Goal: Task Accomplishment & Management: Manage account settings

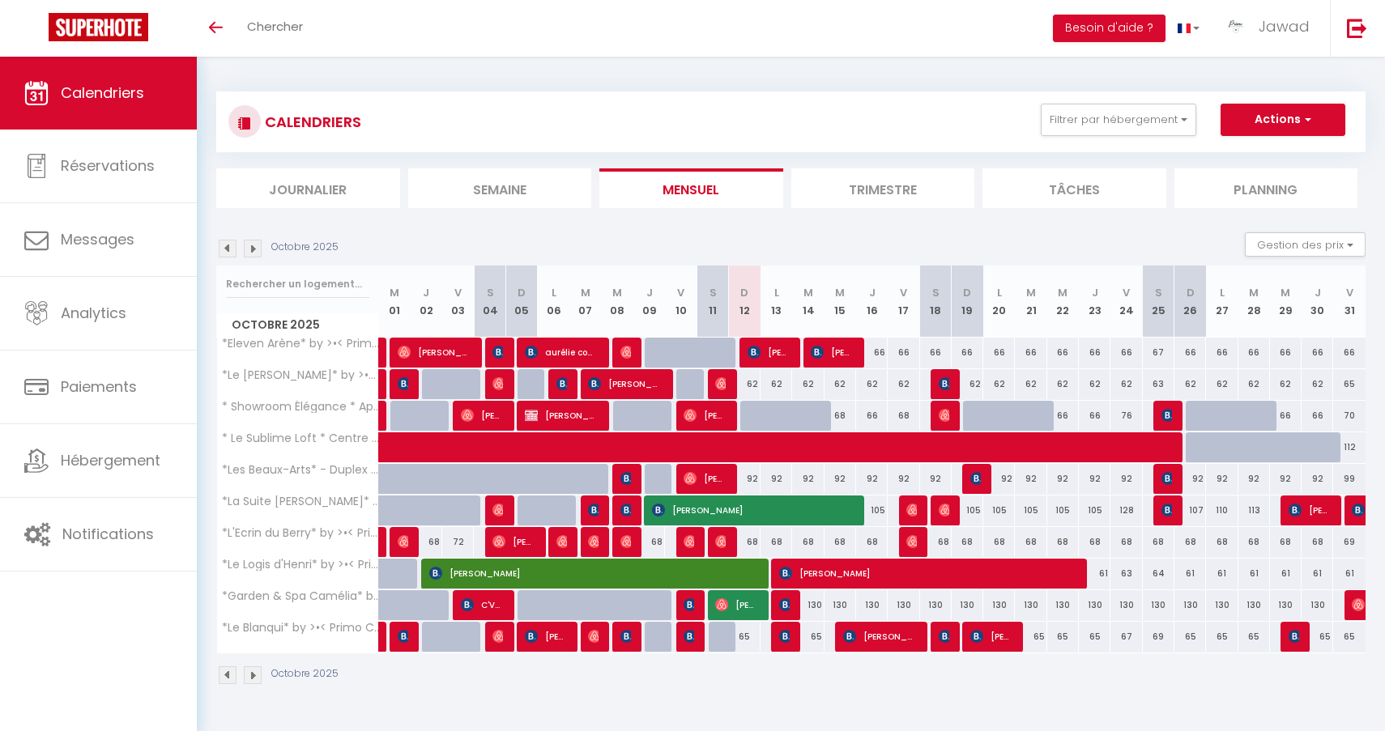
select select
click at [747, 415] on div at bounding box center [756, 416] width 32 height 31
type input "68"
select select "1"
type input "Dim 12 Octobre 2025"
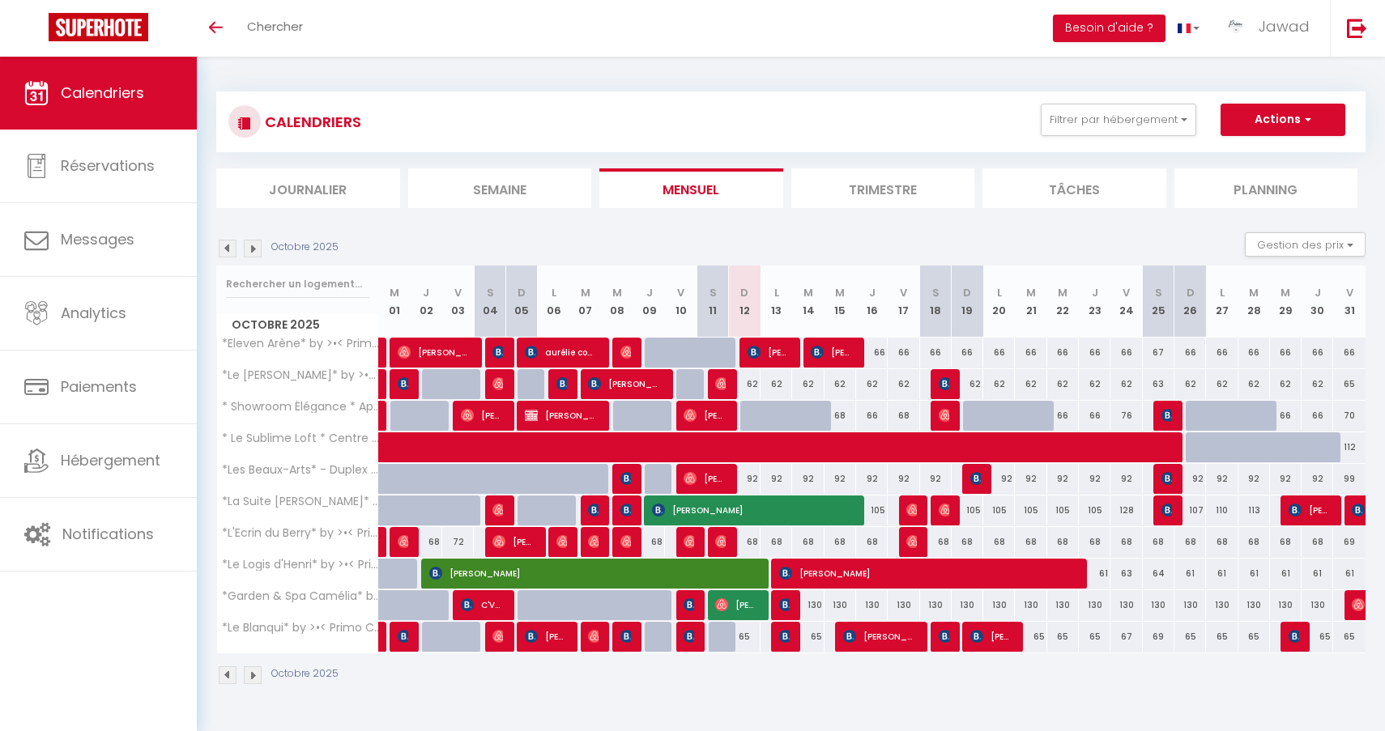
type input "Lun 13 Octobre 2025"
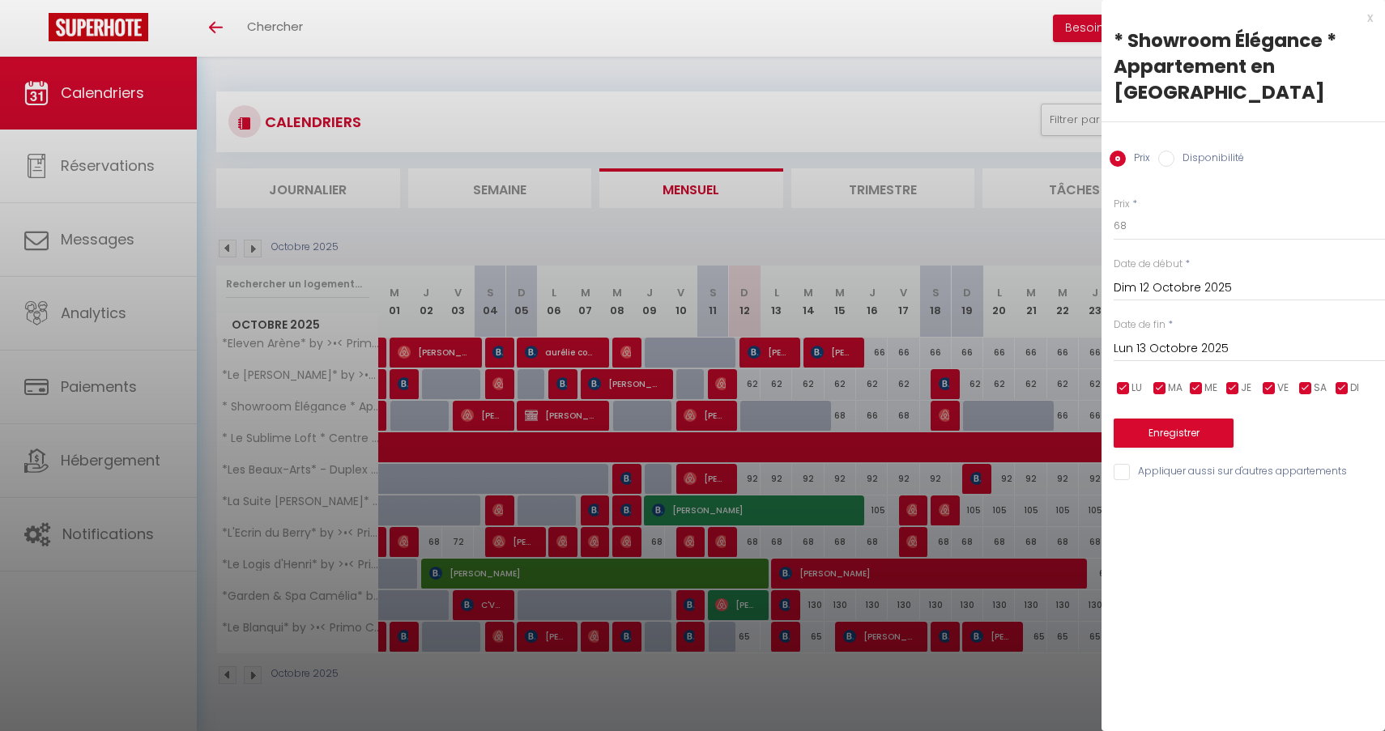
click at [1168, 163] on input "Disponibilité" at bounding box center [1166, 159] width 16 height 16
radio input "true"
radio input "false"
click at [1194, 347] on input "Lun 13 Octobre 2025" at bounding box center [1248, 350] width 271 height 21
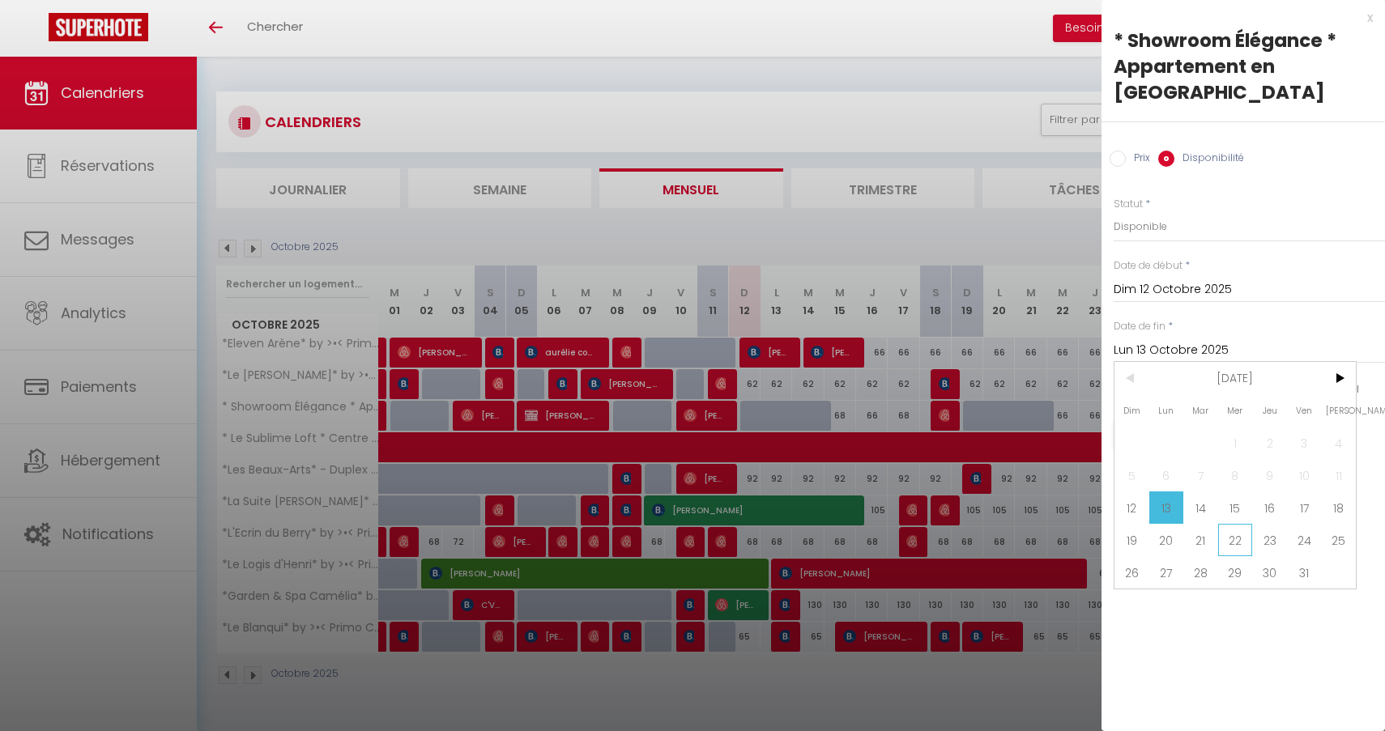
click at [1235, 524] on span "22" at bounding box center [1235, 540] width 35 height 32
type input "Mer 22 Octobre 2025"
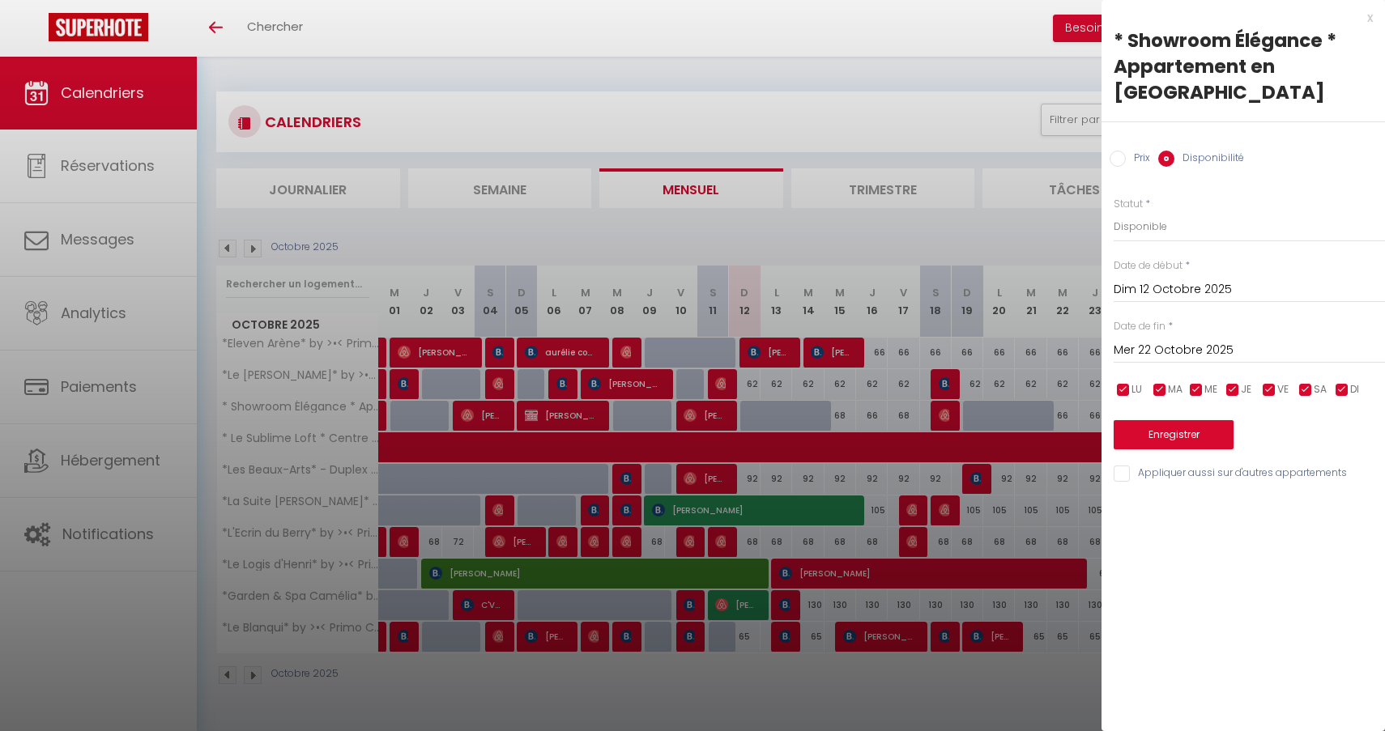
click at [1201, 430] on button "Enregistrer" at bounding box center [1173, 434] width 120 height 29
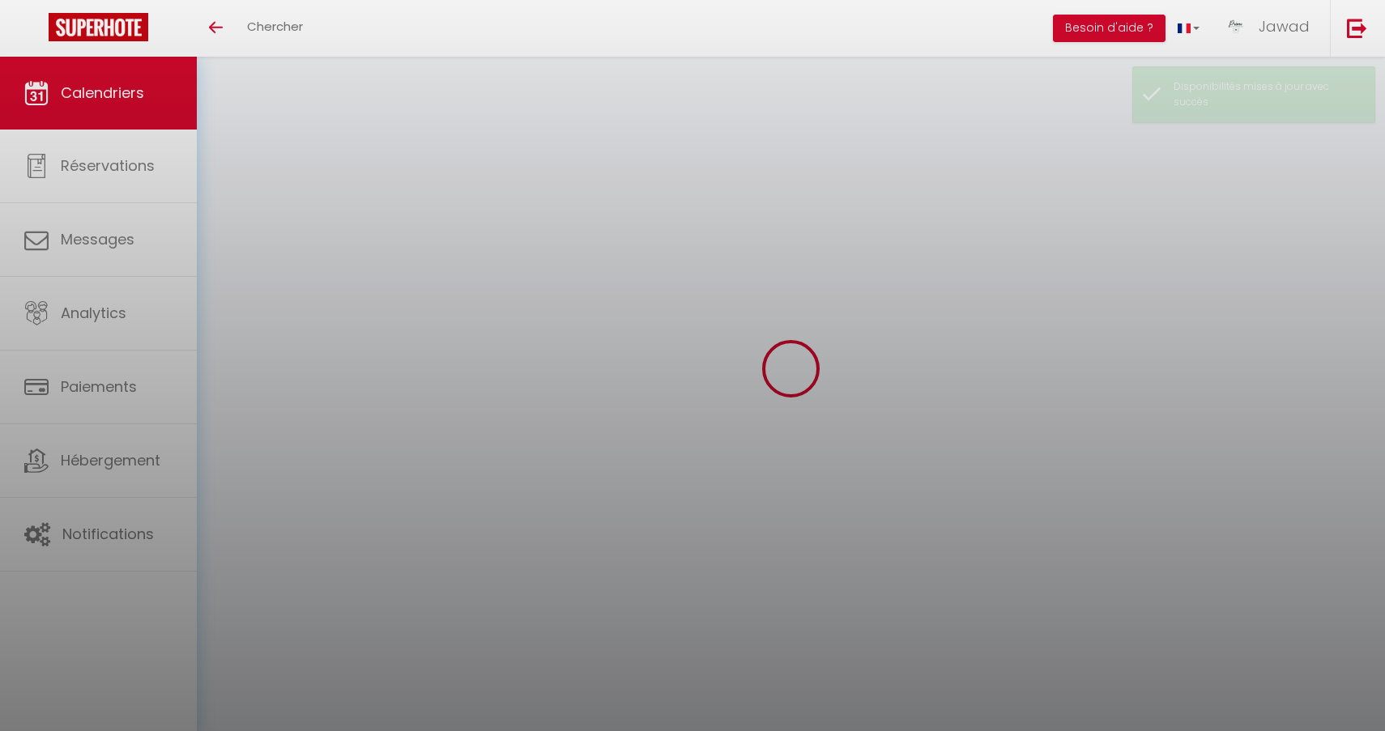
select select
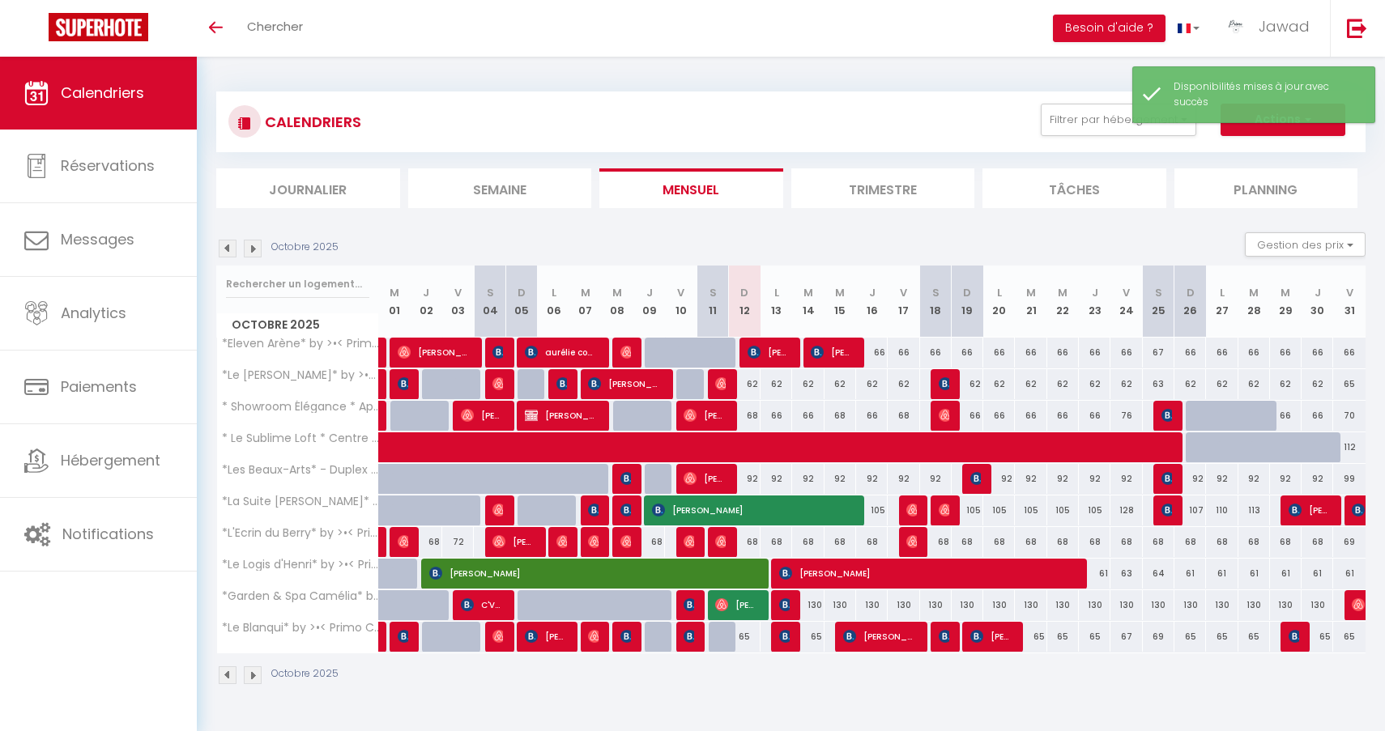
click at [576, 410] on span "[PERSON_NAME]" at bounding box center [562, 415] width 74 height 31
select select "OK"
select select "0"
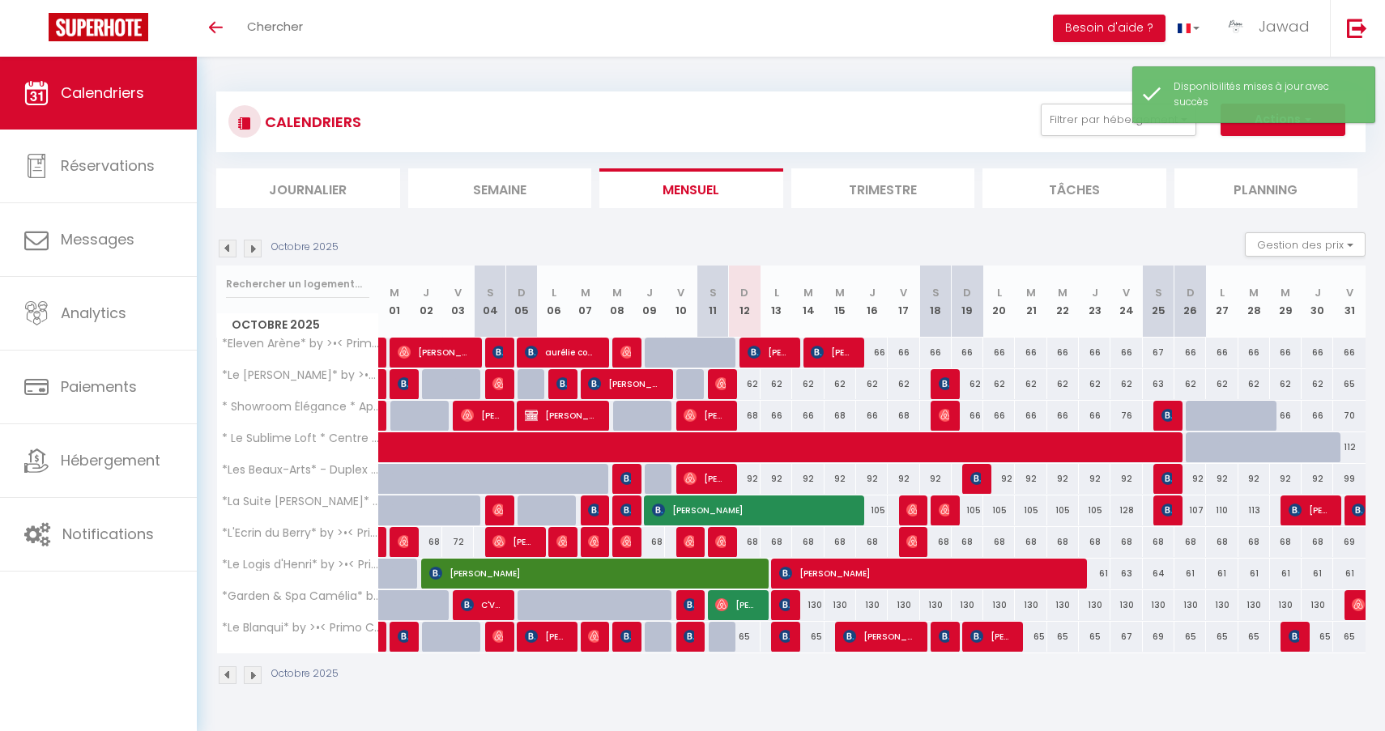
select select "1"
select select
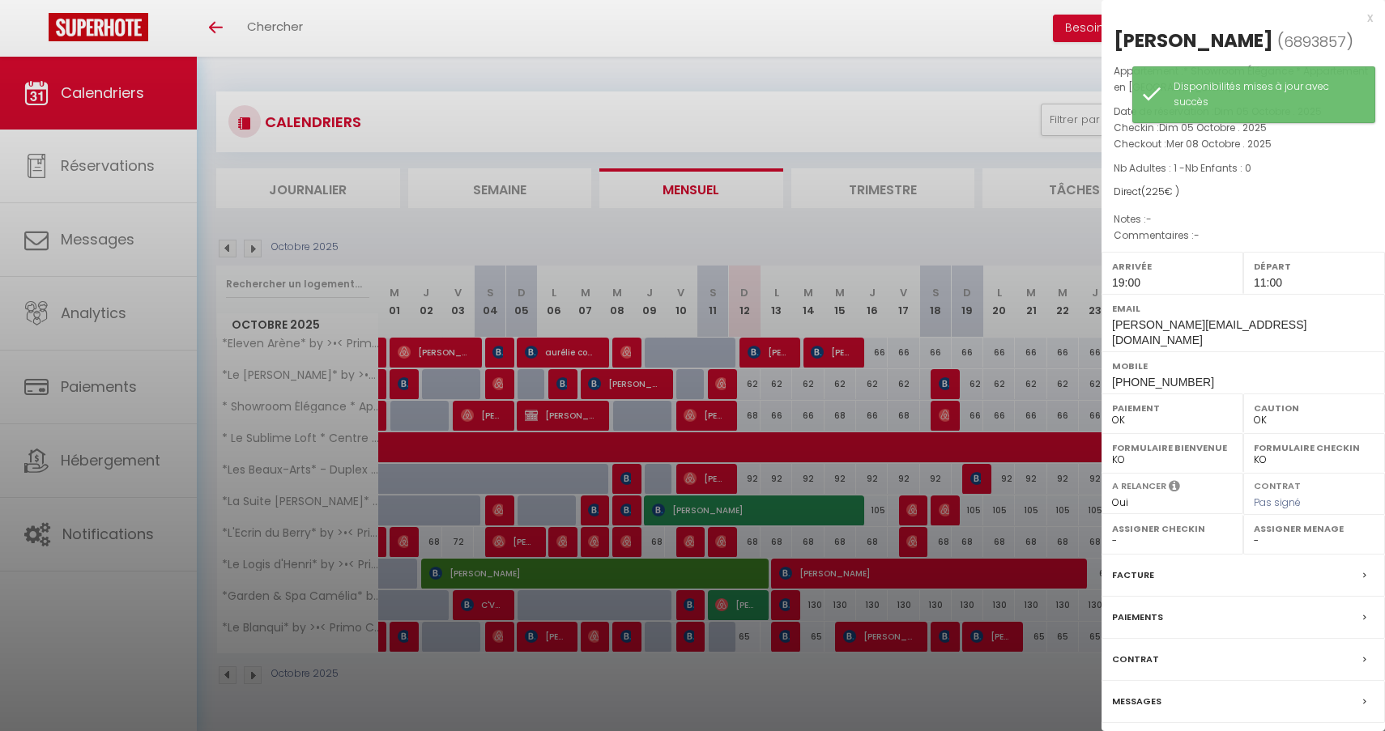
select select "35702"
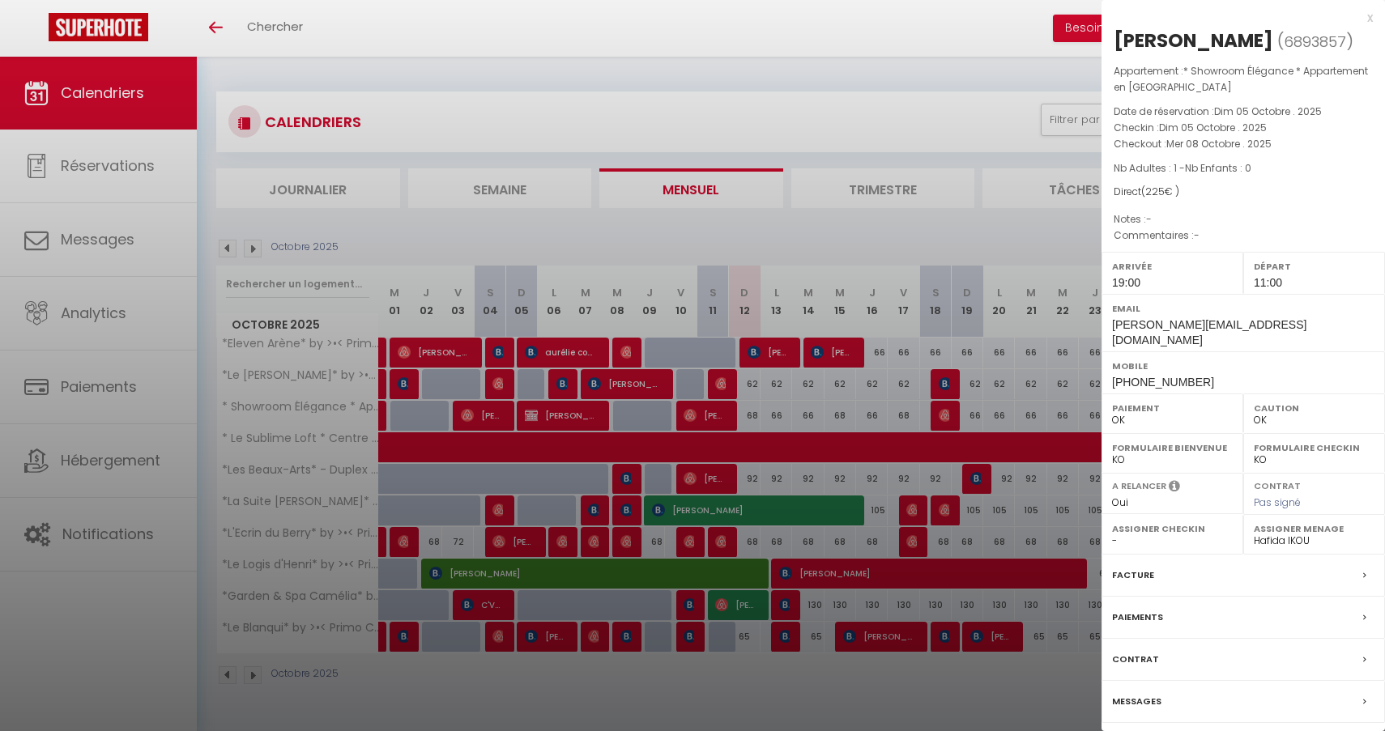
select select
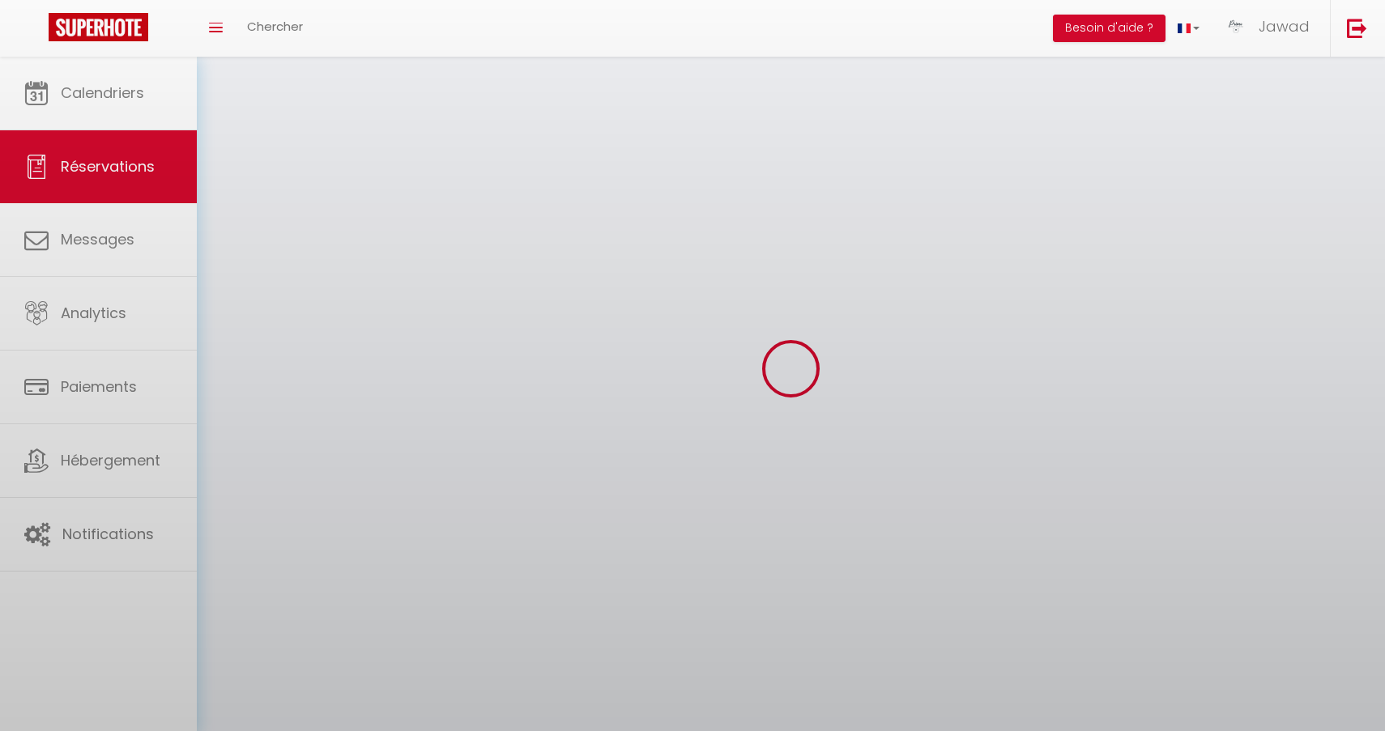
select select
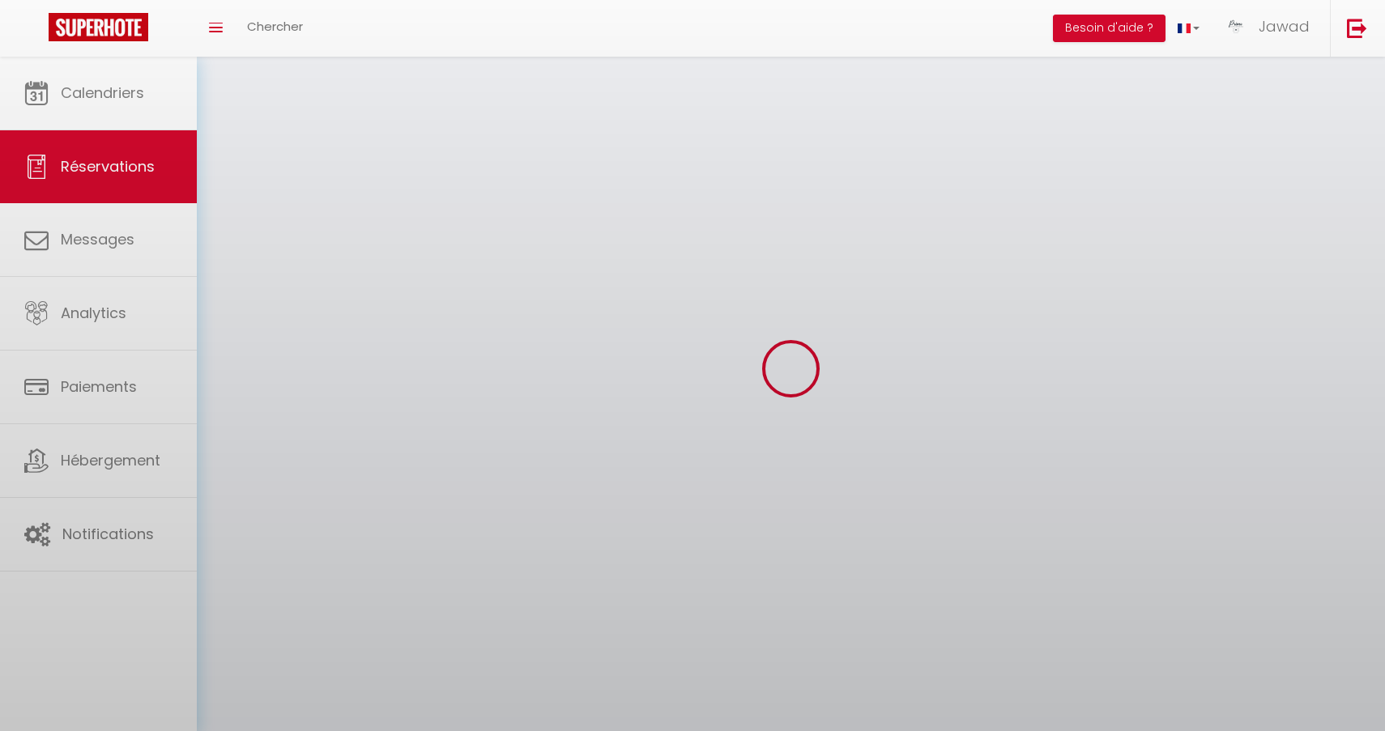
select select
checkbox input "false"
select select
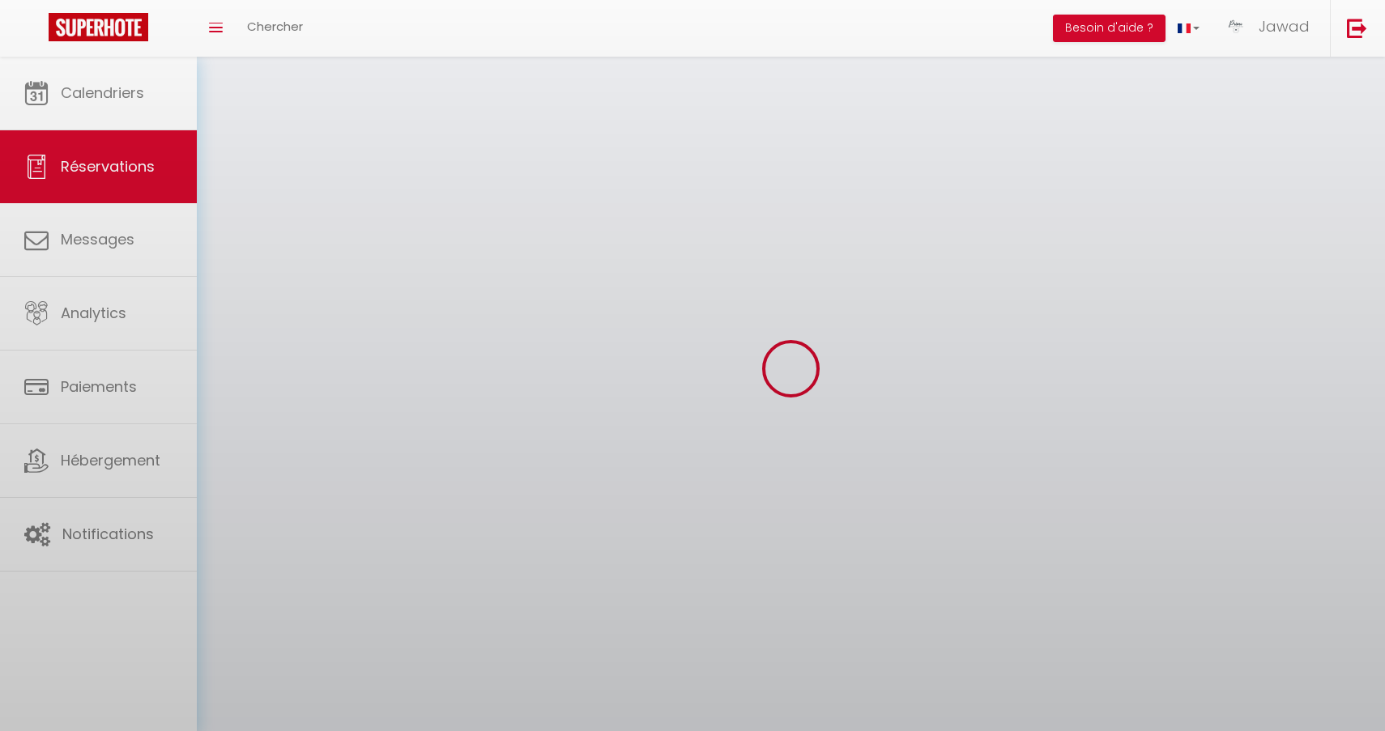
select select
checkbox input "false"
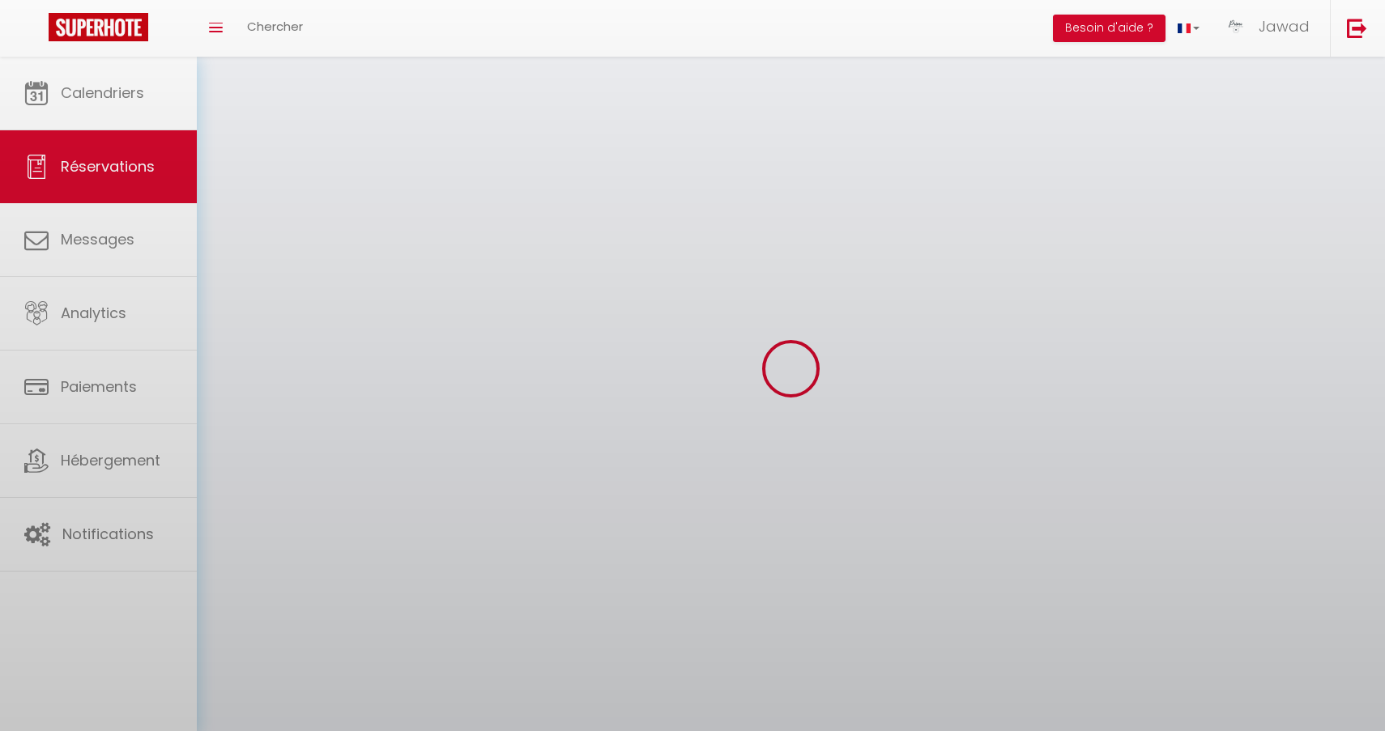
select select
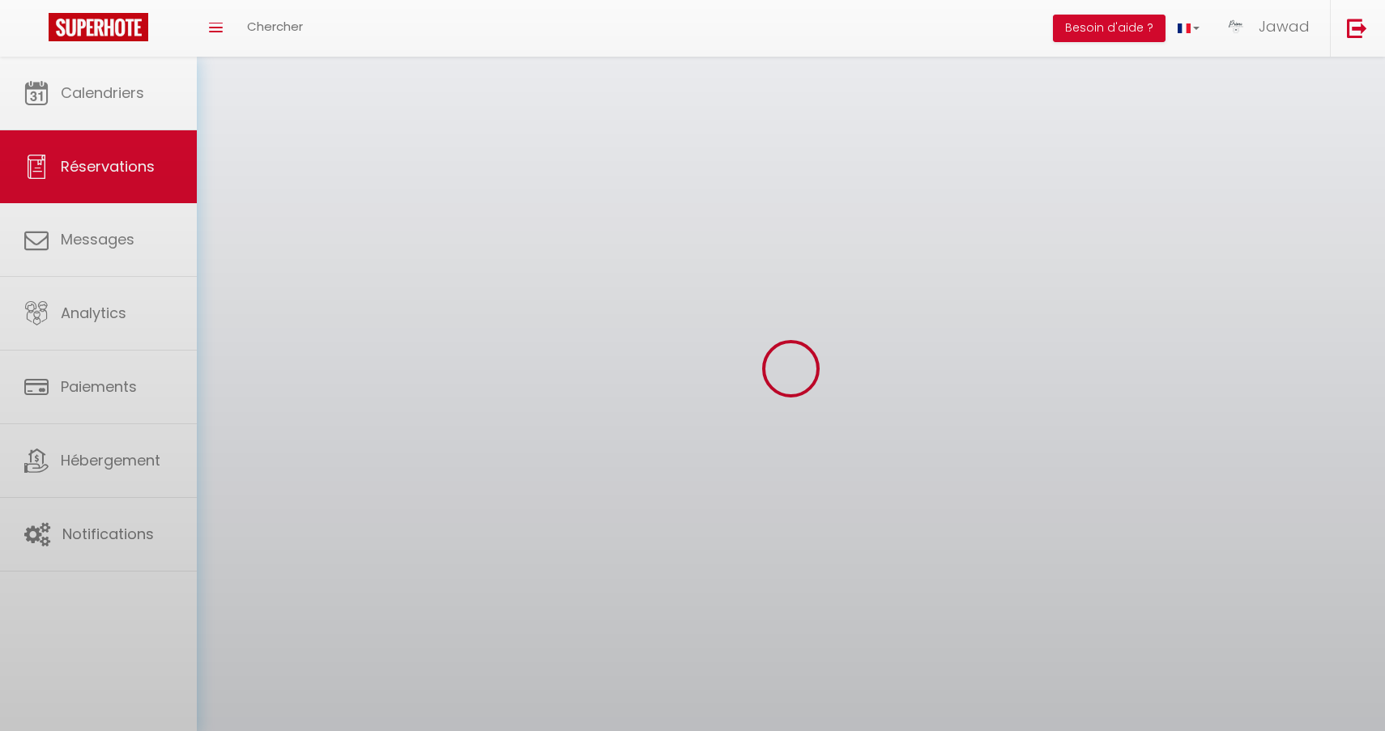
select select
checkbox input "false"
select select
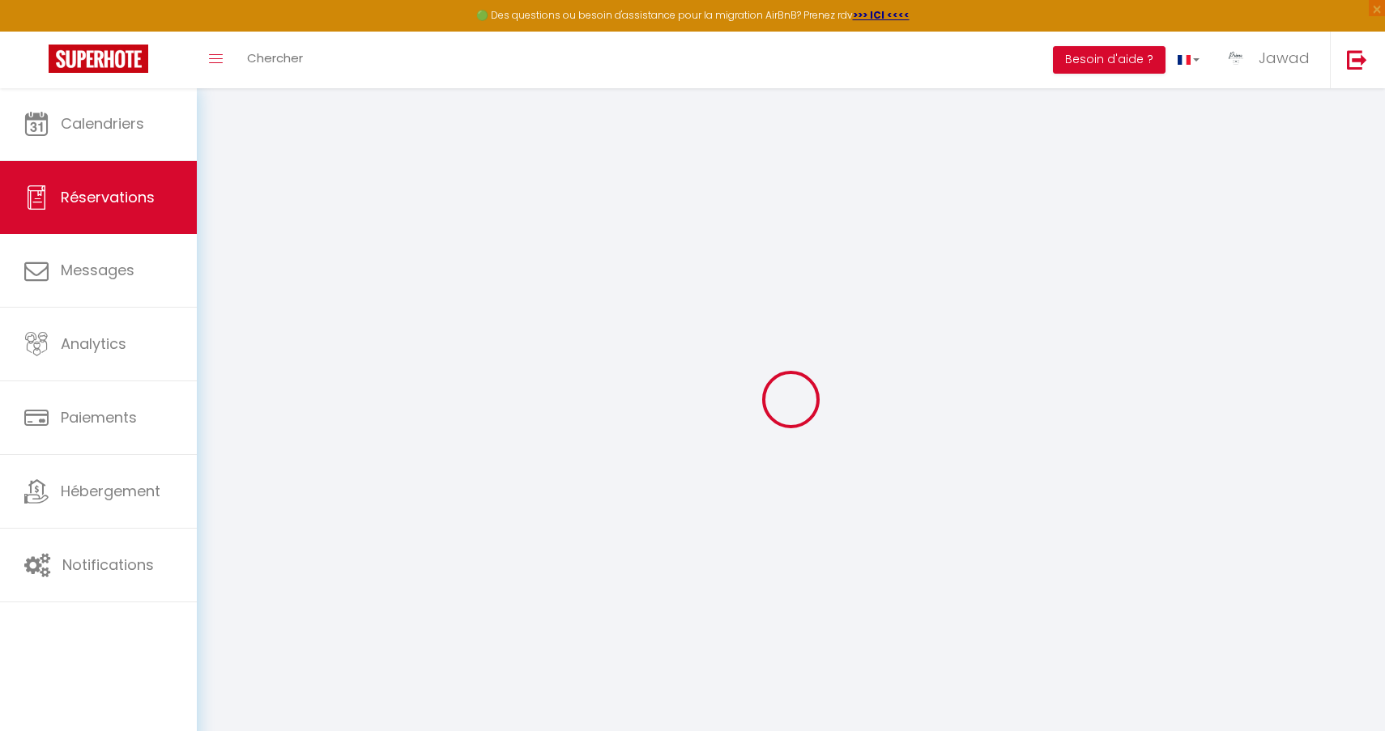
type input "[PERSON_NAME]"
type input "Pochon"
type input "[PERSON_NAME][EMAIL_ADDRESS][DOMAIN_NAME]"
type input "[PHONE_NUMBER]"
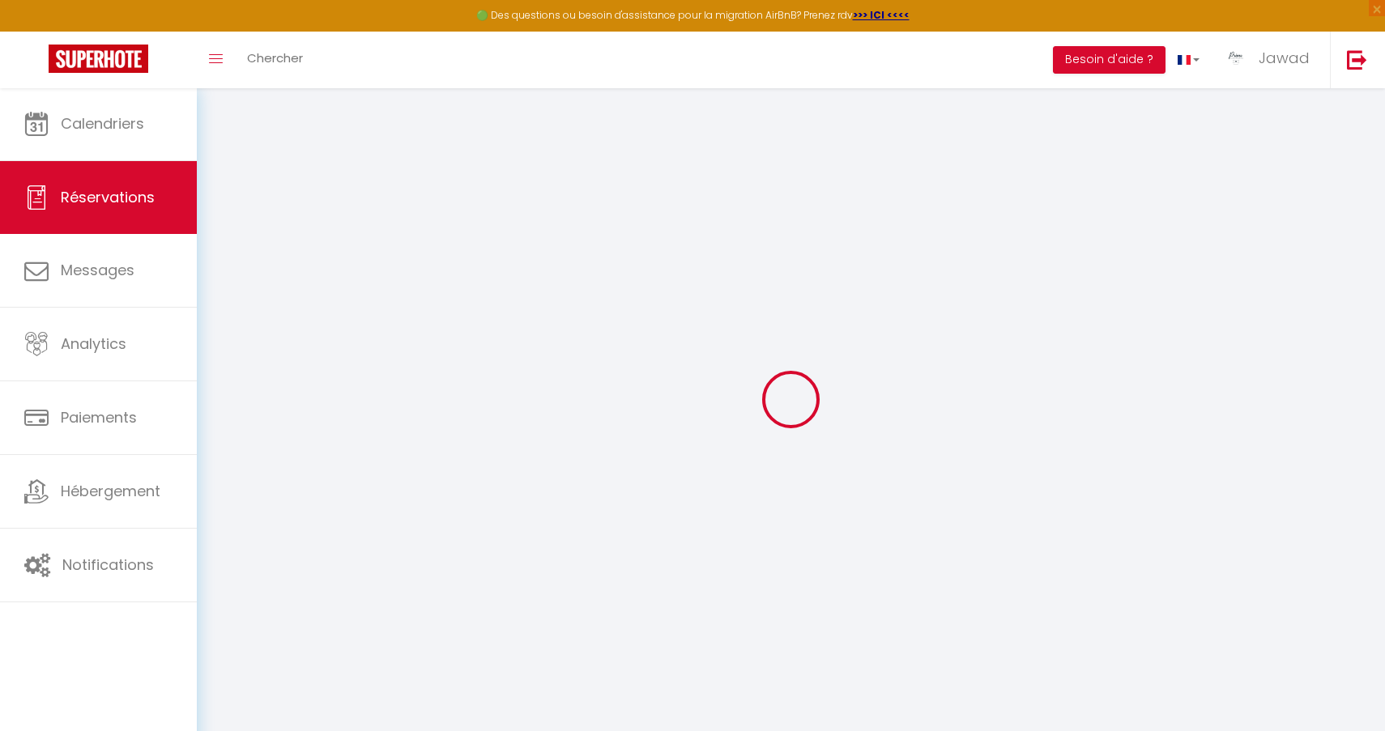
select select "FR"
select select "64423"
select select "1"
type input "Dim 05 Octobre 2025"
select select
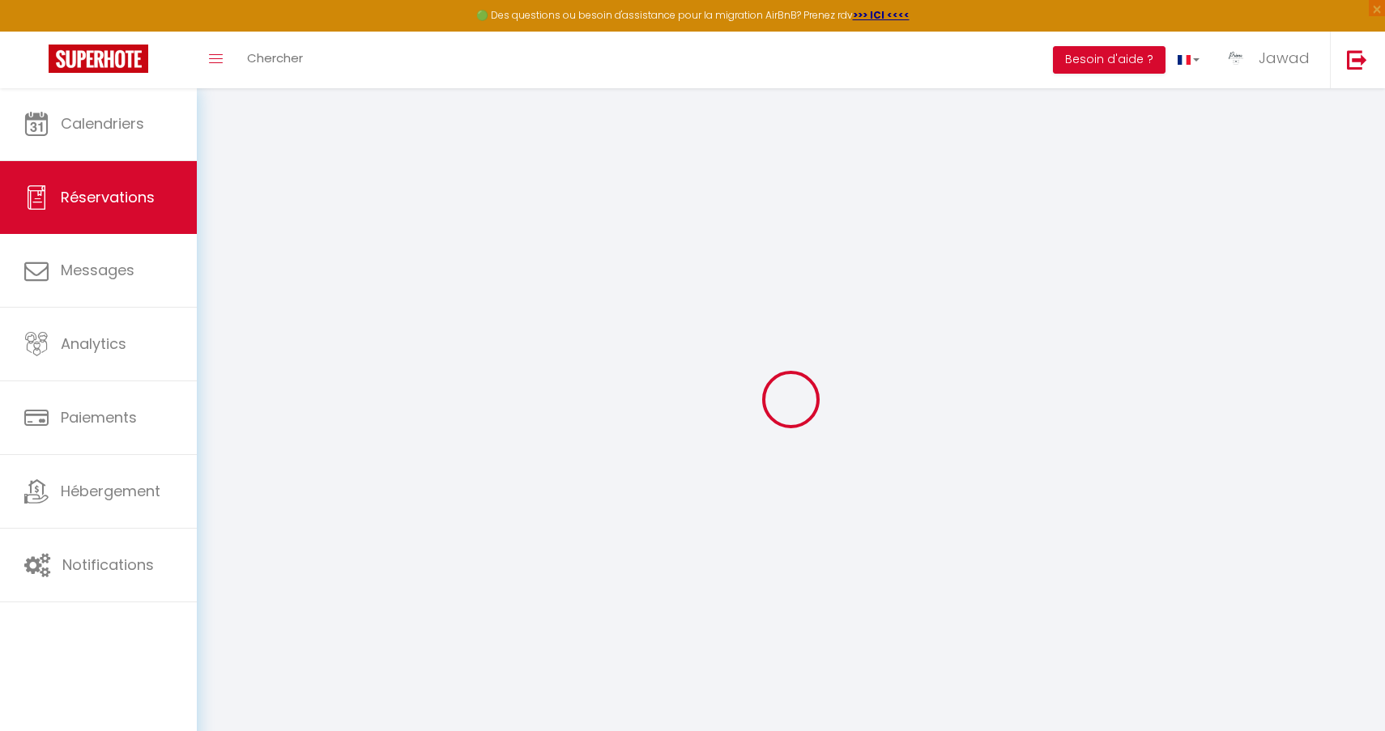
type input "Mer 08 Octobre 2025"
select select
type input "1"
select select "12"
select select
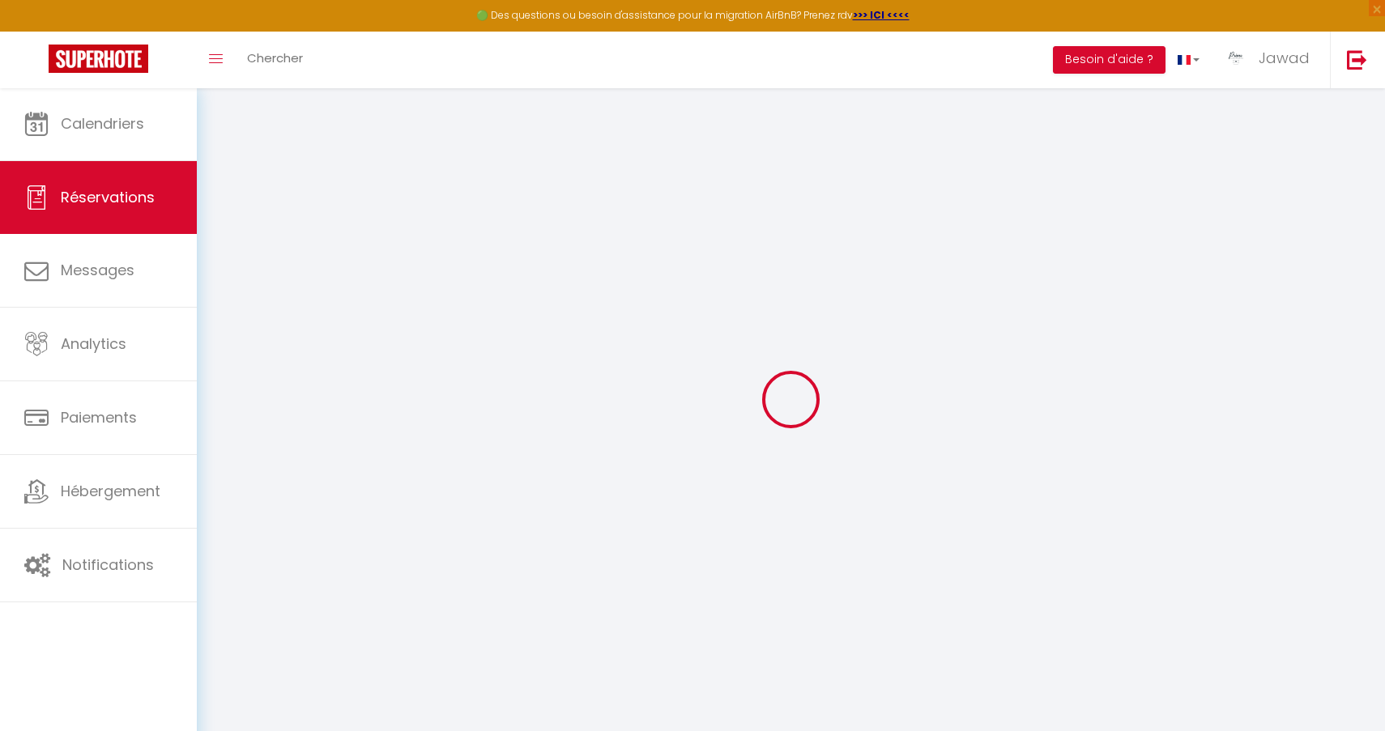
type input "225"
checkbox input "false"
type input "0"
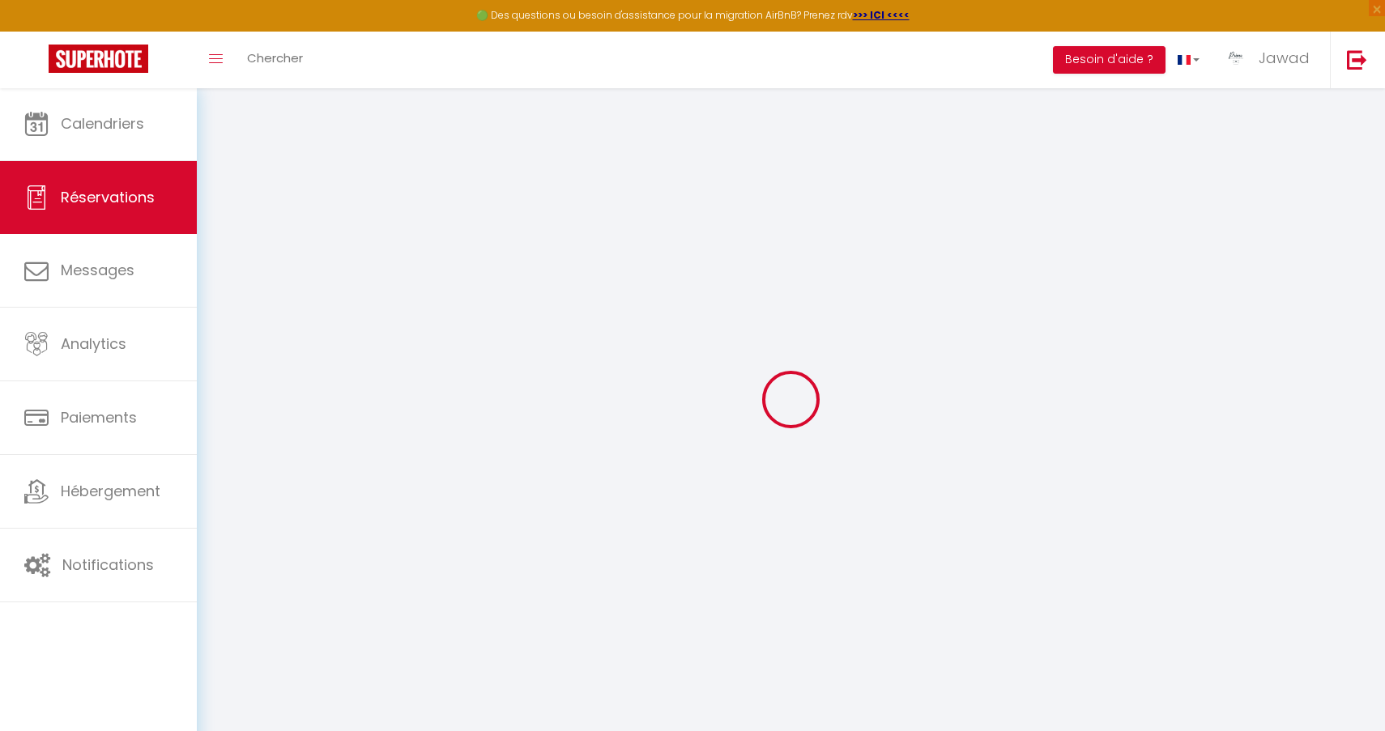
type input "0"
select select
select select "15"
checkbox input "false"
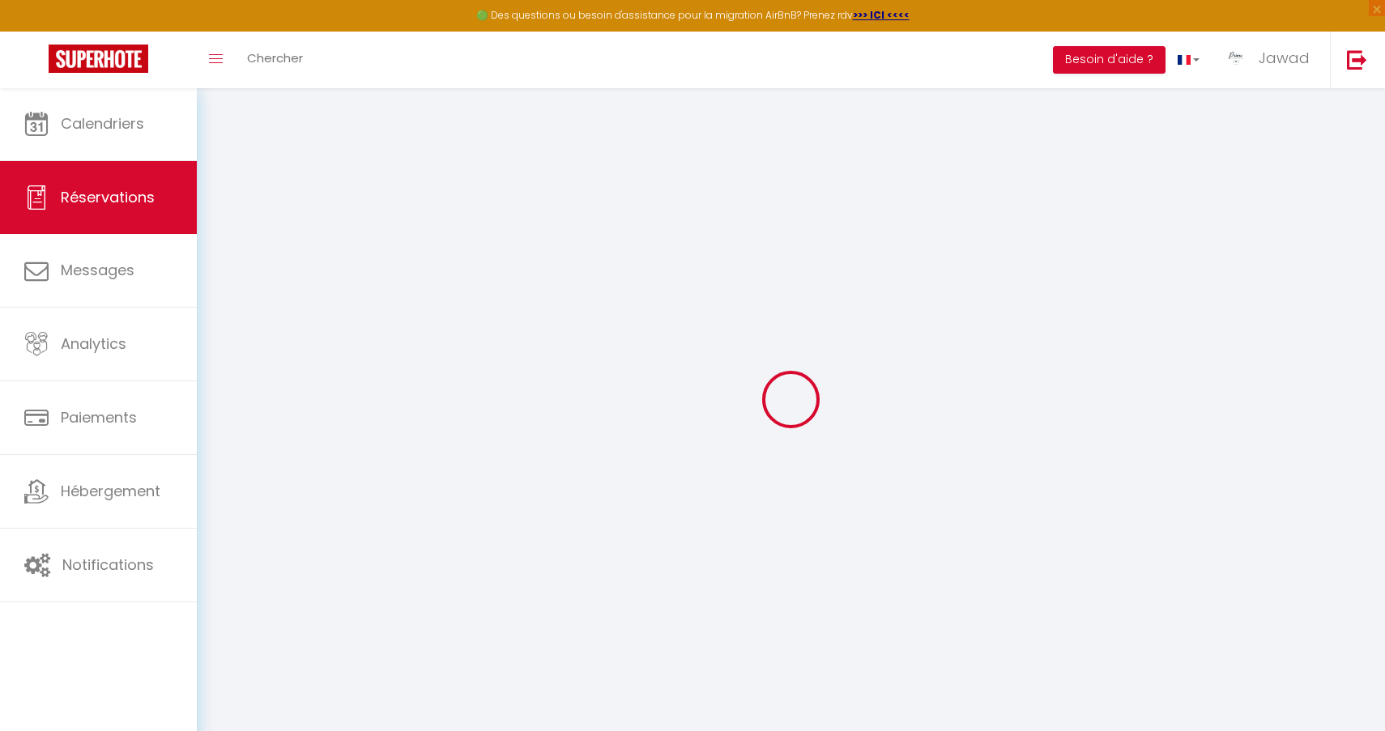
select select
checkbox input "false"
select select
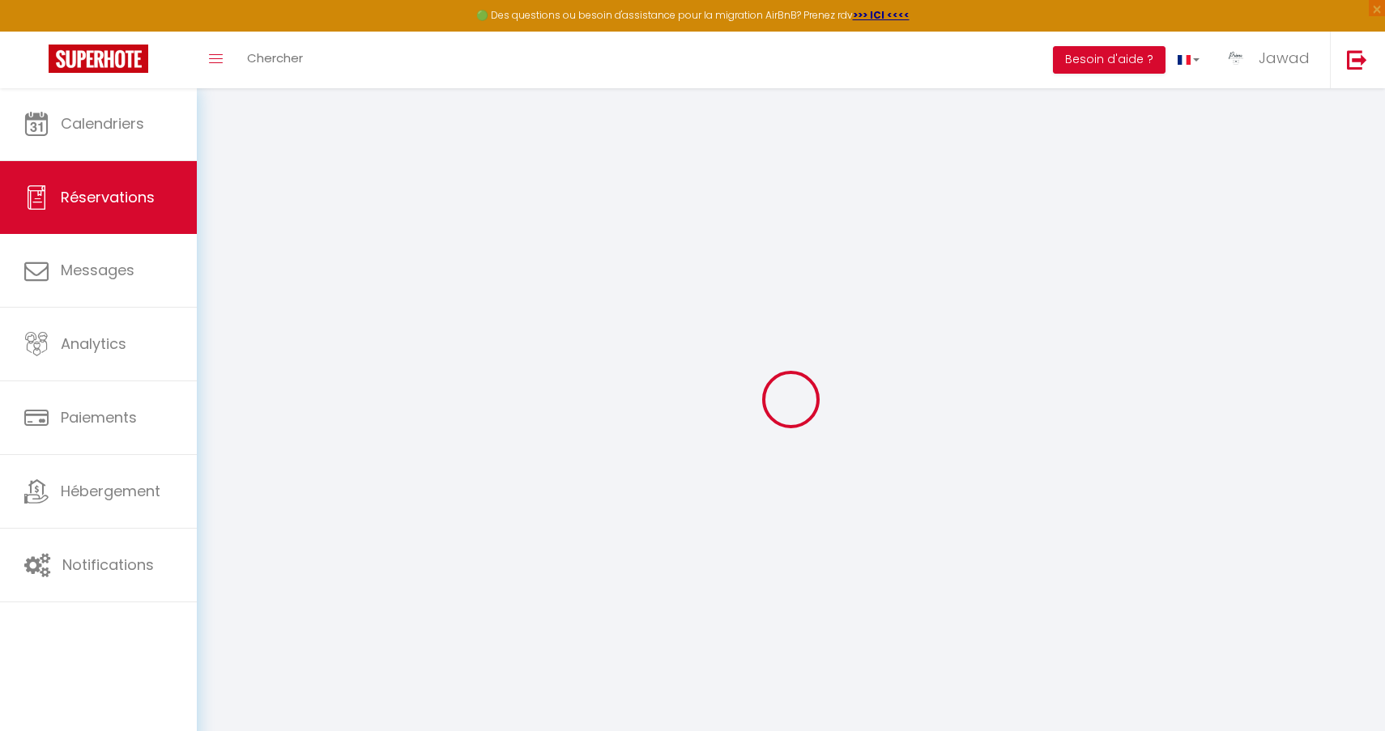
checkbox input "false"
select select
checkbox input "false"
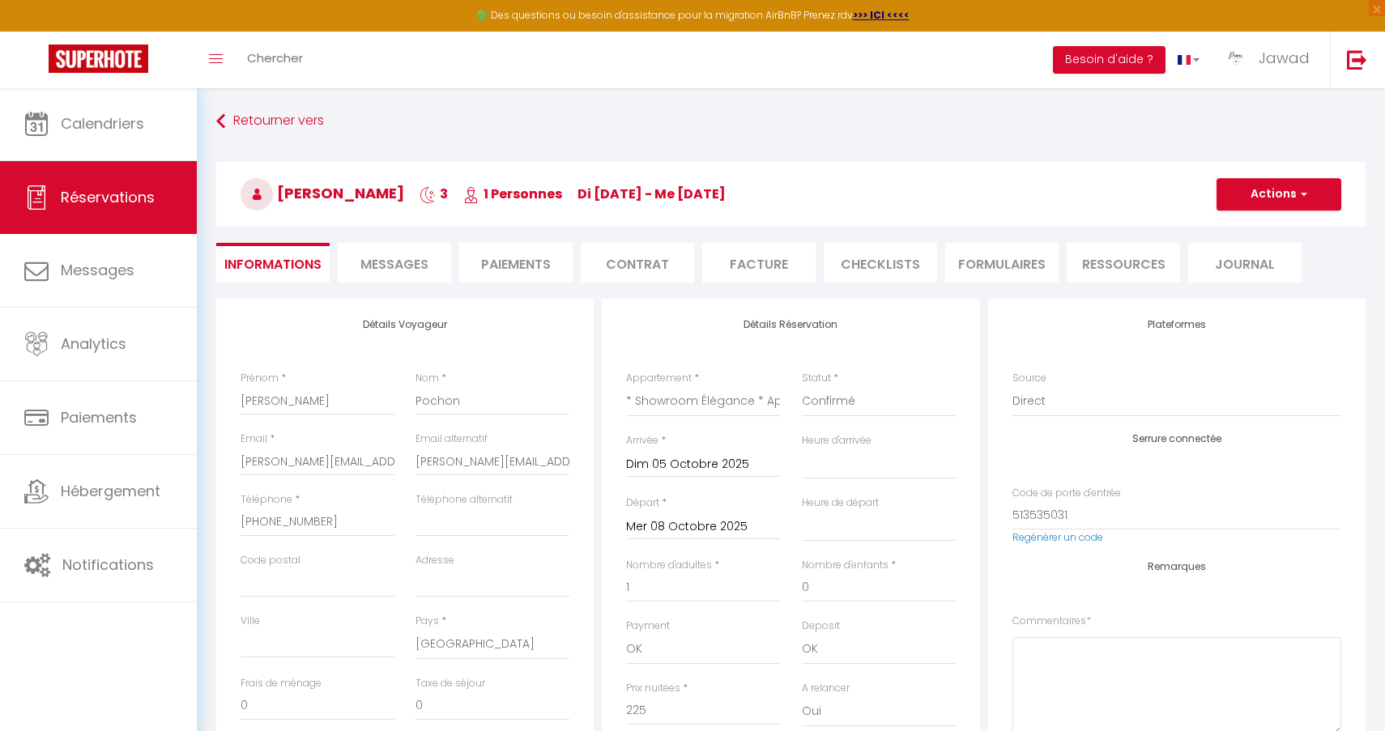
select select
checkbox input "false"
select select "19:00"
select select "11:00"
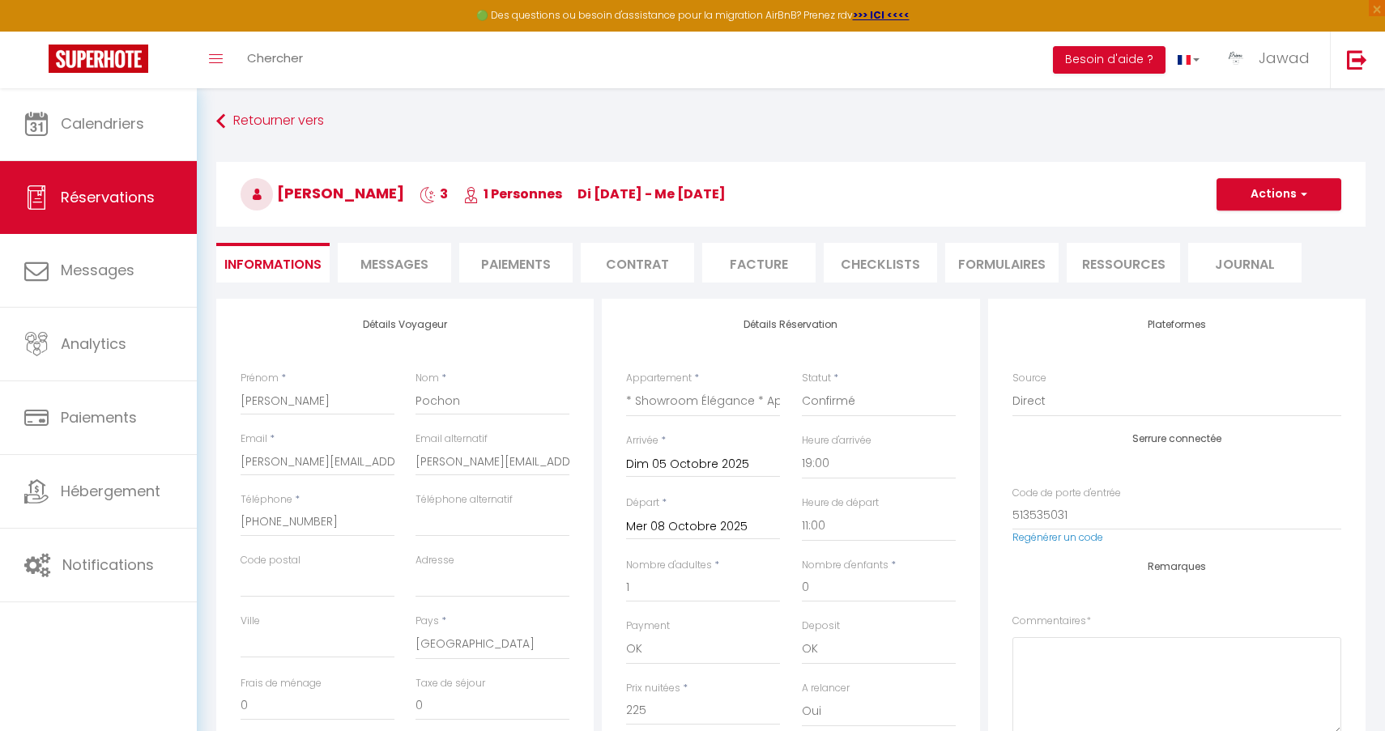
click at [1311, 201] on button "Actions" at bounding box center [1278, 194] width 125 height 32
click at [1262, 252] on link "Dupliquer" at bounding box center [1262, 250] width 128 height 21
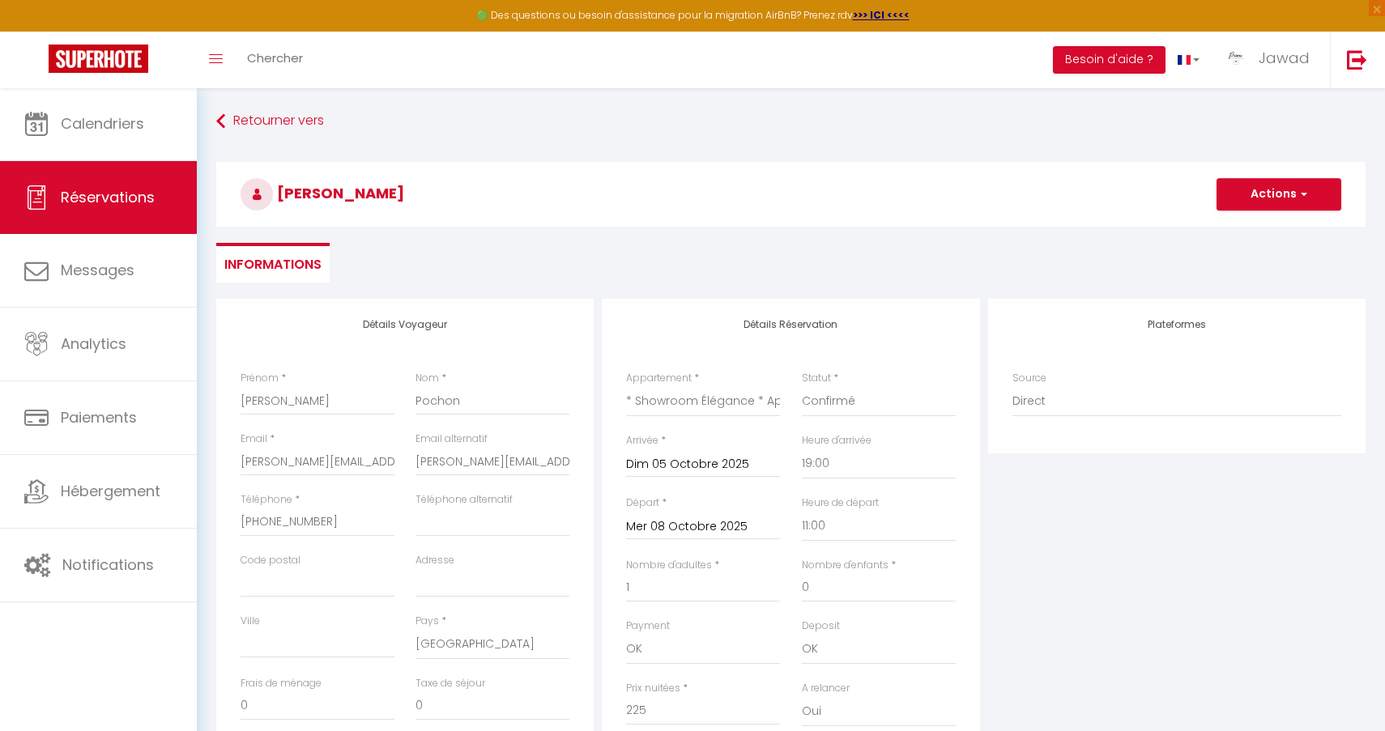
select select
checkbox input "false"
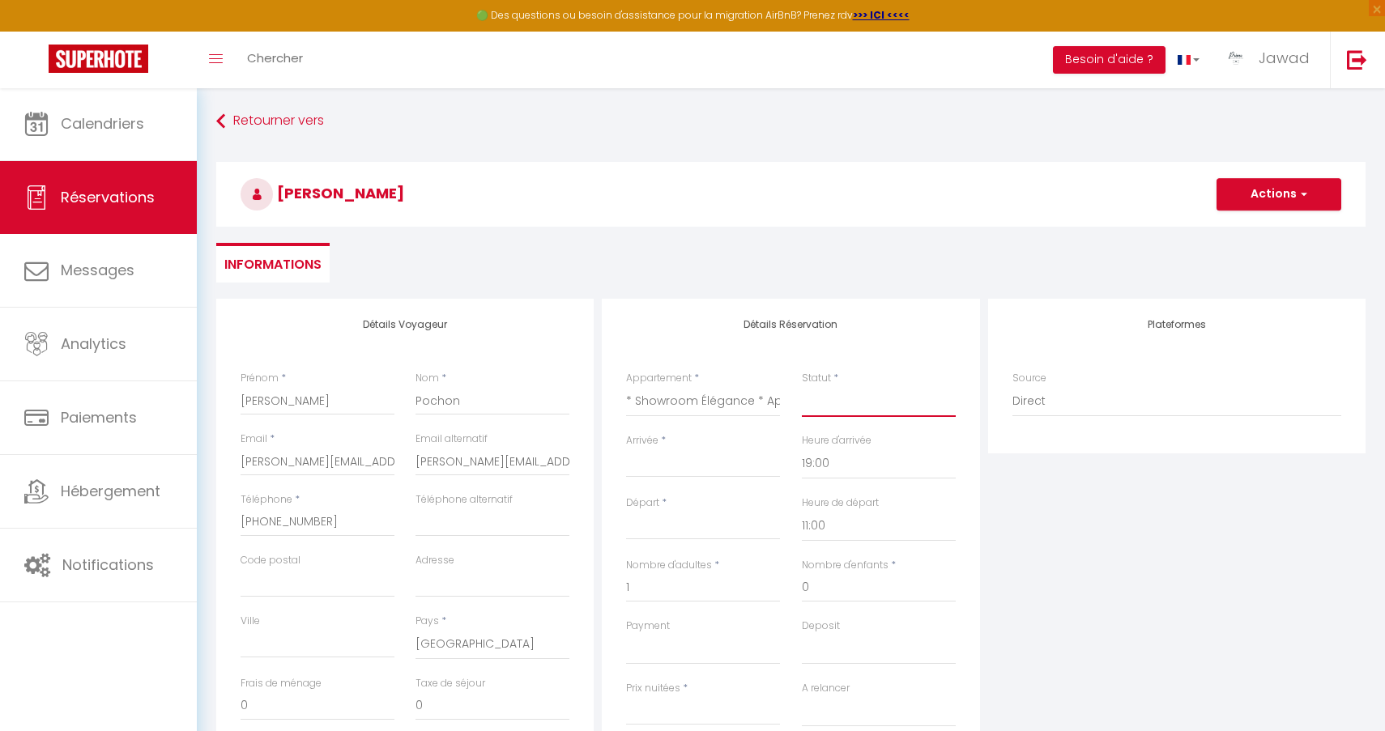
select select "1"
select select
checkbox input "false"
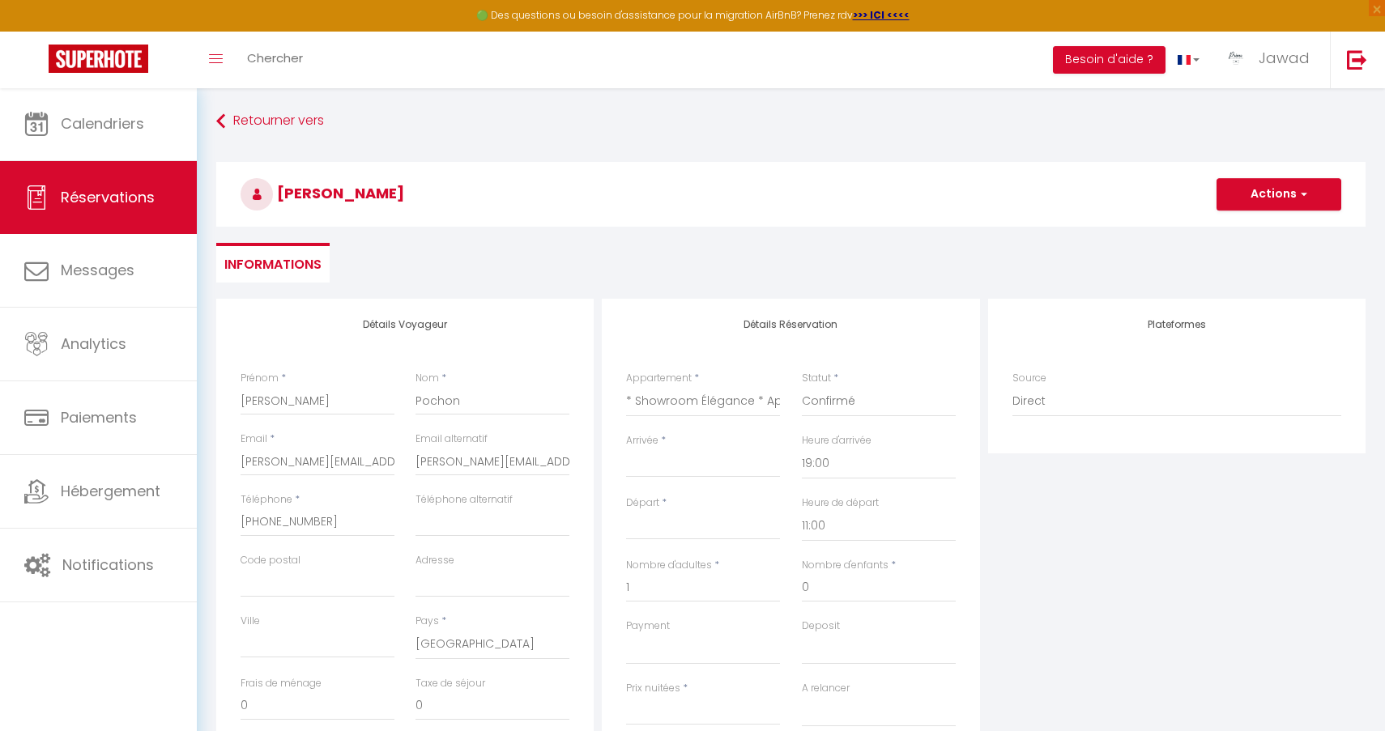
click at [677, 464] on input "Arrivée" at bounding box center [703, 464] width 154 height 21
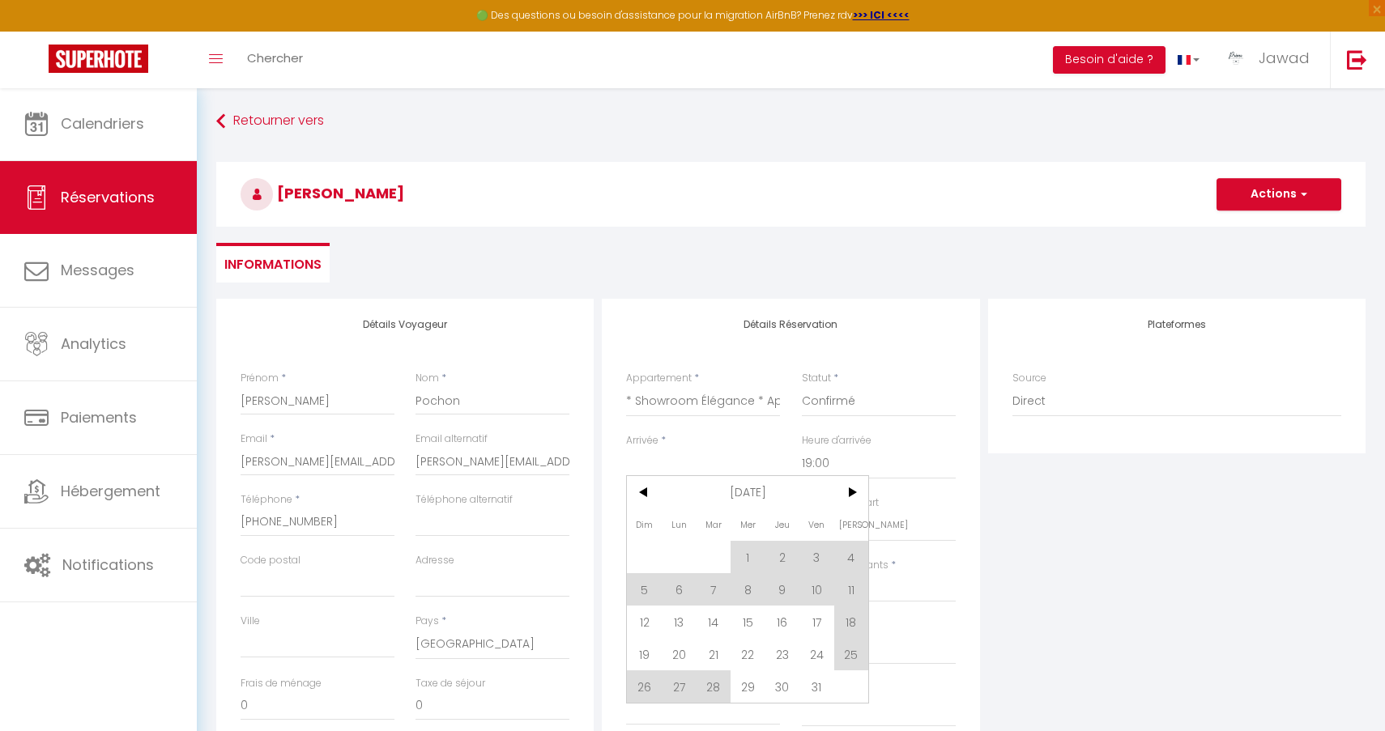
click at [645, 626] on span "12" at bounding box center [644, 622] width 35 height 32
type input "Dim 12 Octobre 2025"
type input "Lun 13 Octobre 2025"
select select
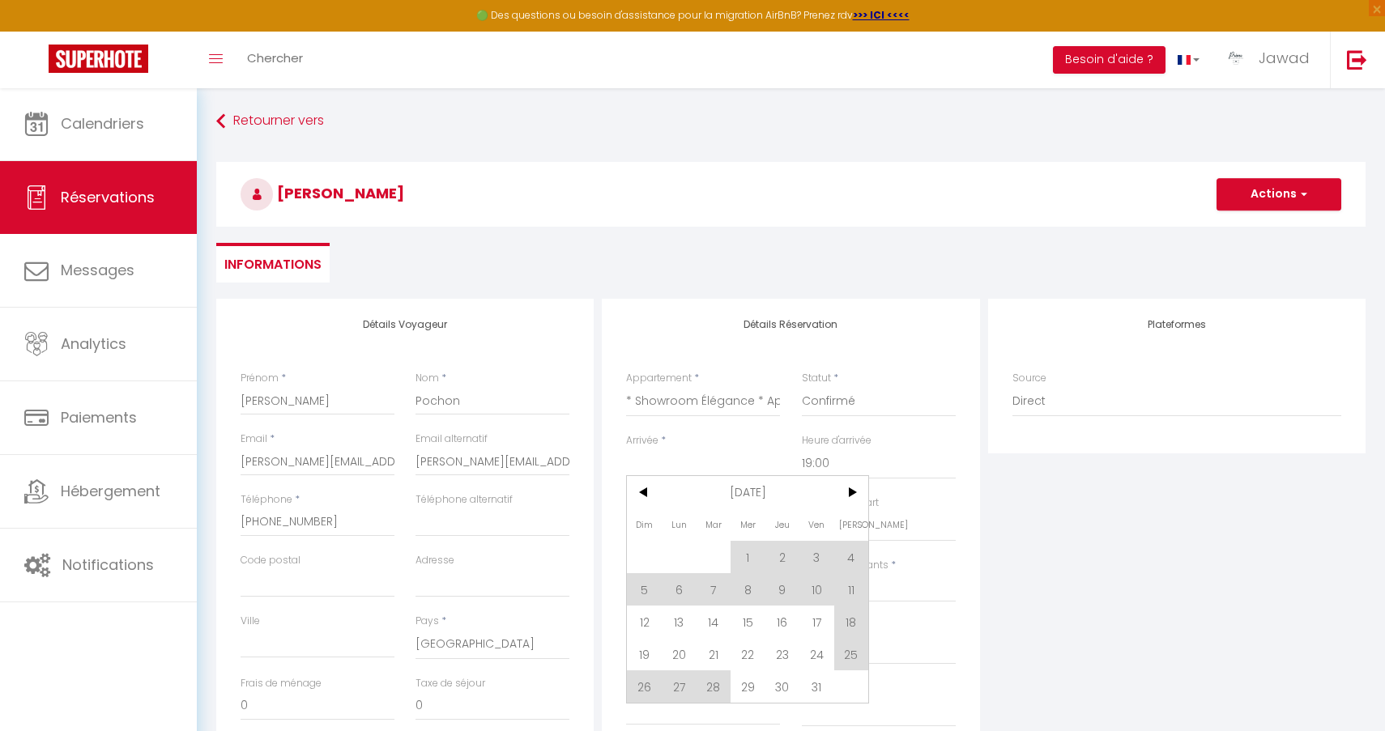
select select
checkbox input "false"
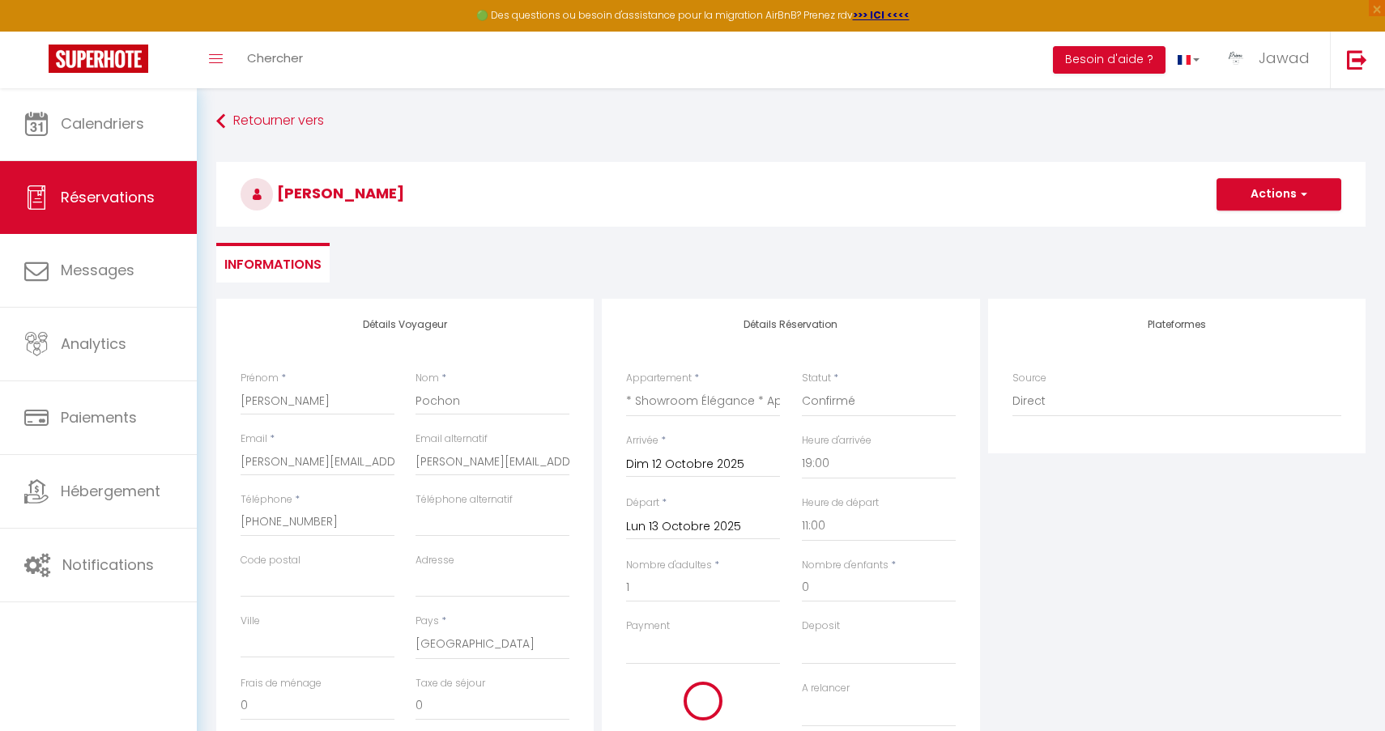
select select
type input "68"
select select
checkbox input "false"
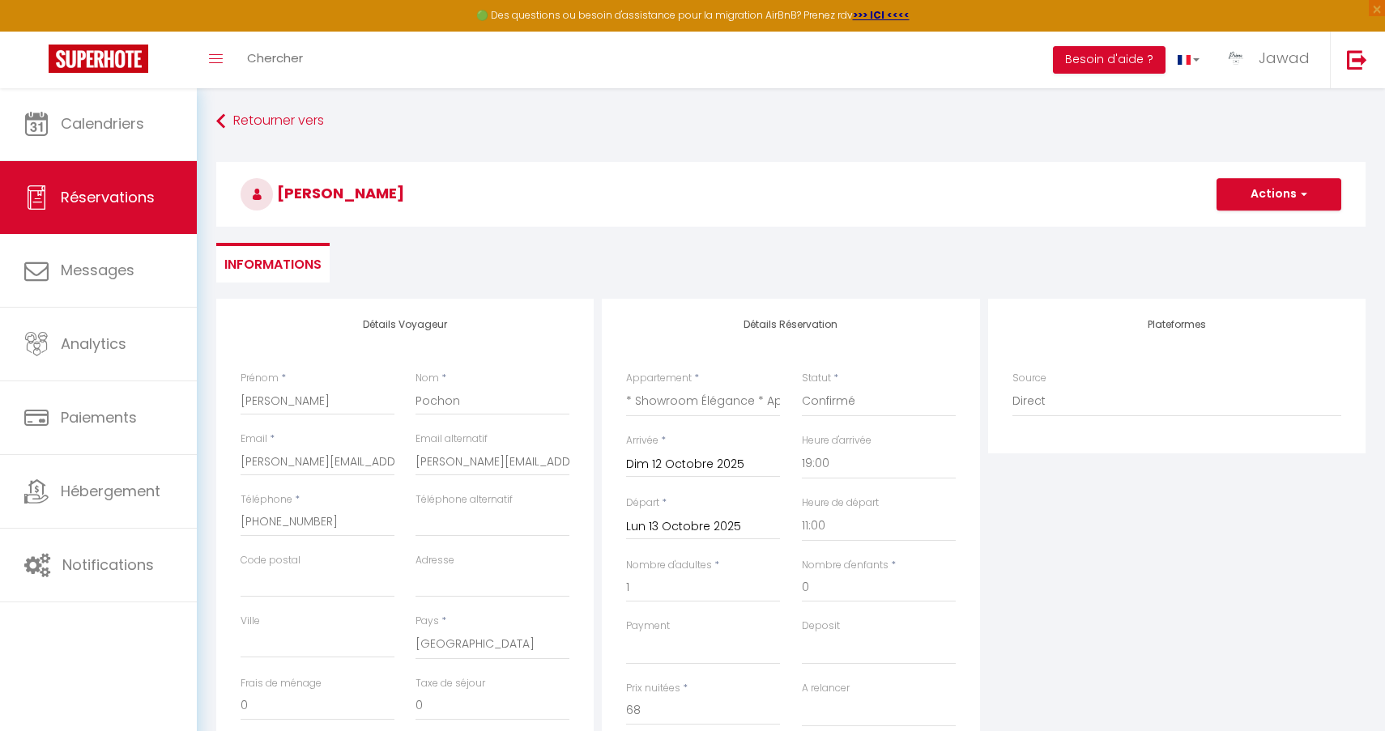
click at [666, 533] on input "Lun 13 Octobre 2025" at bounding box center [703, 527] width 154 height 21
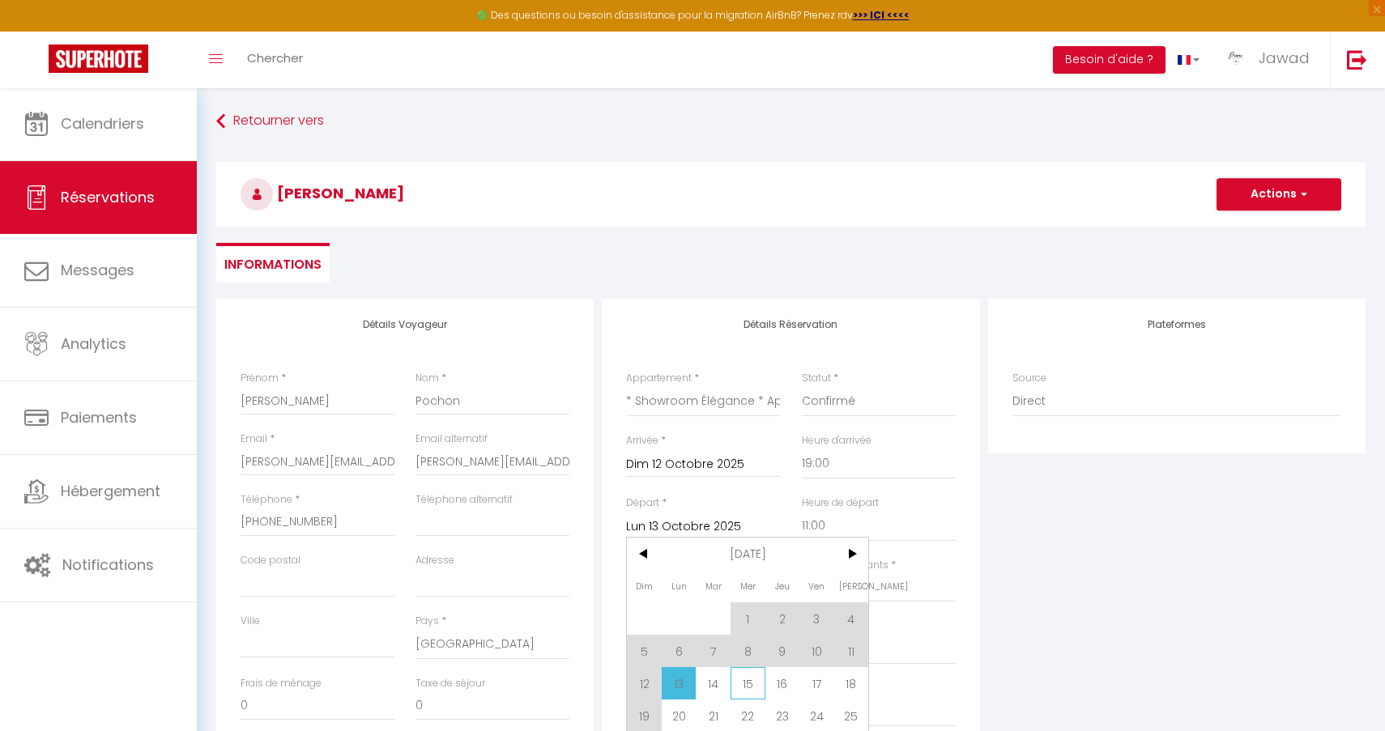
click at [760, 687] on span "15" at bounding box center [747, 683] width 35 height 32
type input "Mer 15 Octobre 2025"
select select
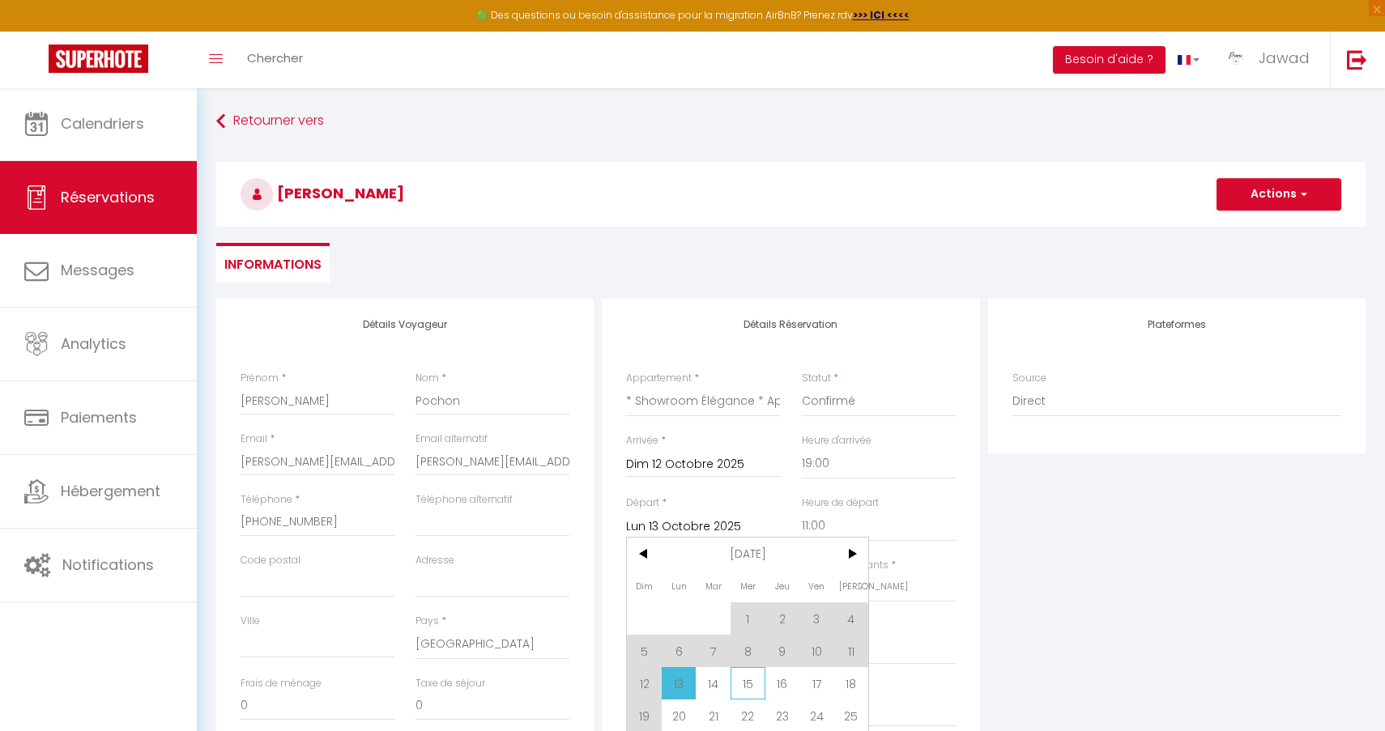
checkbox input "false"
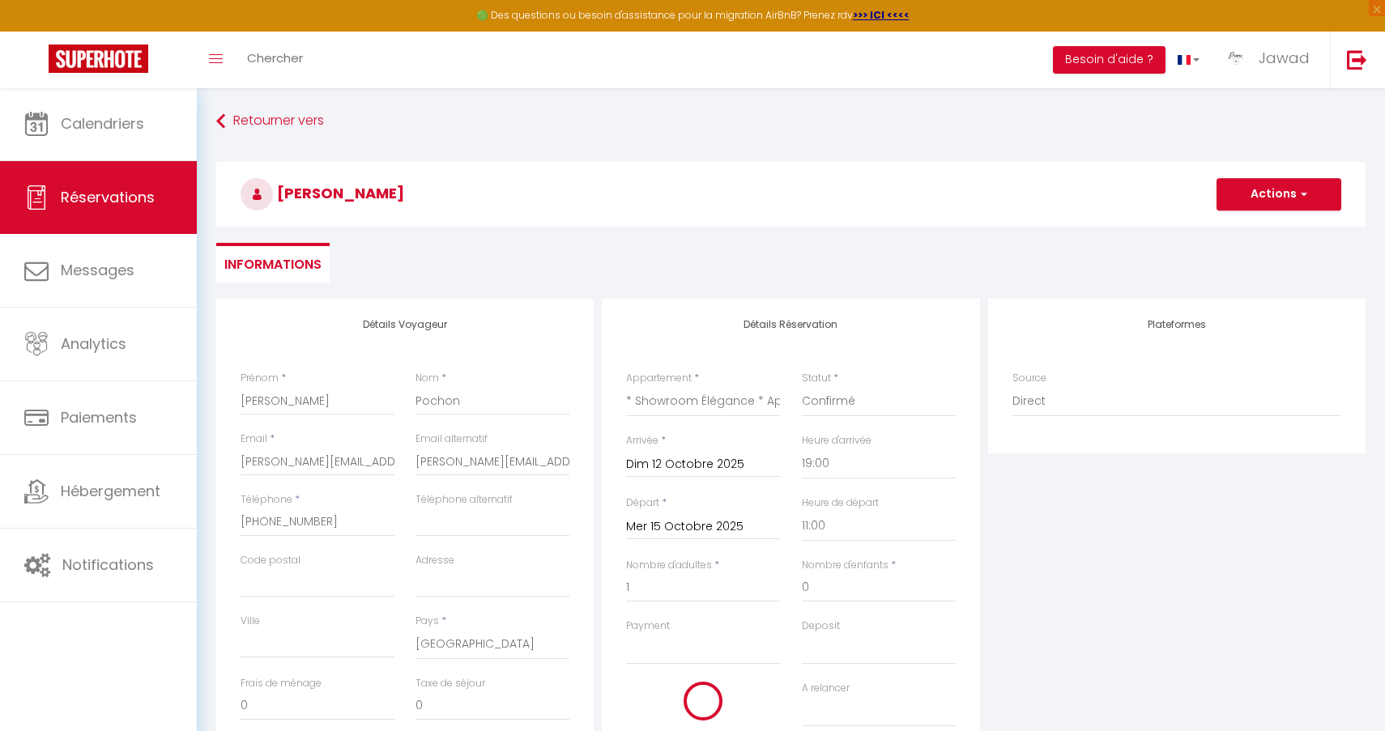
select select
type input "200"
select select
checkbox input "false"
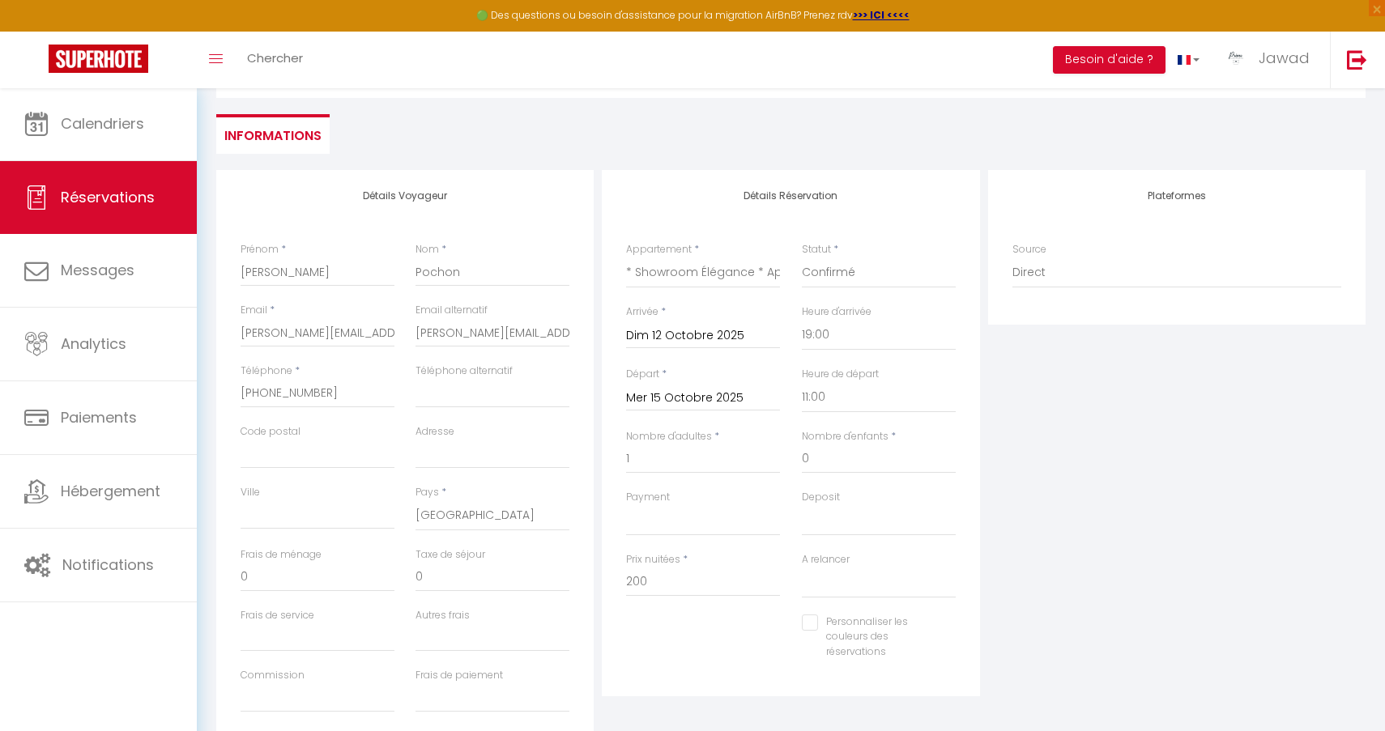
scroll to position [130, 0]
select select "12"
select select
checkbox input "false"
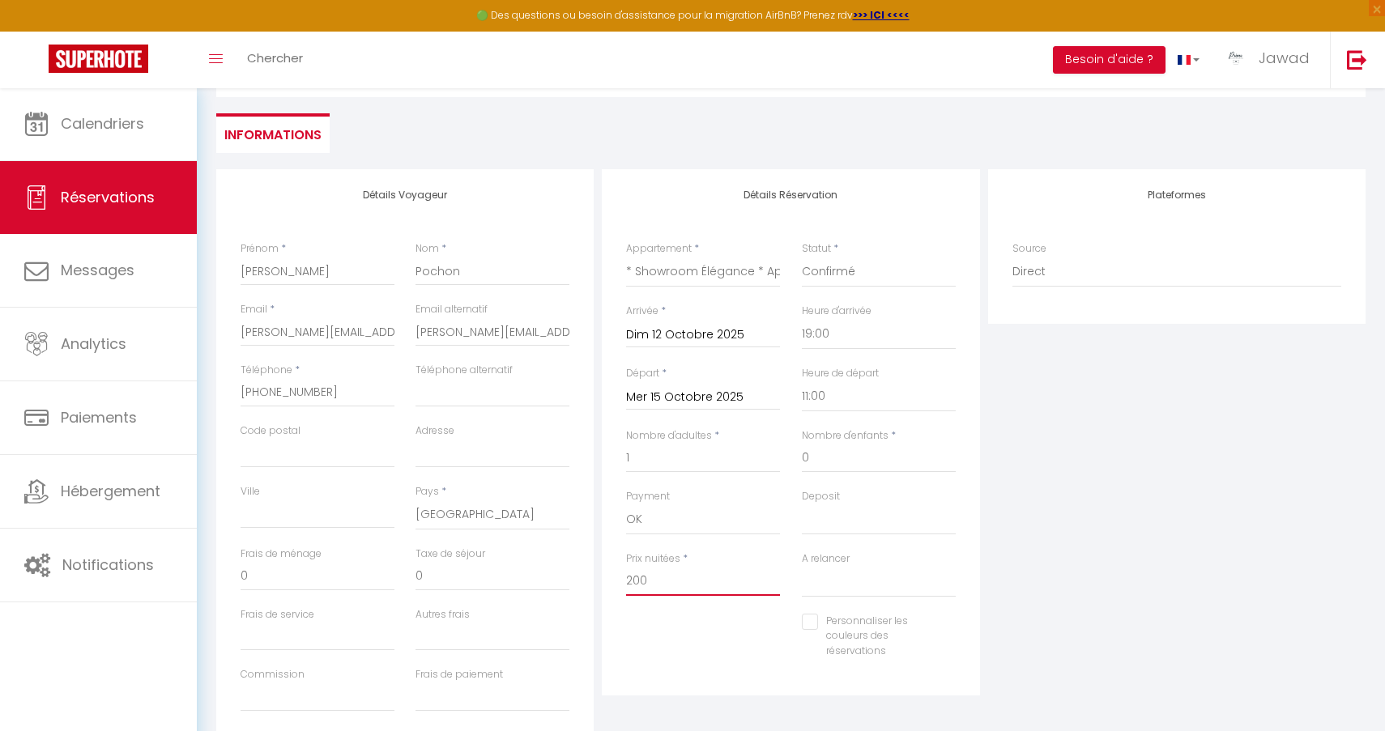
click at [656, 579] on input "200" at bounding box center [703, 581] width 154 height 29
type input "225"
click at [1025, 617] on div "Plateformes Source Direct [DOMAIN_NAME] [DOMAIN_NAME] Chalet montagne Expedia G…" at bounding box center [1176, 458] width 385 height 579
select select "15"
select select
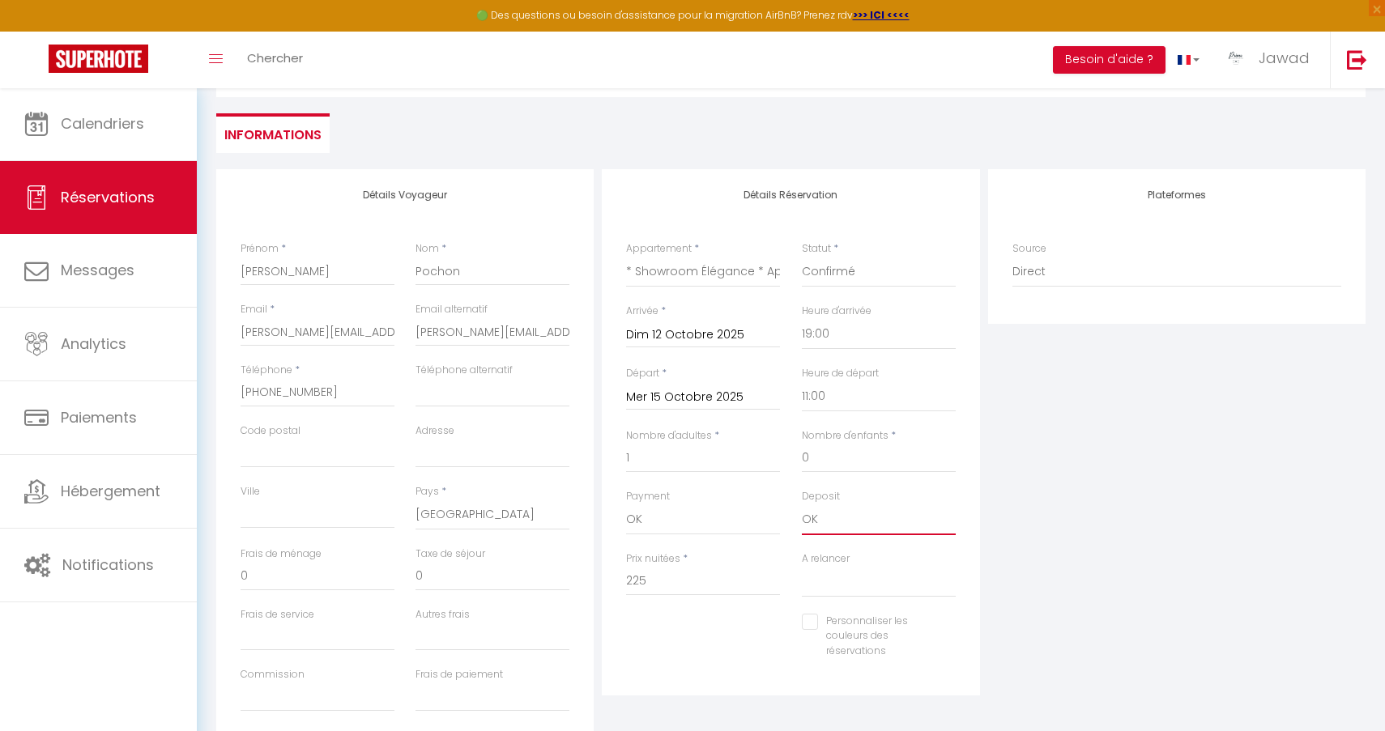
checkbox input "false"
select select "10"
select select
checkbox input "false"
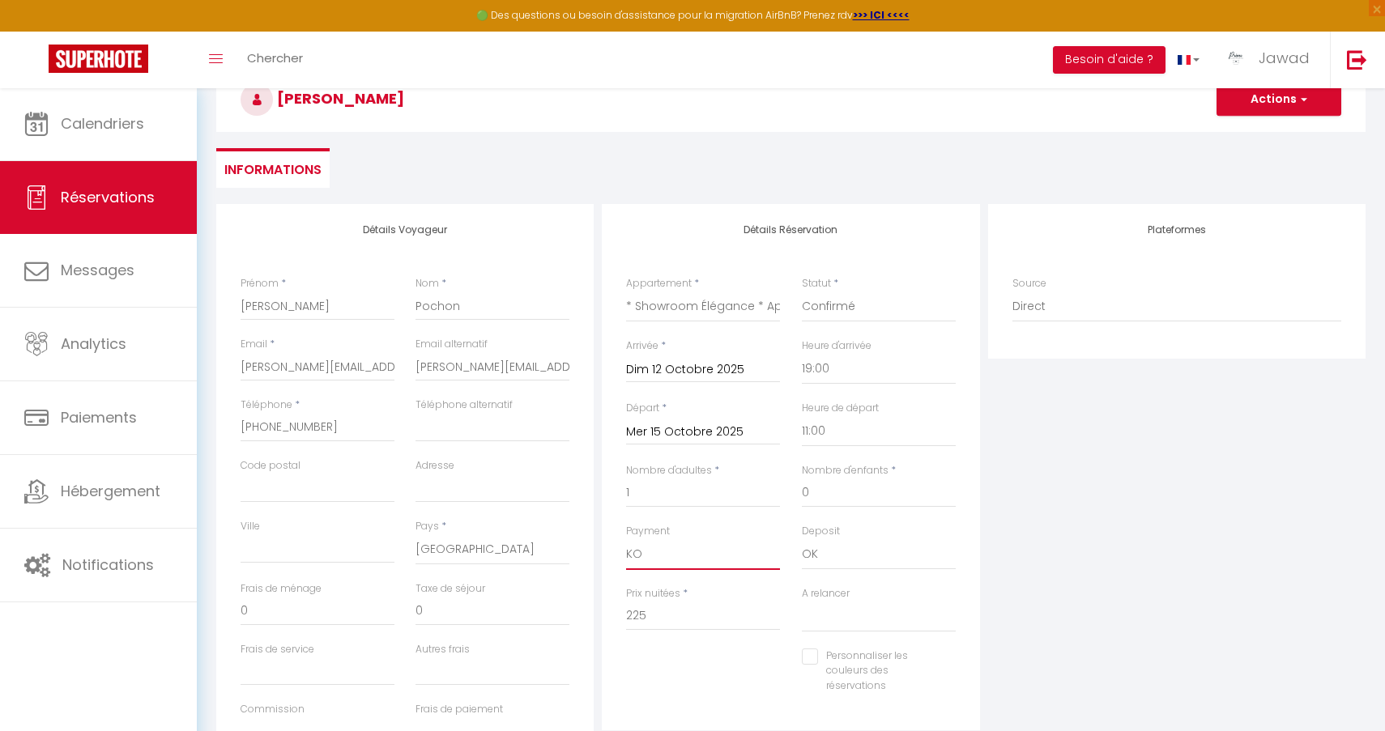
scroll to position [68, 0]
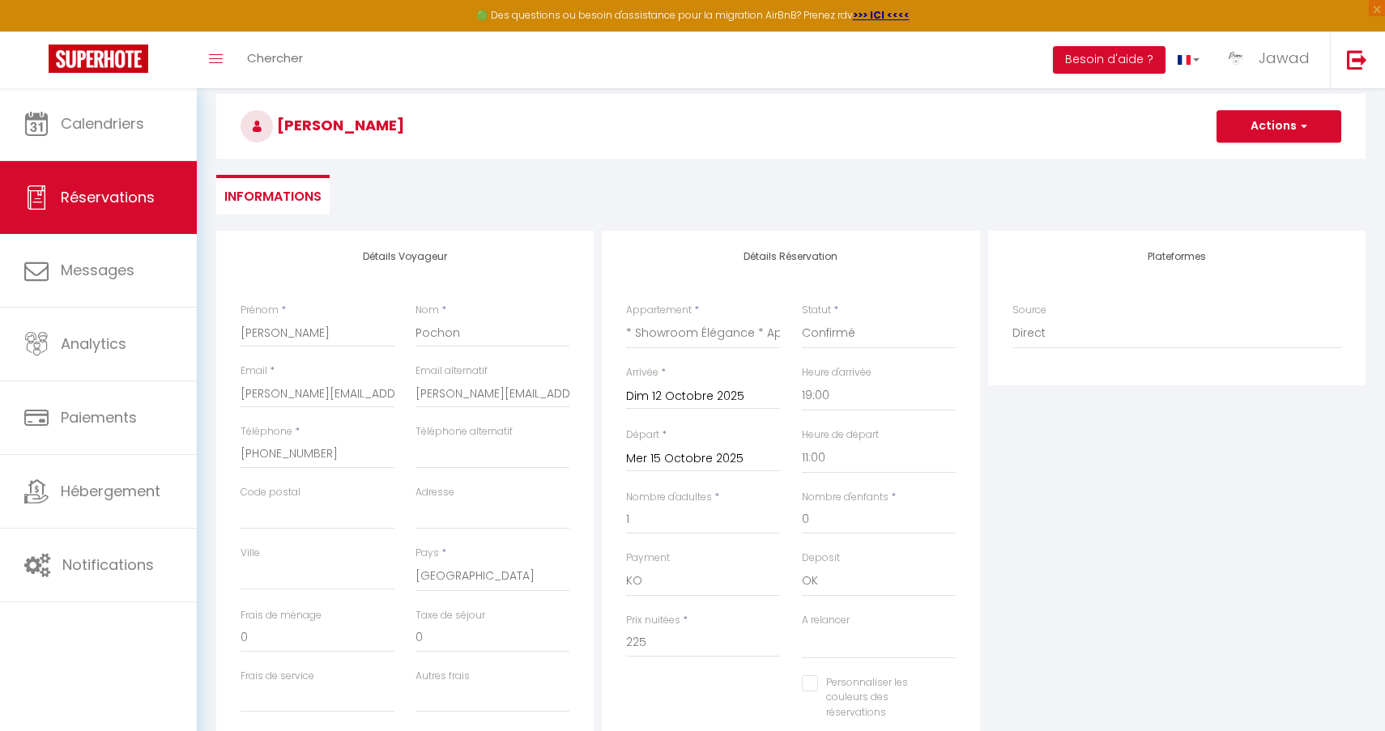
click at [1292, 130] on button "Actions" at bounding box center [1278, 126] width 125 height 32
click at [1258, 165] on link "Enregistrer" at bounding box center [1262, 161] width 128 height 21
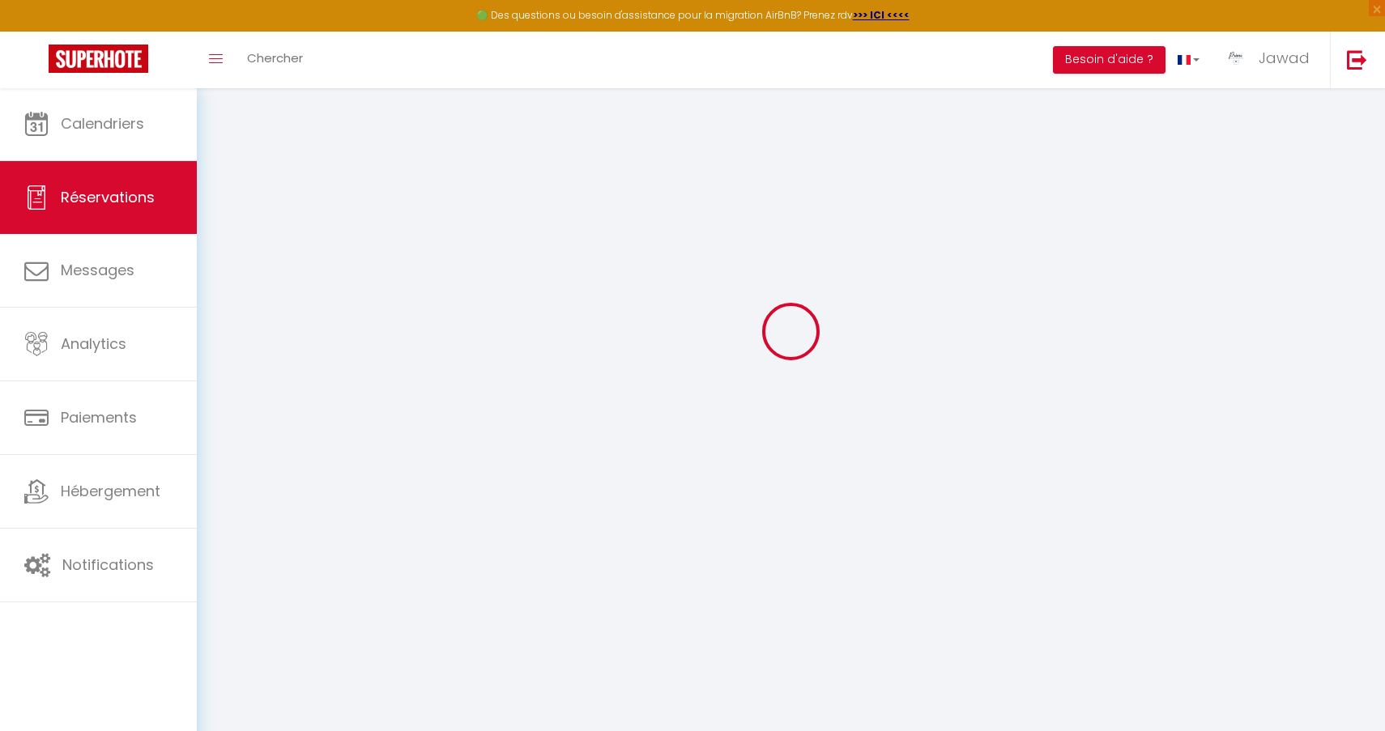
select select "not_cancelled"
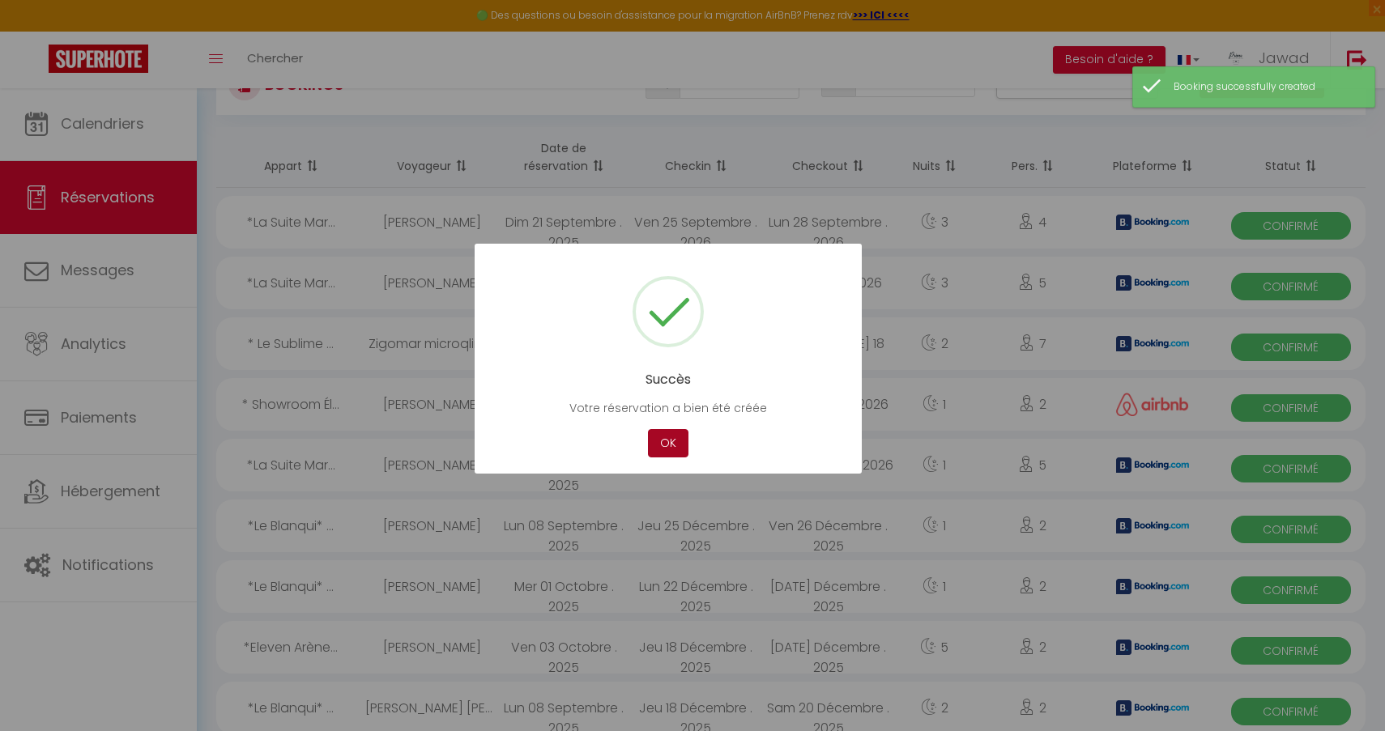
click at [664, 438] on button "OK" at bounding box center [668, 443] width 40 height 28
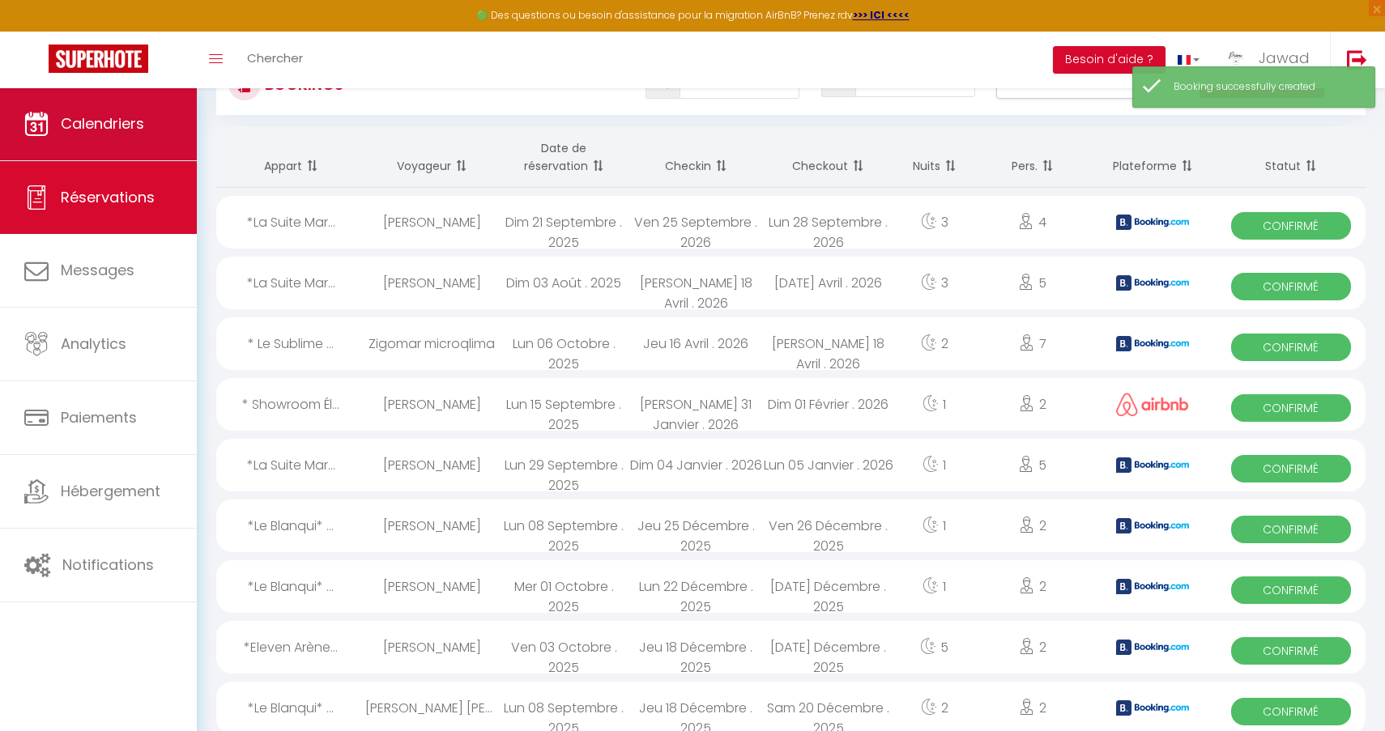
click at [113, 134] on span "Calendriers" at bounding box center [102, 123] width 83 height 20
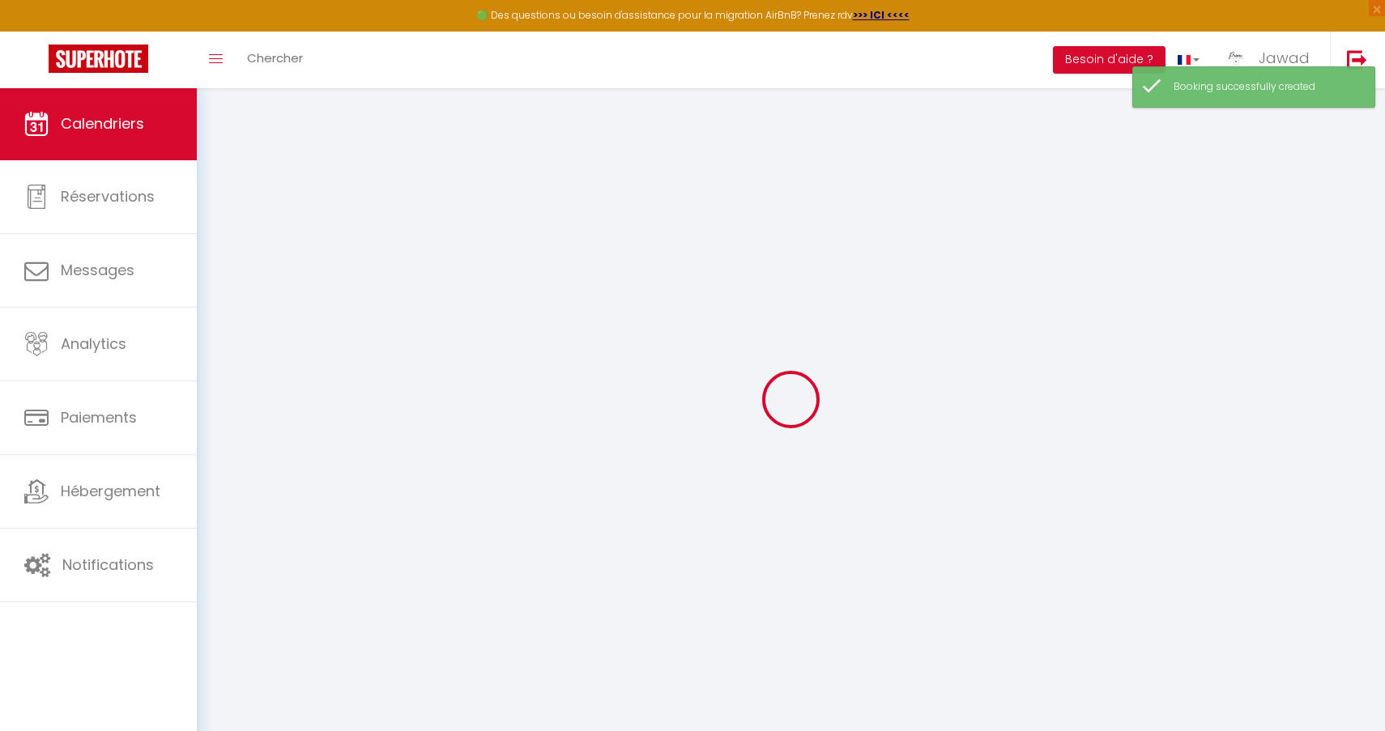
select select
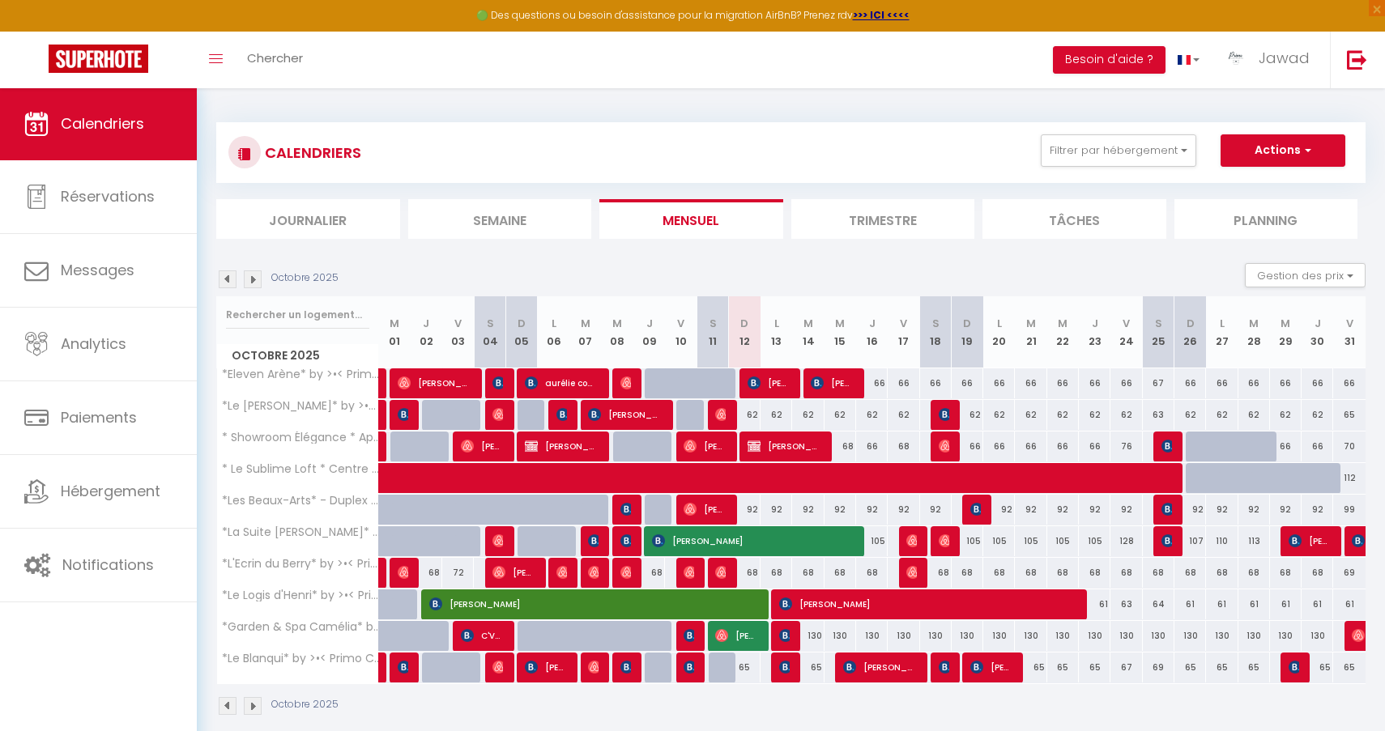
click at [794, 444] on span "[PERSON_NAME]" at bounding box center [784, 446] width 74 height 31
select select "OK"
select select "0"
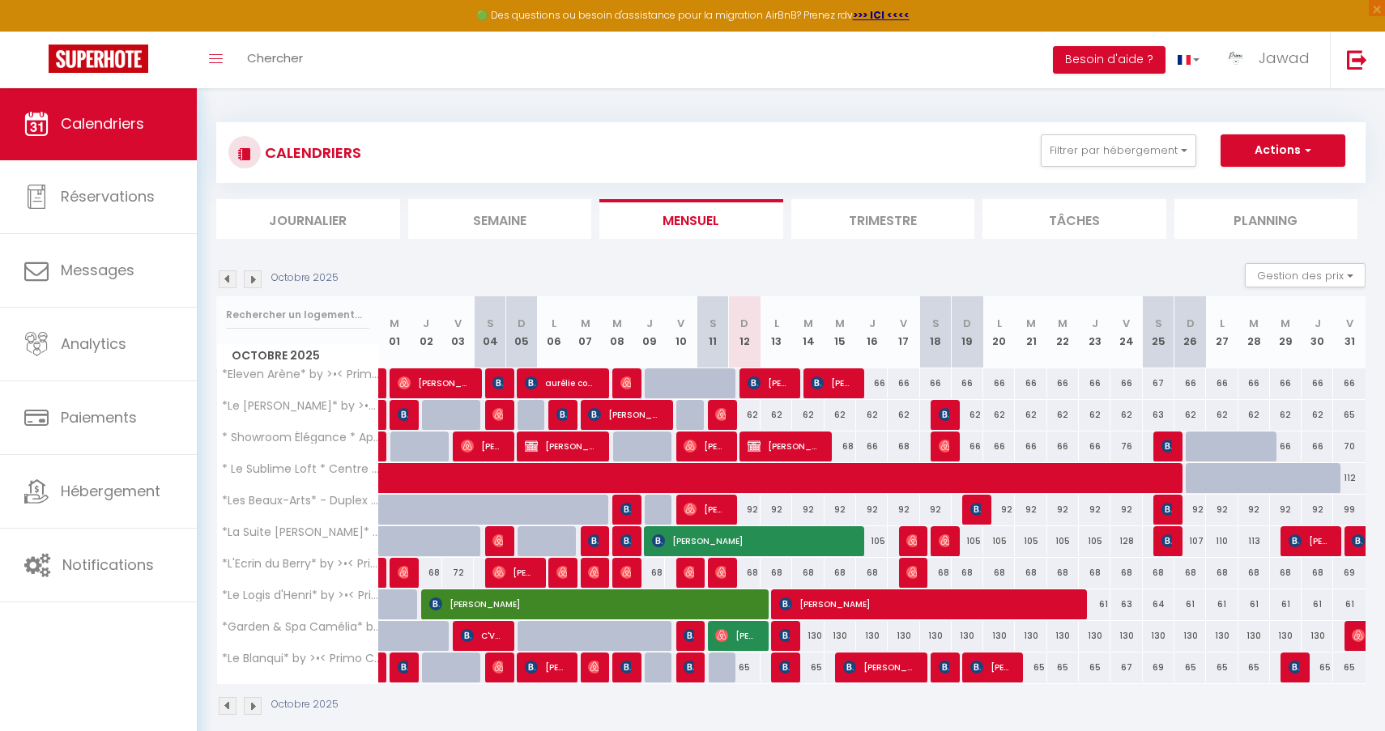
select select "1"
select select
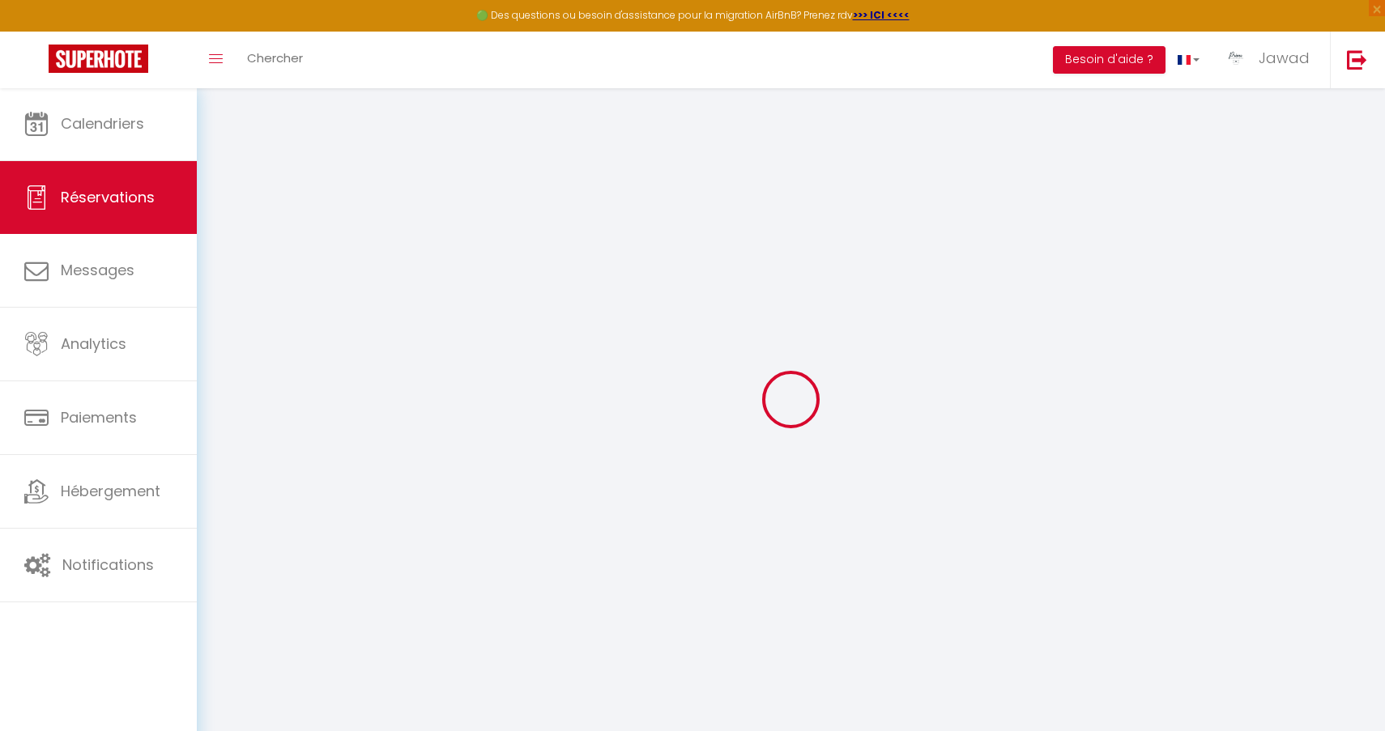
select select
checkbox input "false"
select select
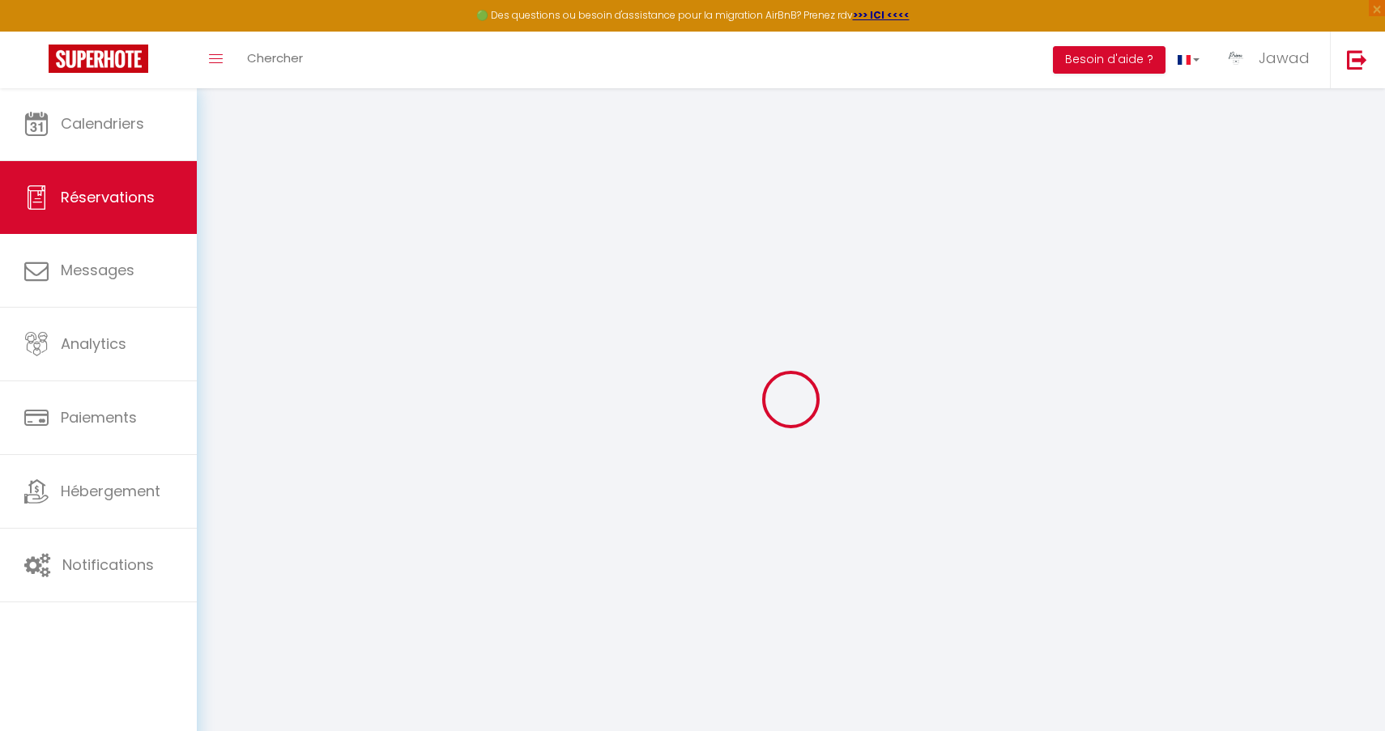
checkbox input "false"
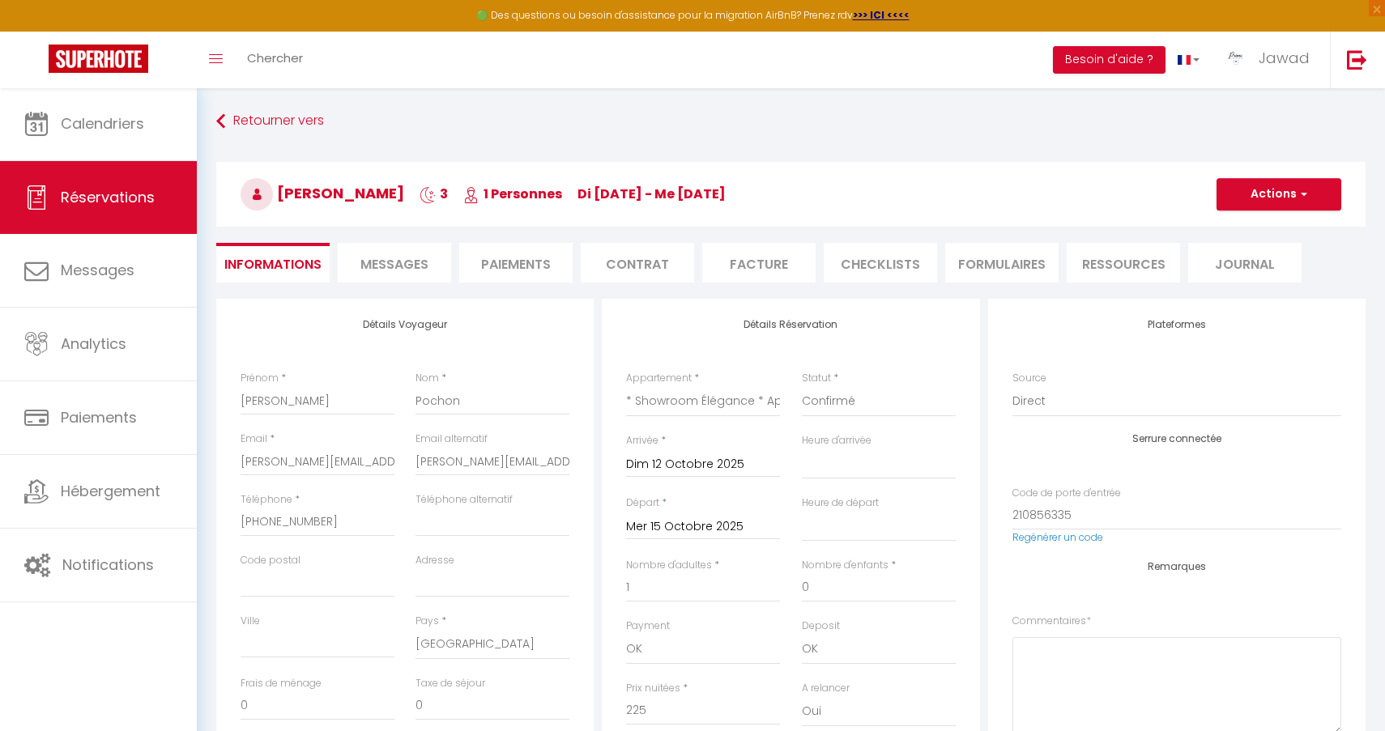
select select
checkbox input "false"
select select "19:00"
select select "11:00"
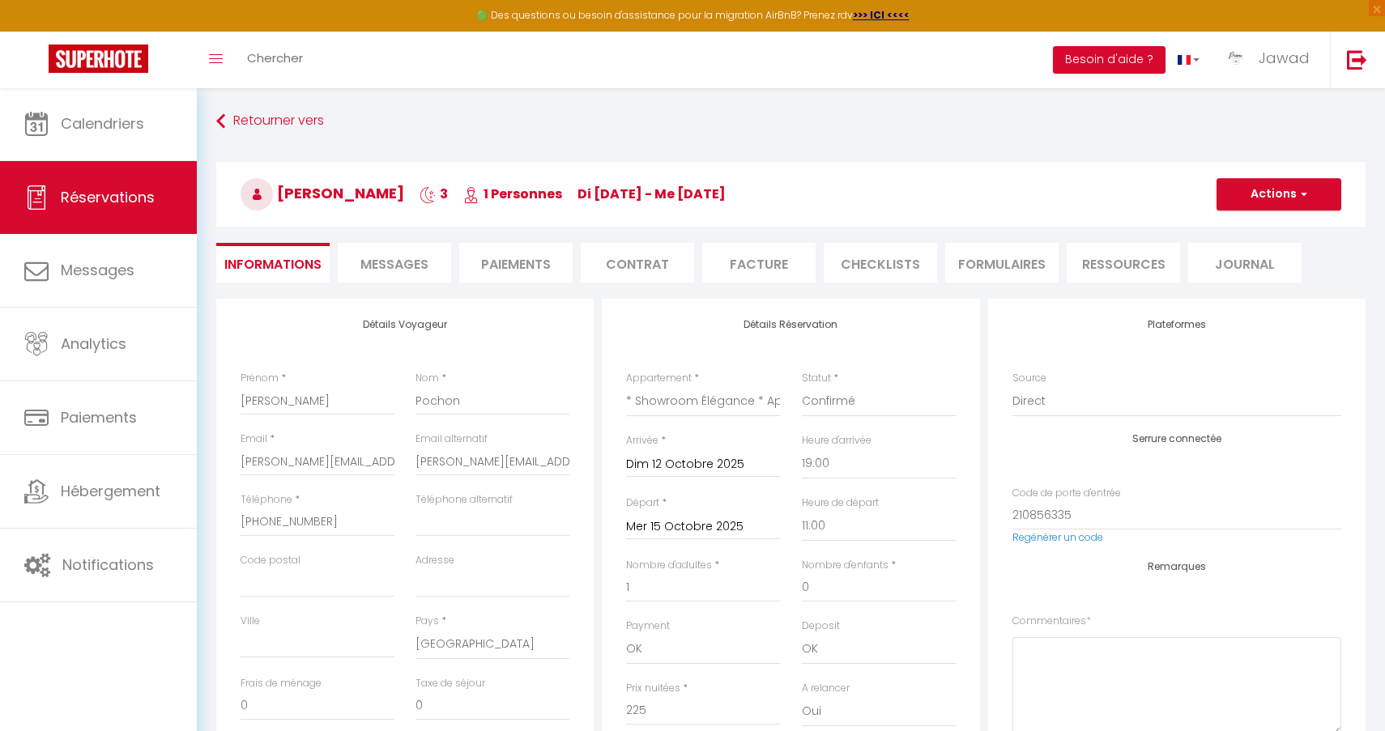
click at [383, 259] on span "Messages" at bounding box center [394, 264] width 68 height 19
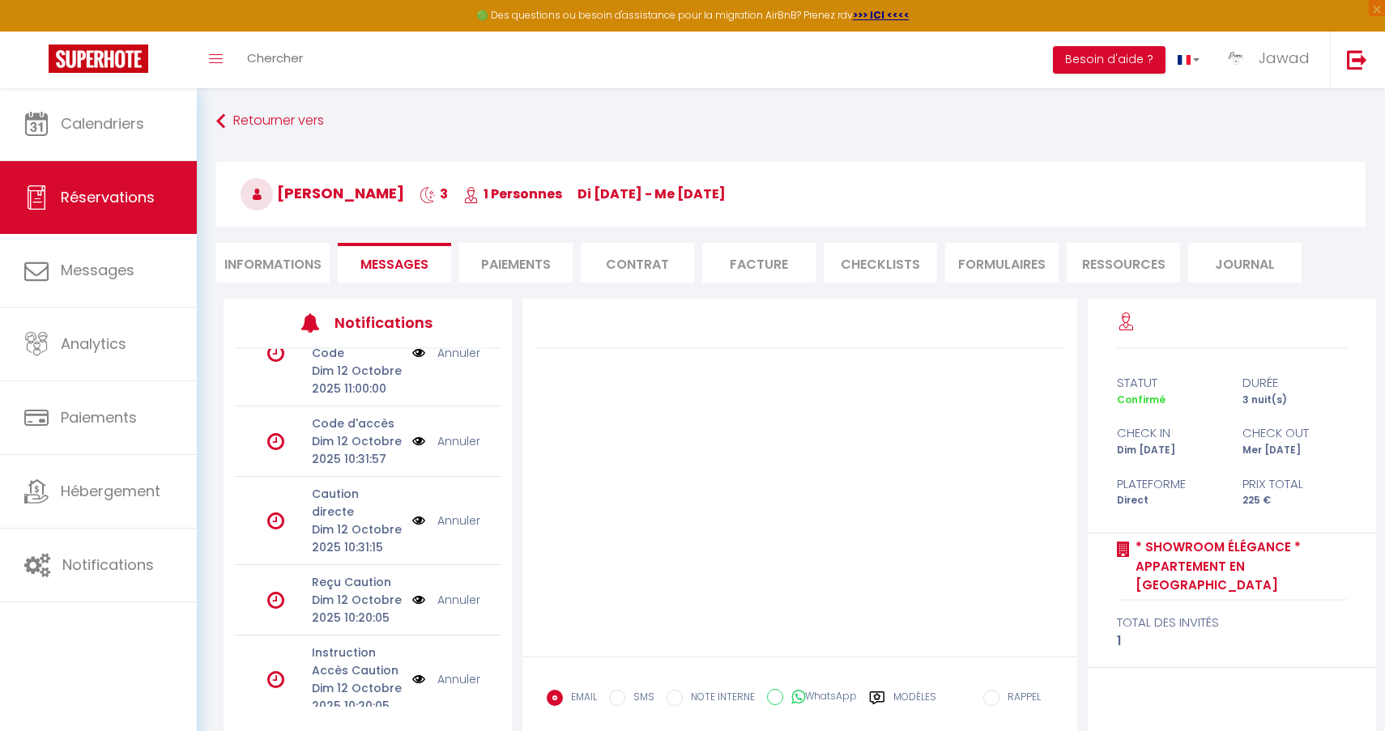
scroll to position [313, 0]
click at [456, 671] on link "Annuler" at bounding box center [458, 680] width 43 height 18
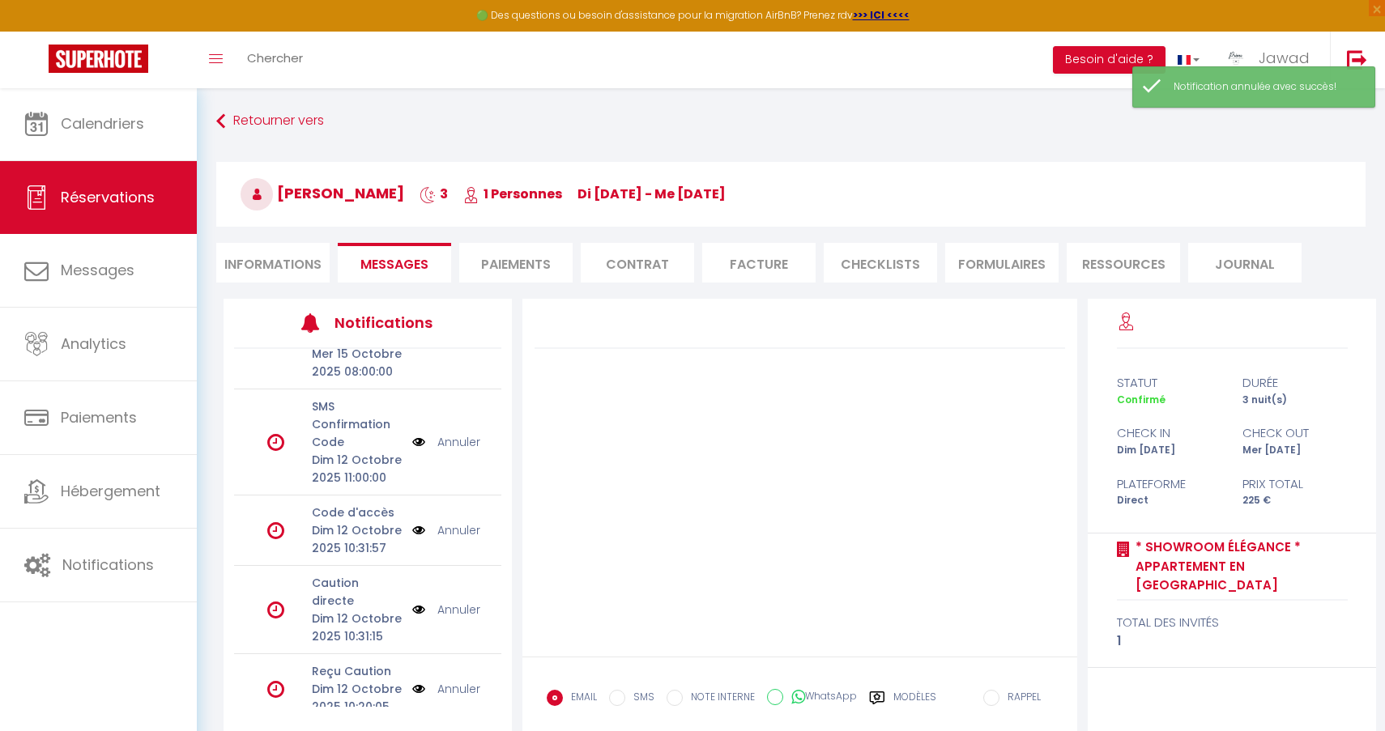
click at [457, 680] on link "Annuler" at bounding box center [458, 689] width 43 height 18
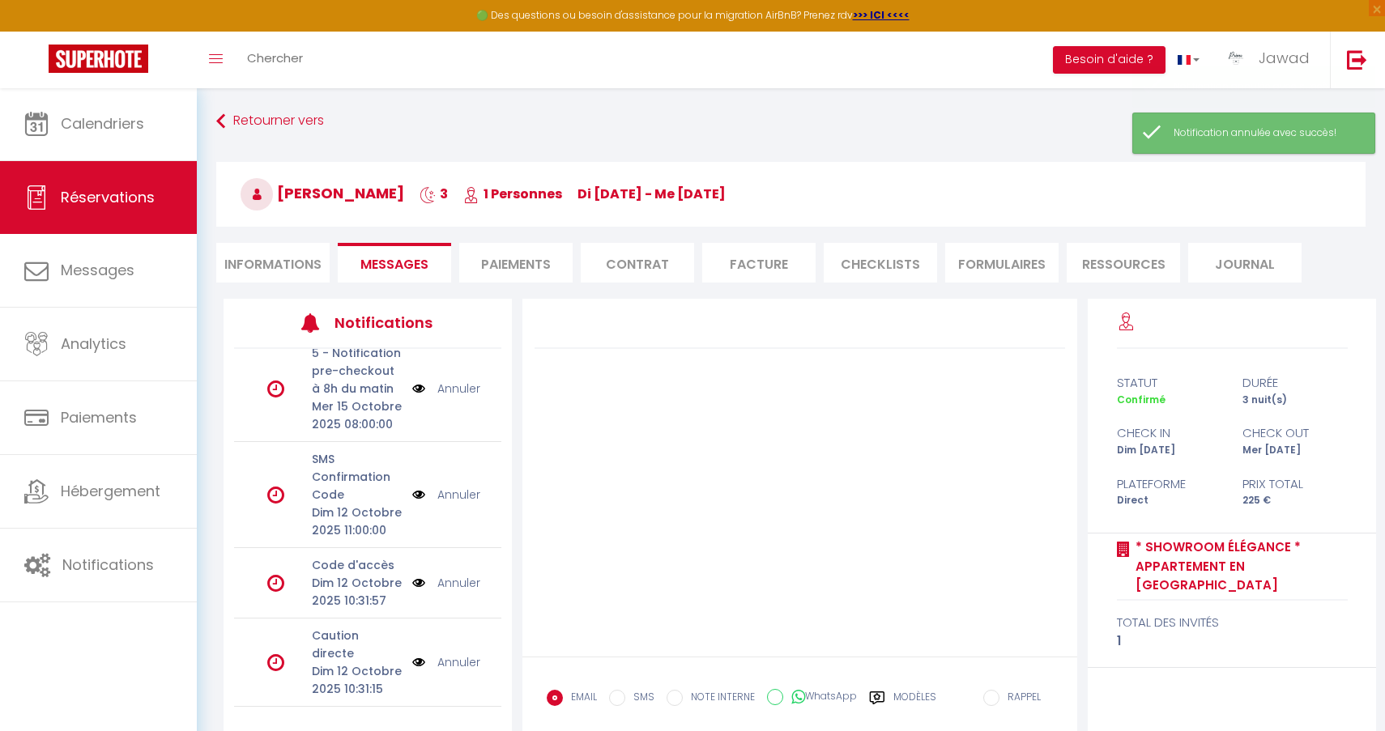
scroll to position [154, 0]
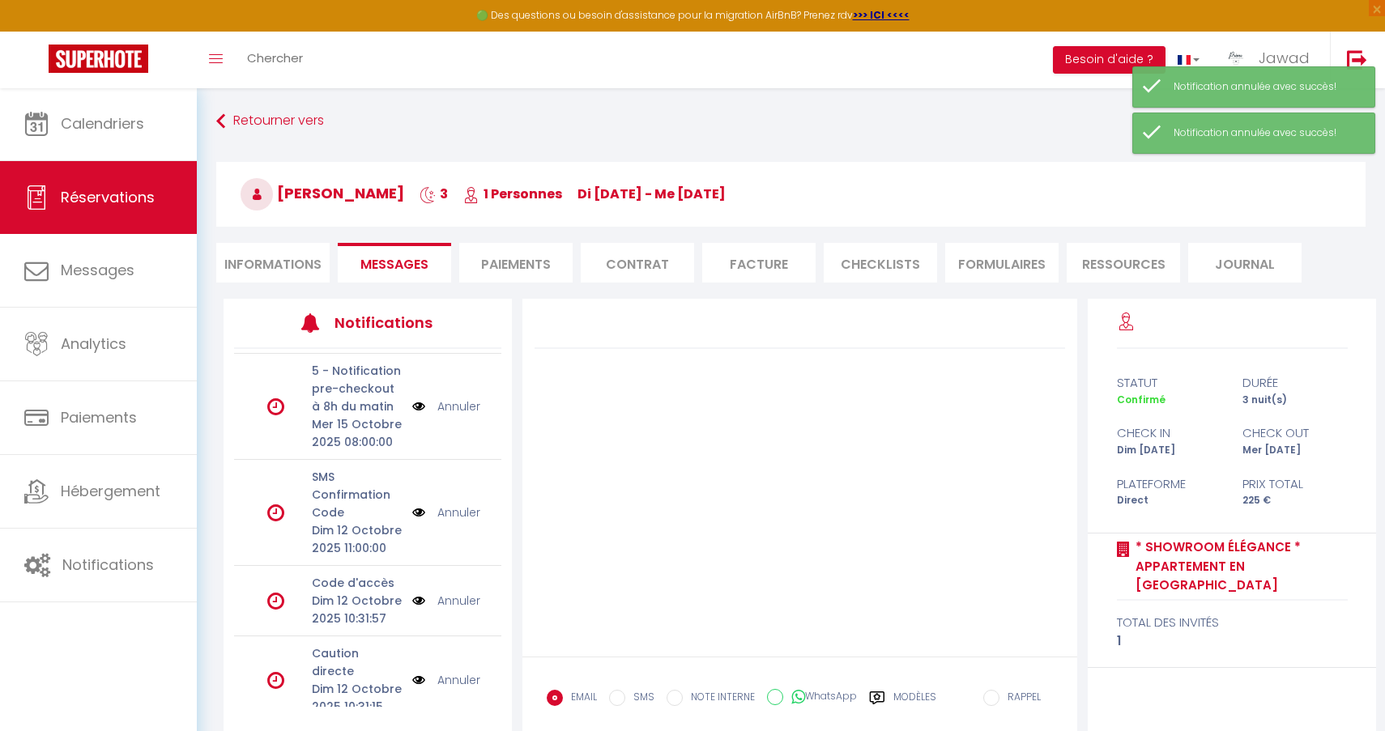
click at [457, 671] on link "Annuler" at bounding box center [458, 680] width 43 height 18
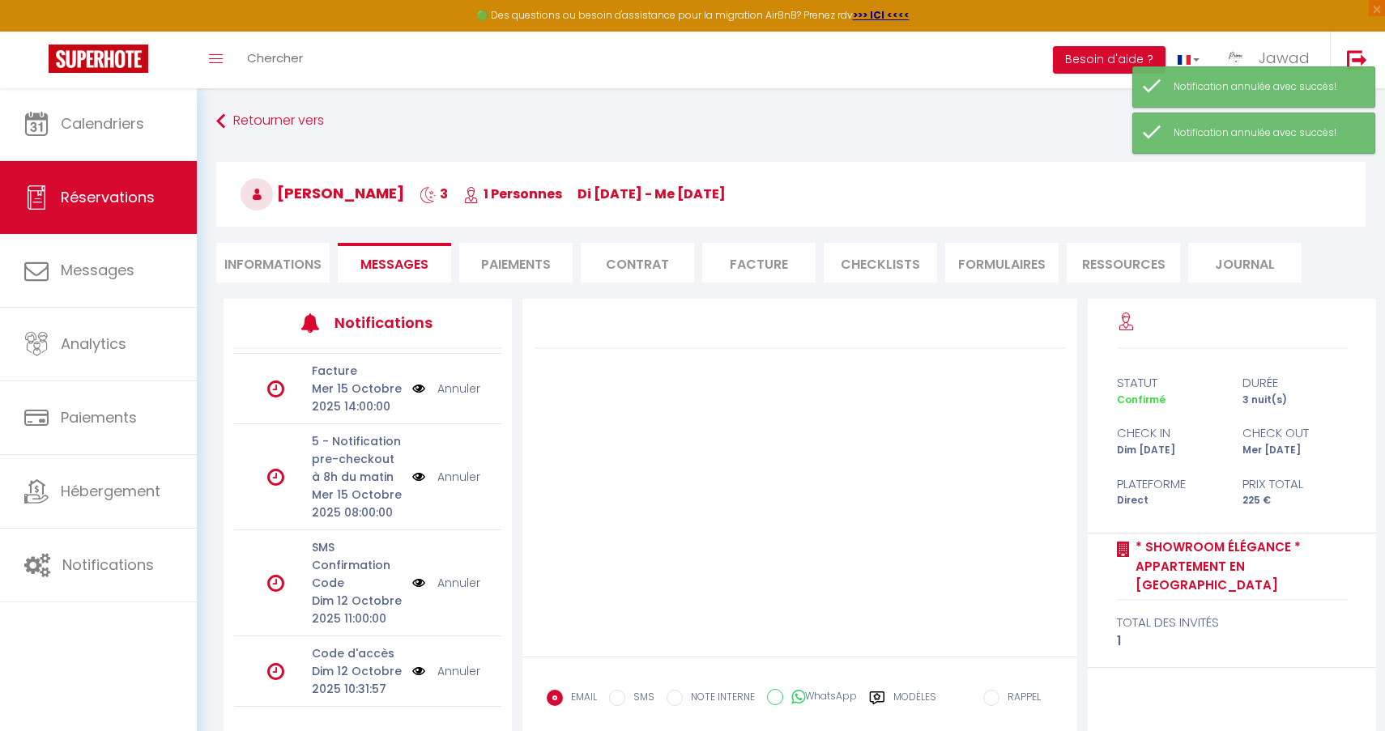
scroll to position [83, 0]
click at [456, 482] on link "Annuler" at bounding box center [458, 477] width 43 height 18
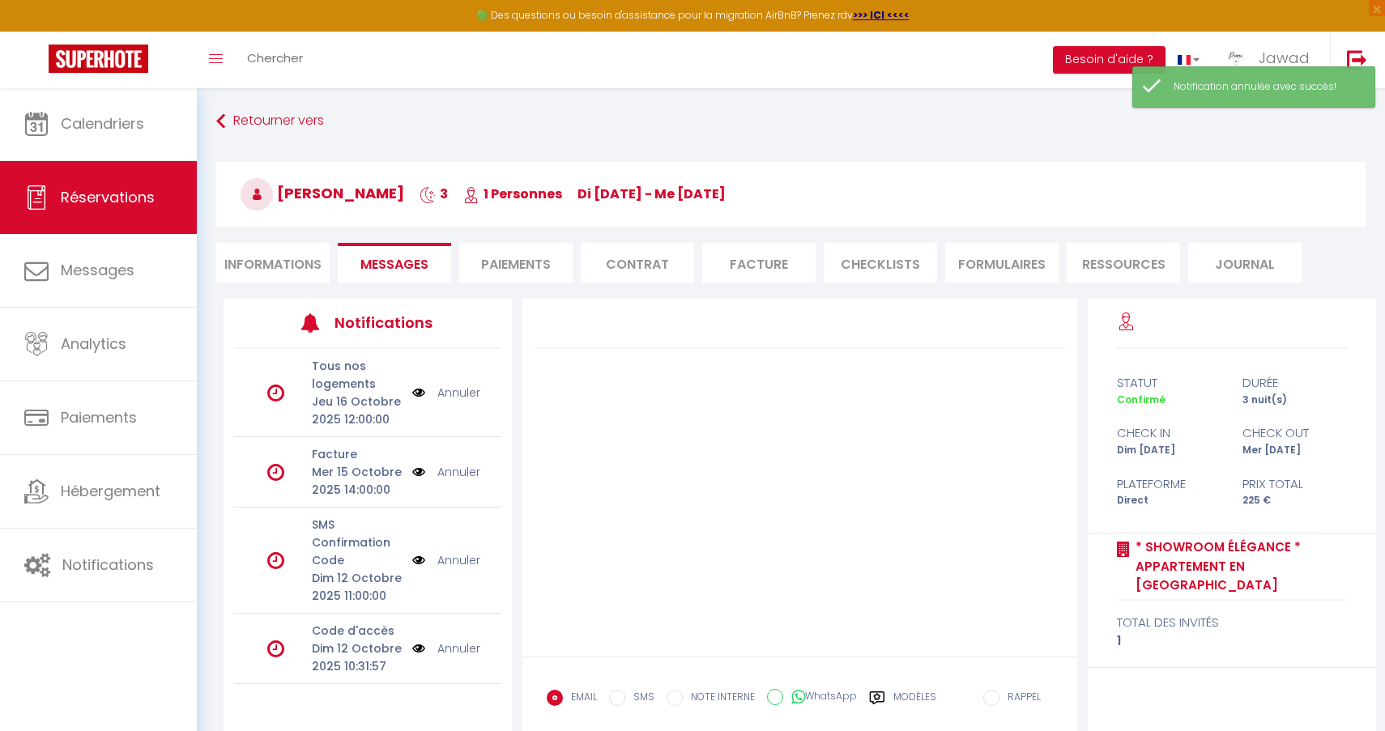
scroll to position [0, 0]
click at [460, 397] on link "Annuler" at bounding box center [458, 393] width 43 height 18
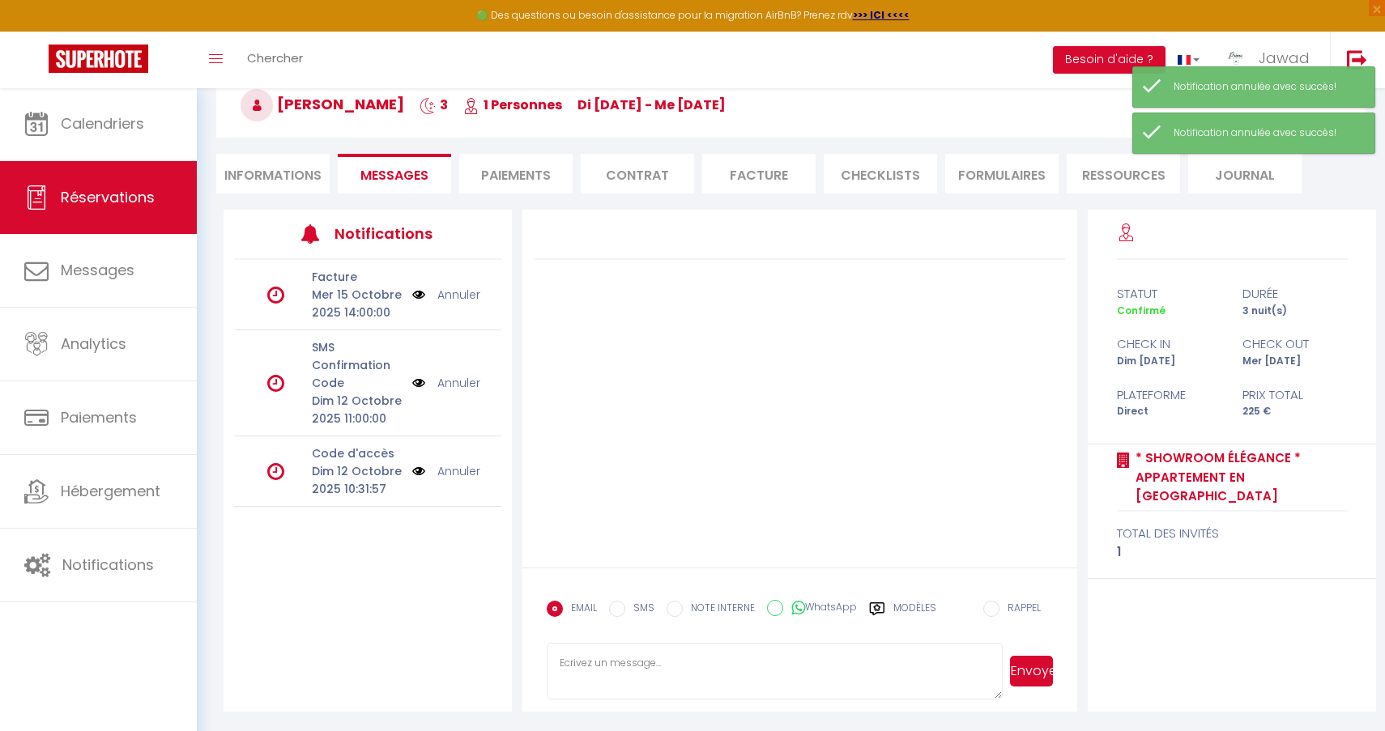
scroll to position [89, 0]
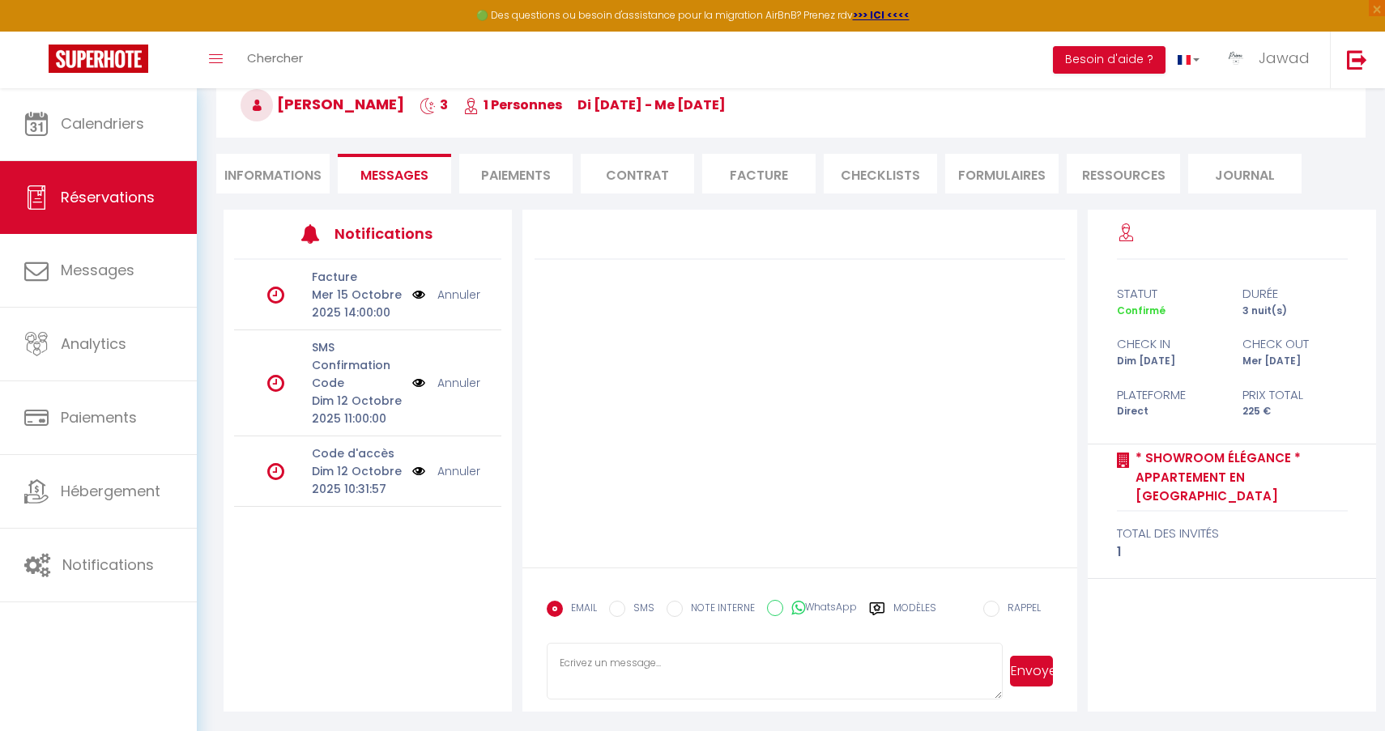
click at [287, 182] on li "Informations" at bounding box center [272, 174] width 113 height 40
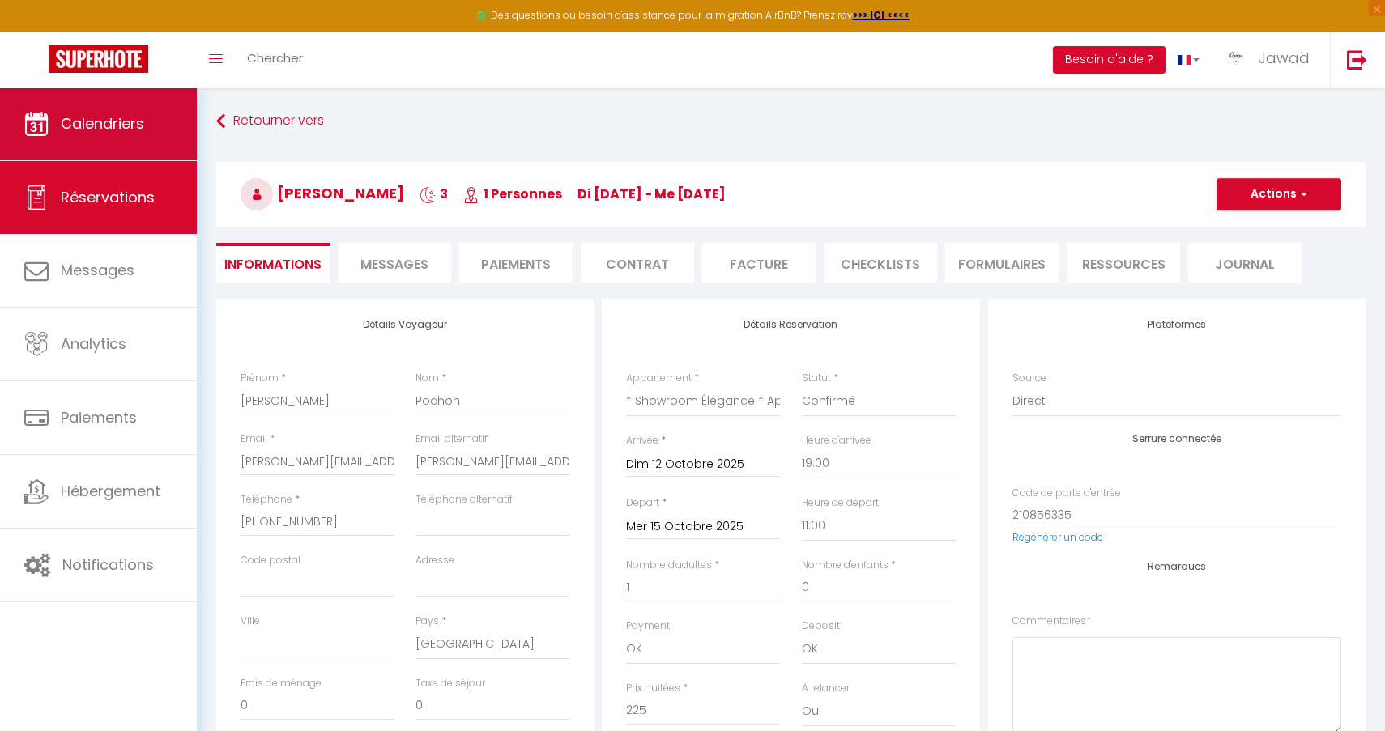
click at [89, 140] on link "Calendriers" at bounding box center [98, 123] width 197 height 73
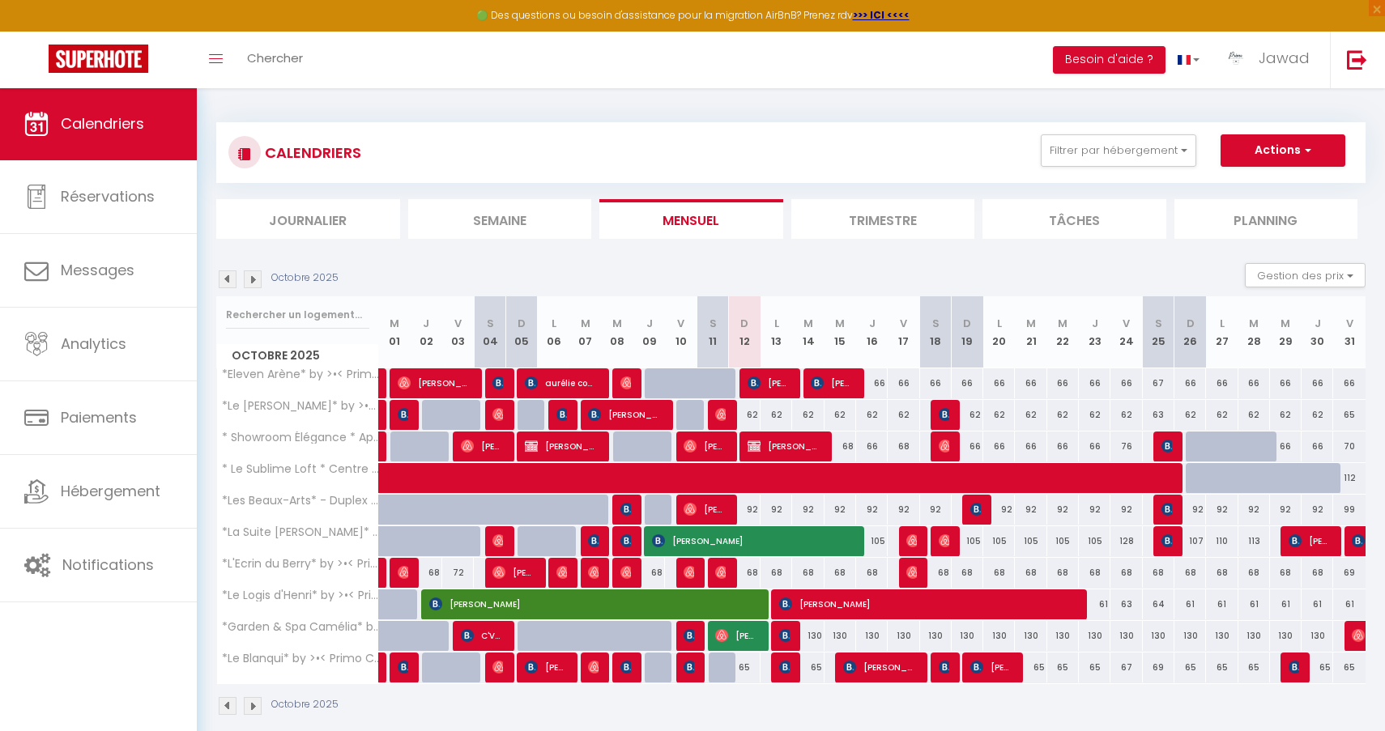
click at [787, 449] on span "[PERSON_NAME]" at bounding box center [784, 446] width 74 height 31
select select "OK"
select select "0"
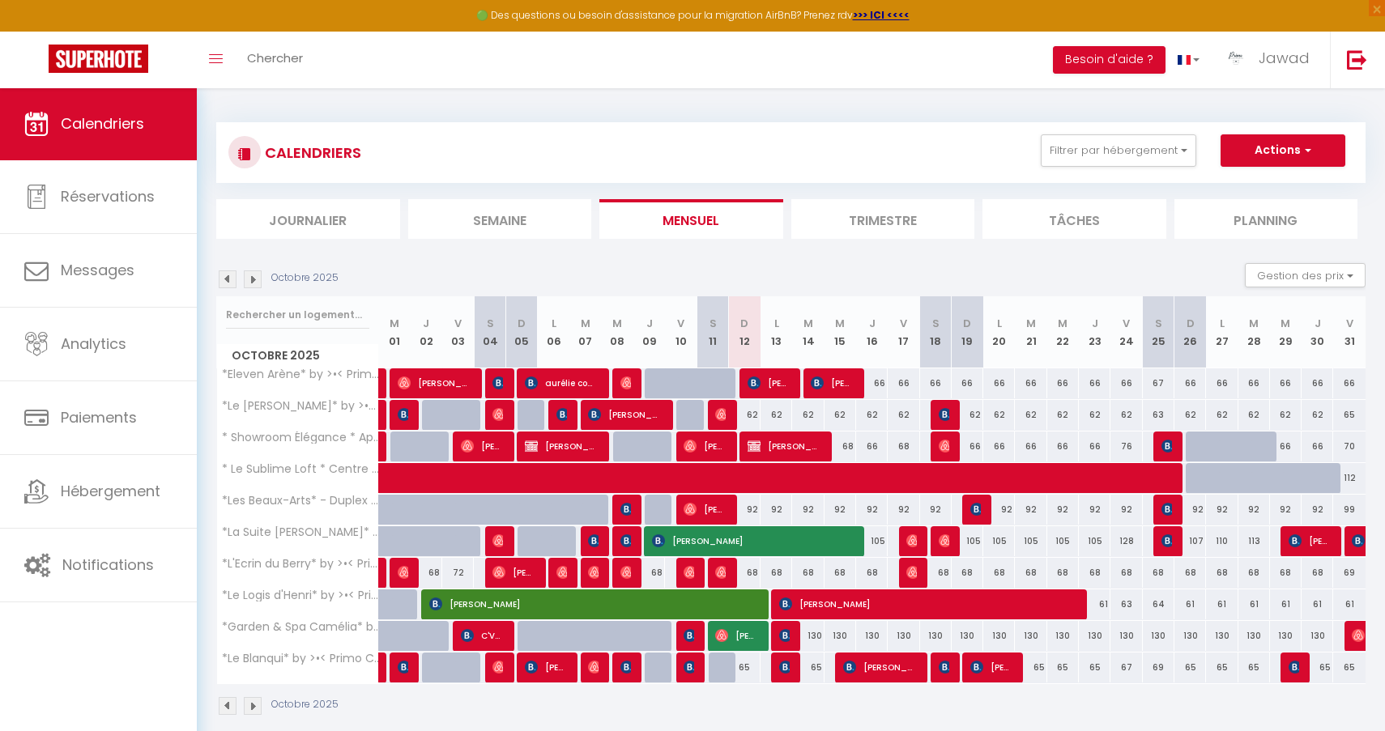
select select "1"
select select
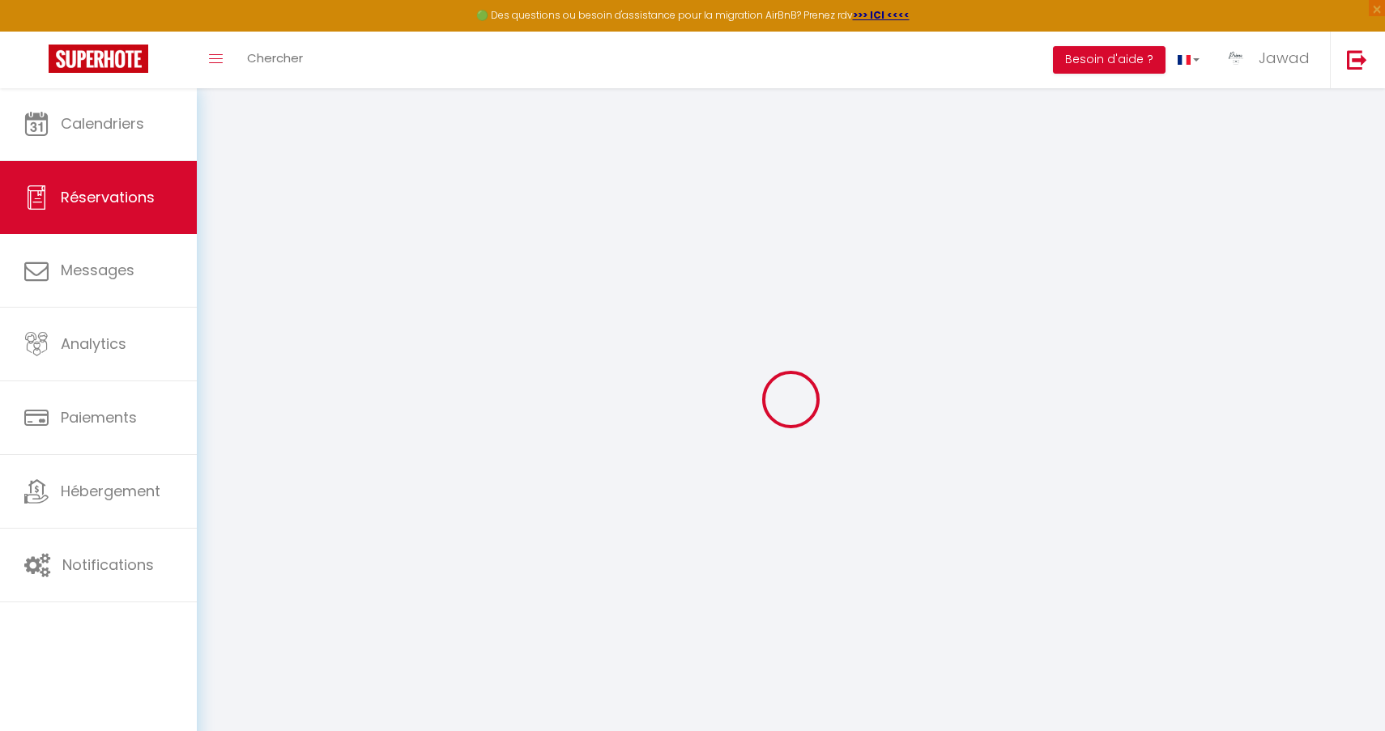
type input "[PERSON_NAME]"
type input "Pochon"
type input "[PERSON_NAME][EMAIL_ADDRESS][DOMAIN_NAME]"
type input "[PHONE_NUMBER]"
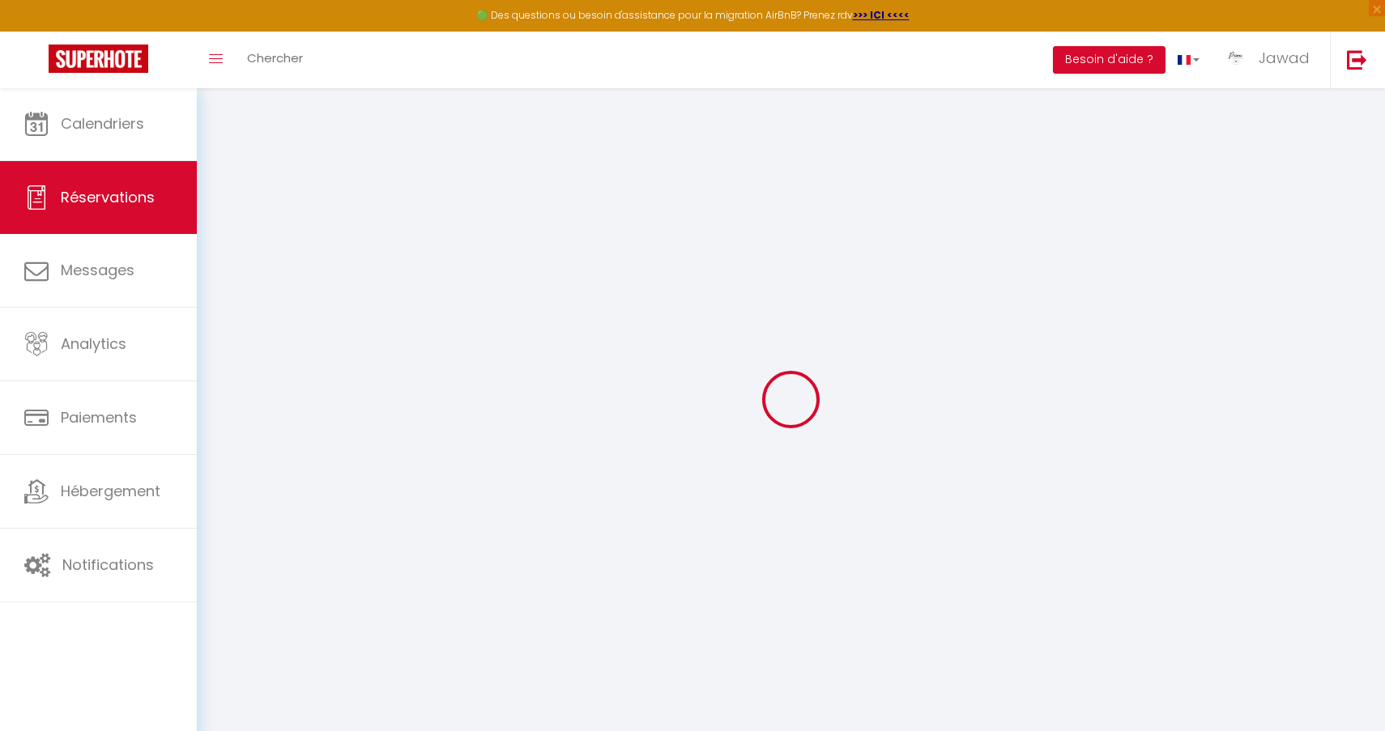
select select "FR"
select select "64423"
select select "1"
type input "Dim 12 Octobre 2025"
select select
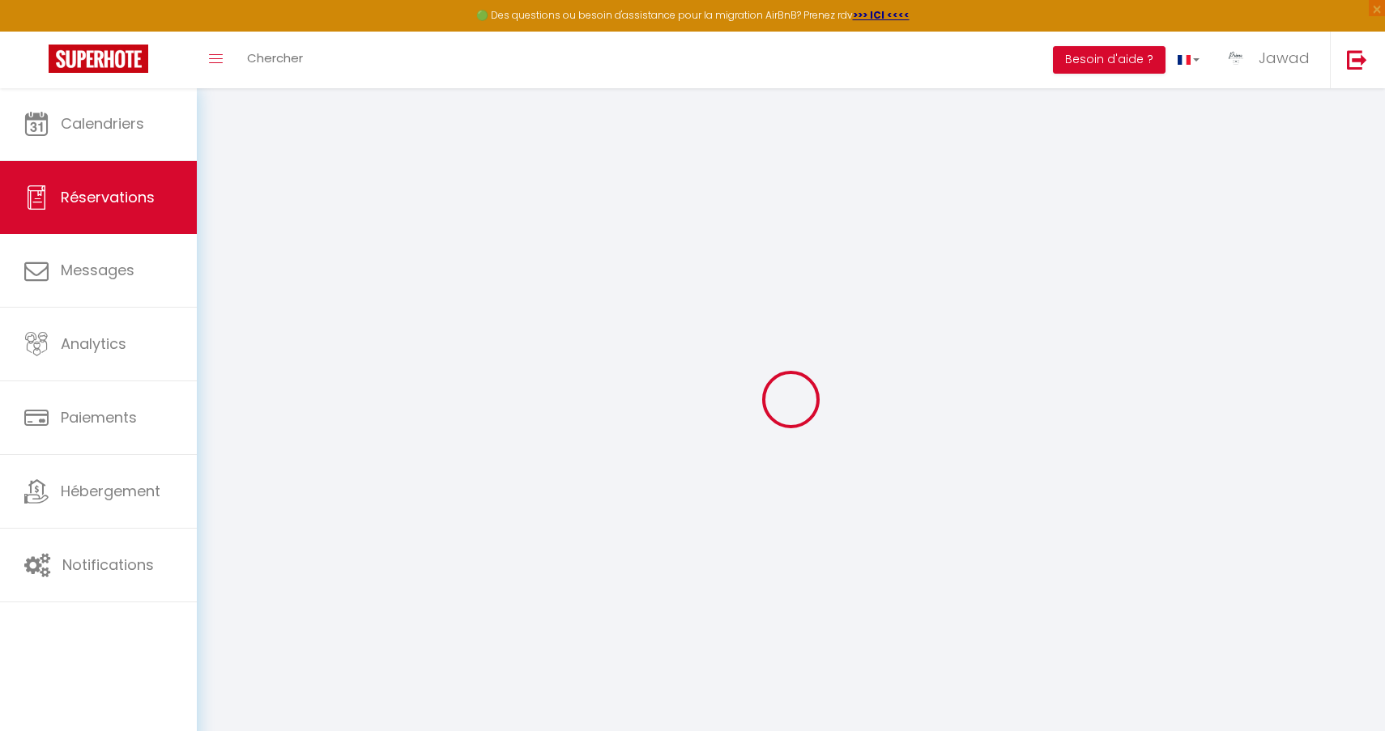
type input "Mer 15 Octobre 2025"
select select
type input "1"
select select "12"
select select
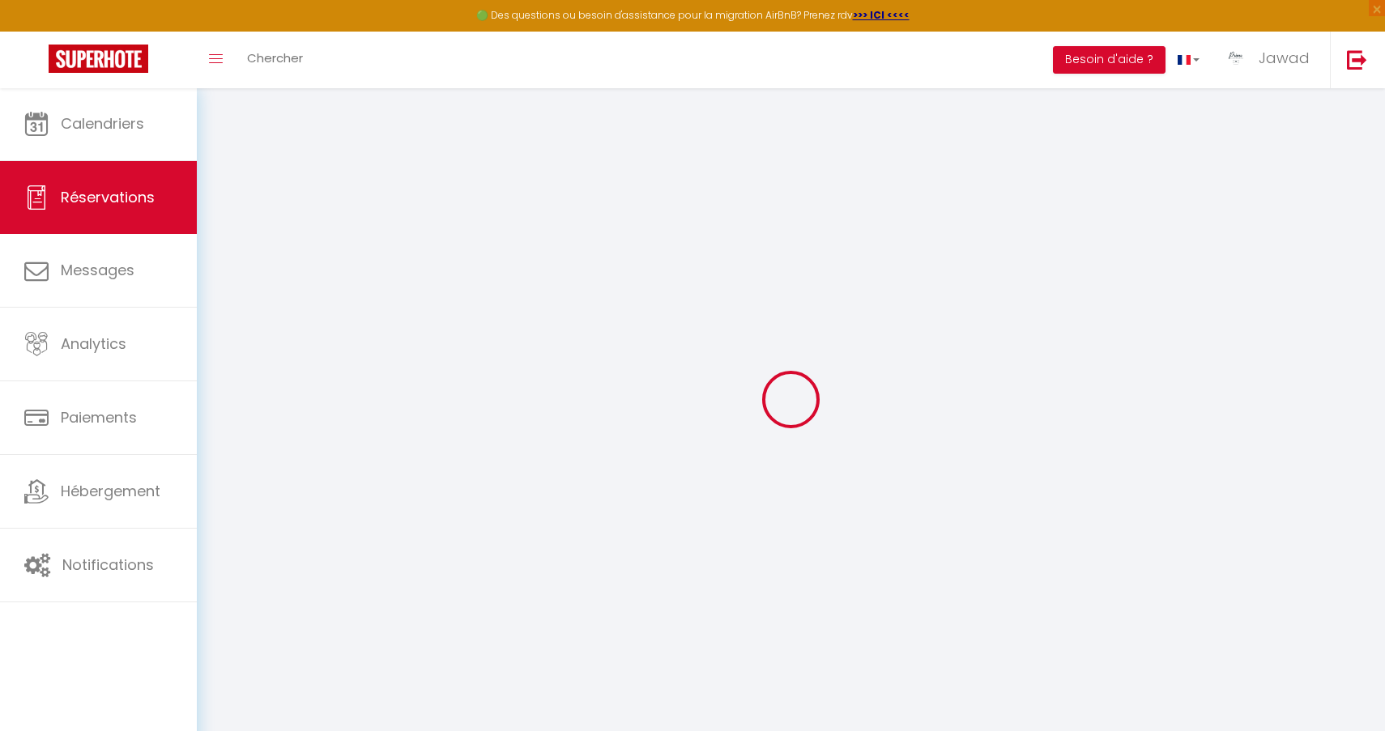
type input "225"
checkbox input "false"
type input "0"
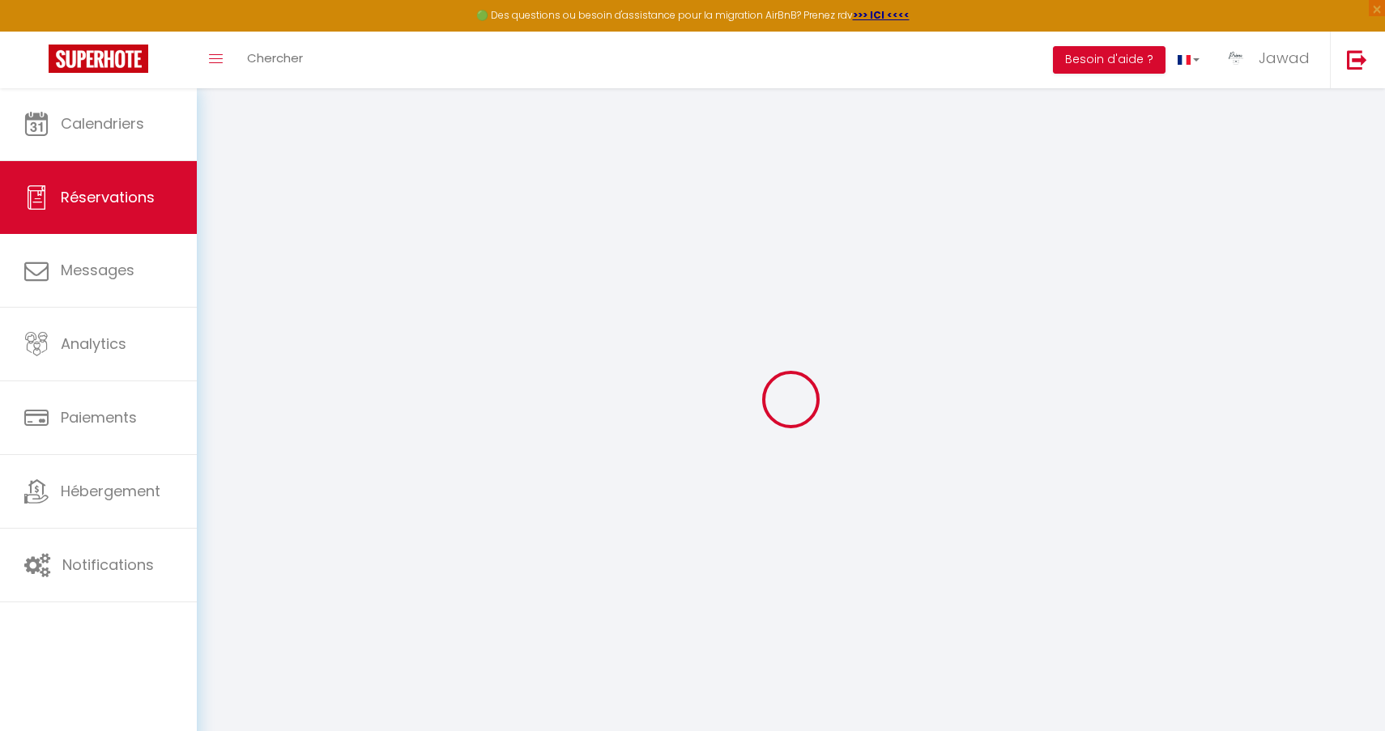
type input "0"
select select
select select "15"
checkbox input "false"
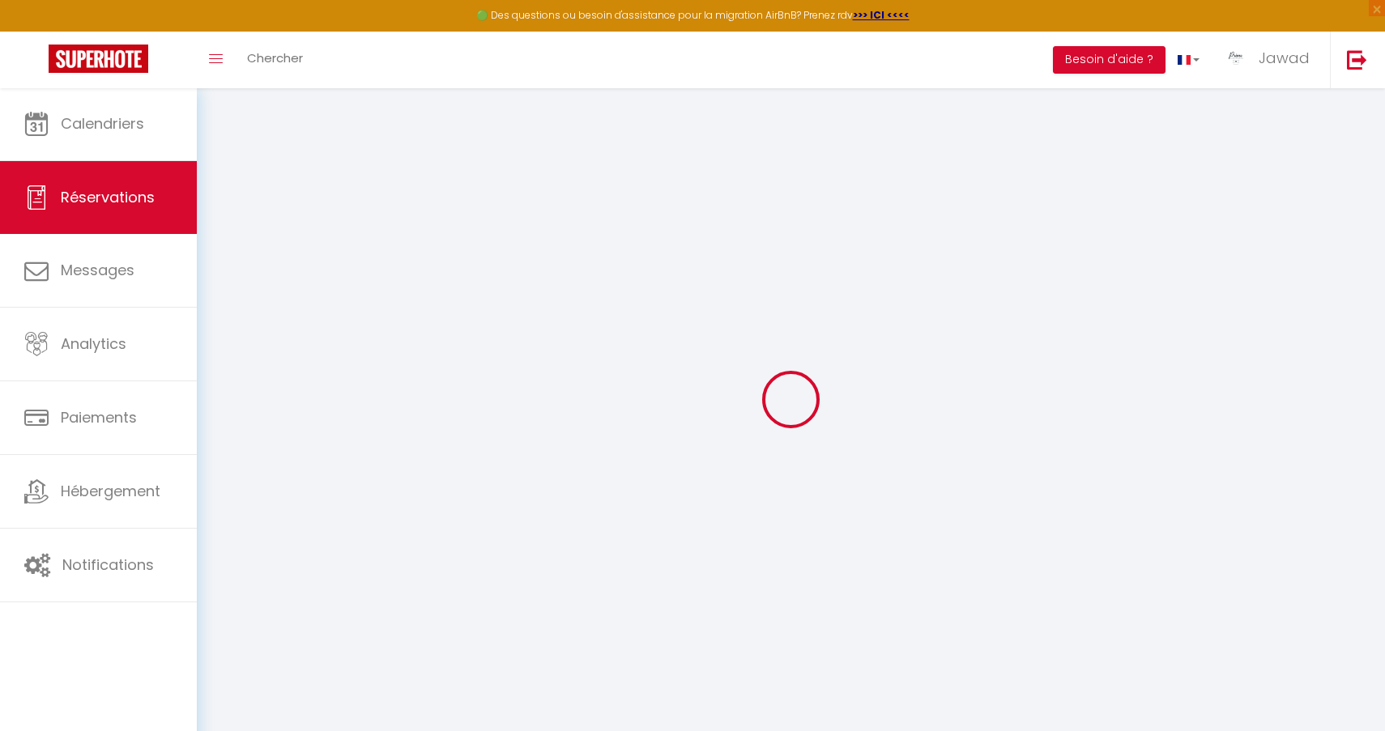
select select
checkbox input "false"
select select
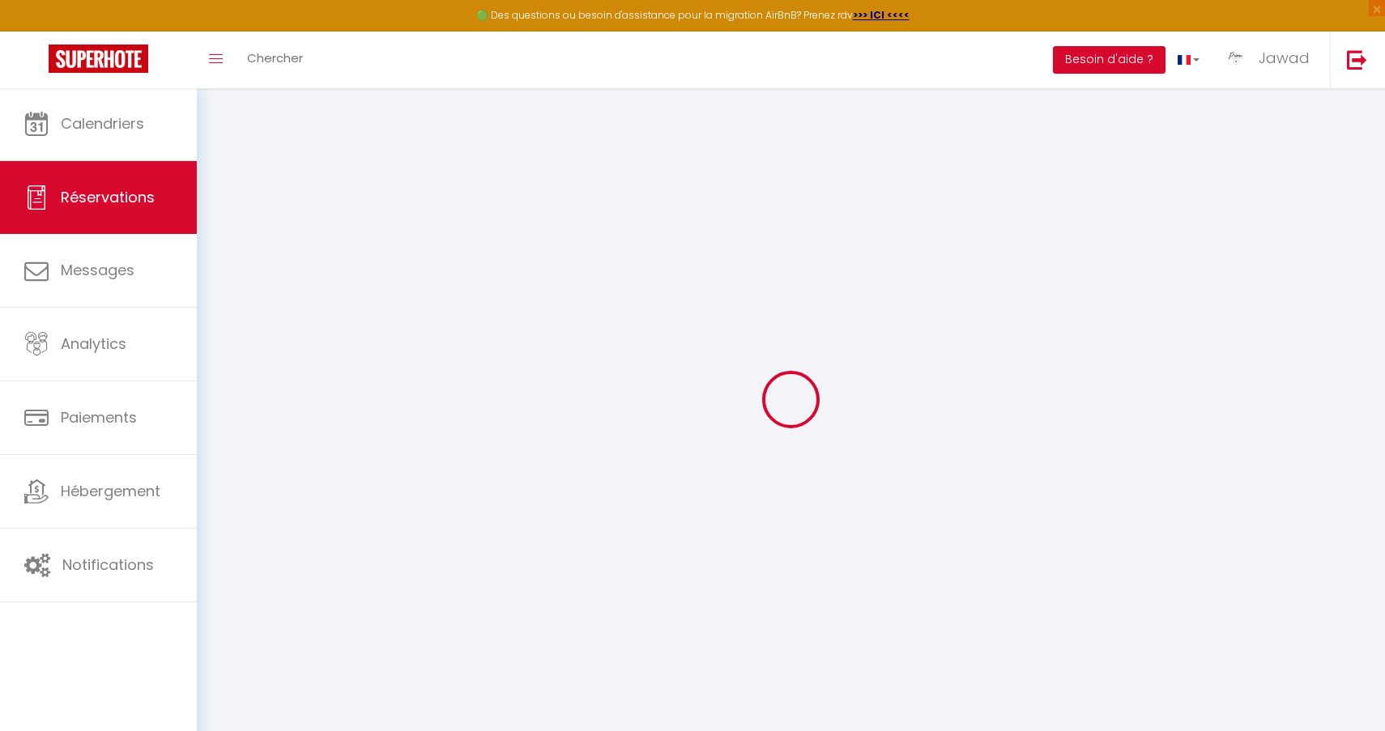
checkbox input "false"
select select
checkbox input "false"
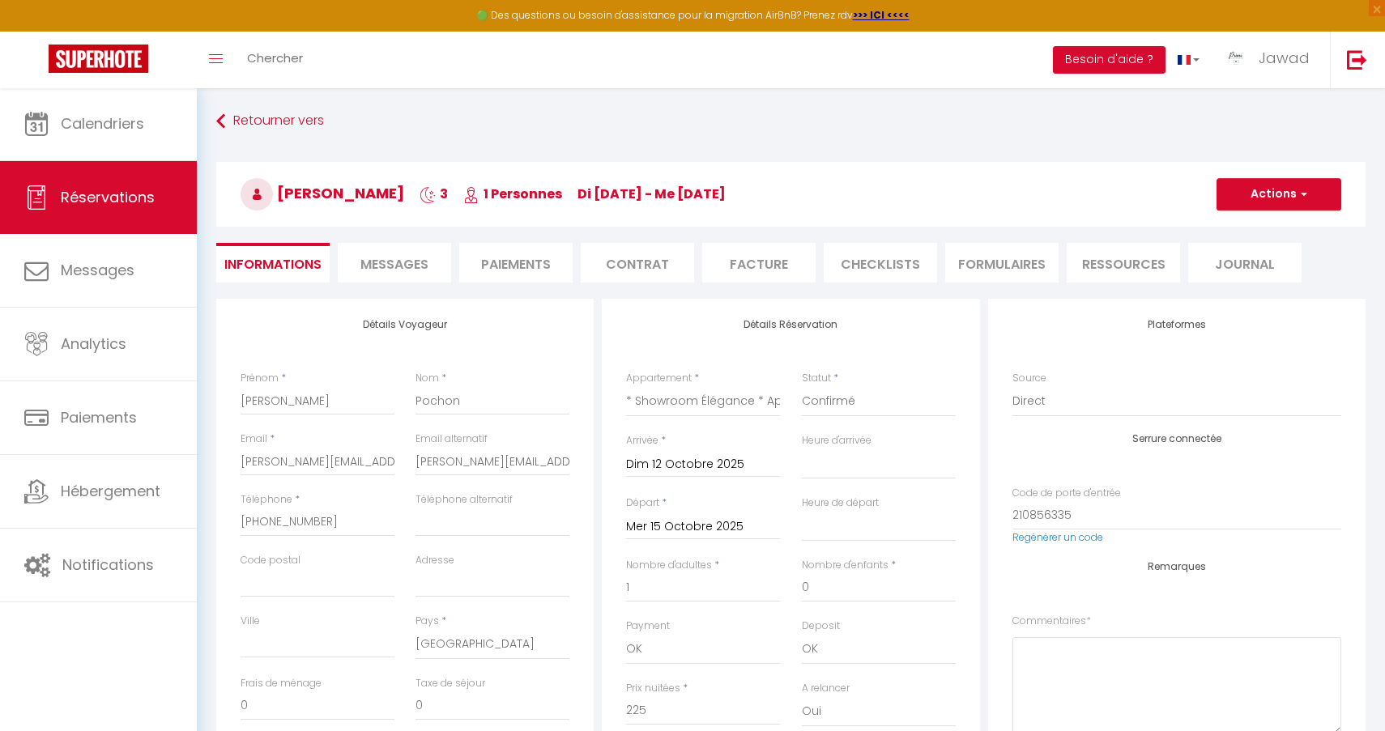
select select
click at [421, 266] on span "Messages" at bounding box center [394, 264] width 68 height 19
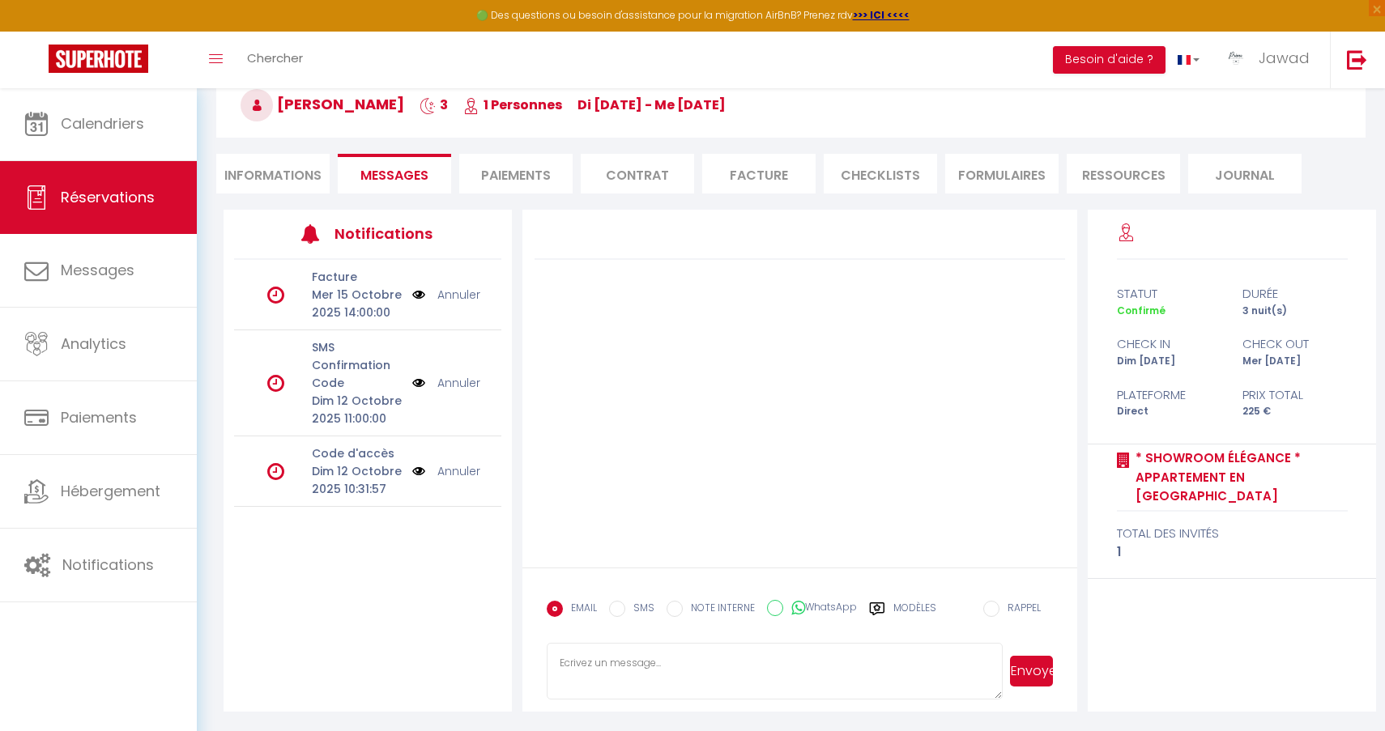
scroll to position [89, 0]
click at [896, 609] on label "Modèles" at bounding box center [914, 615] width 43 height 28
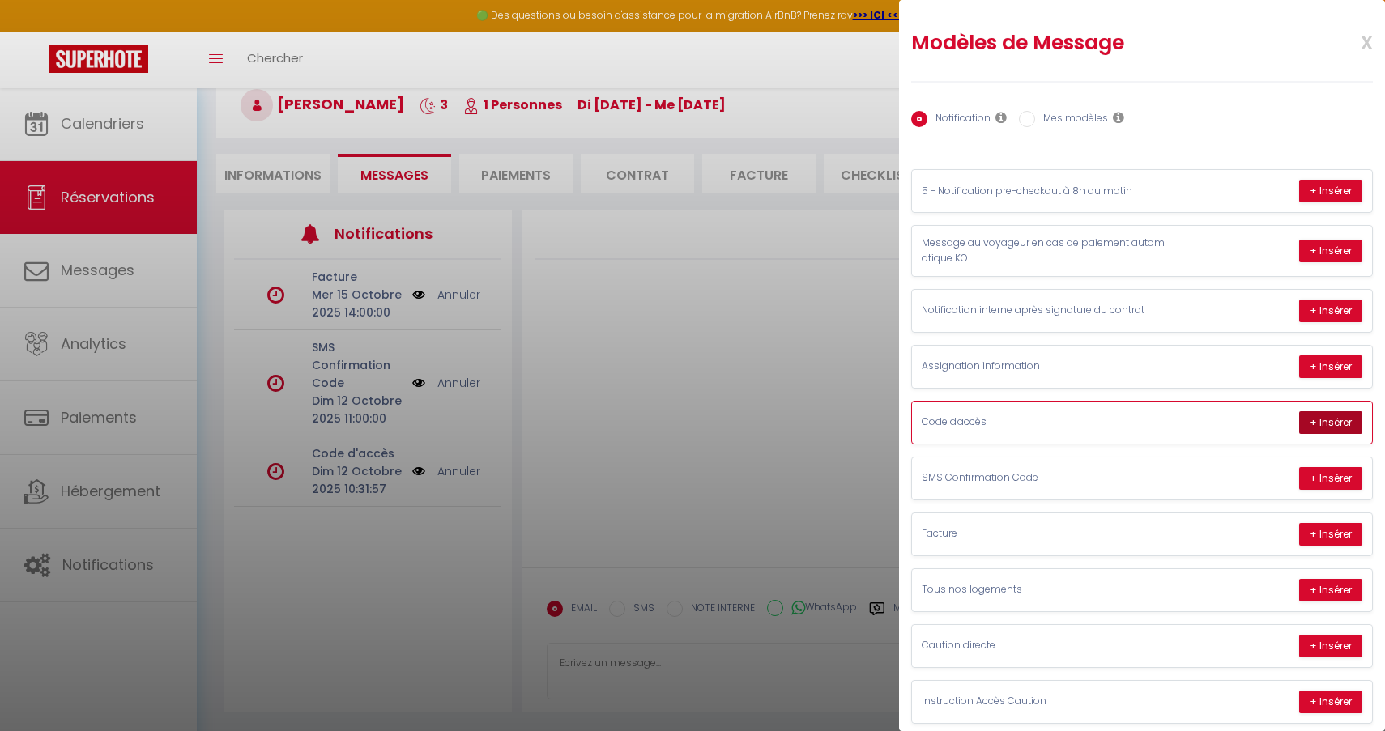
click at [1329, 415] on button "+ Insérer" at bounding box center [1330, 422] width 63 height 23
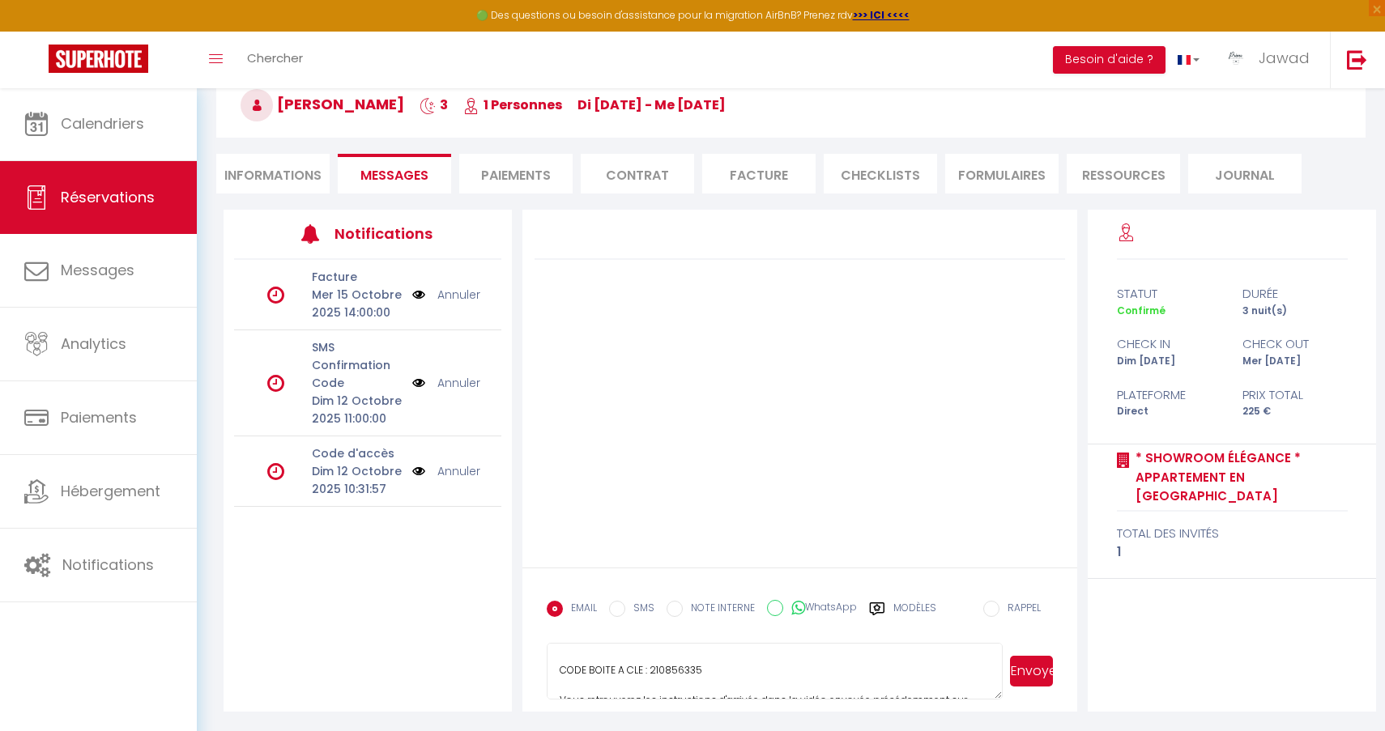
scroll to position [83, 0]
click at [1027, 674] on button "Envoyer" at bounding box center [1031, 671] width 43 height 31
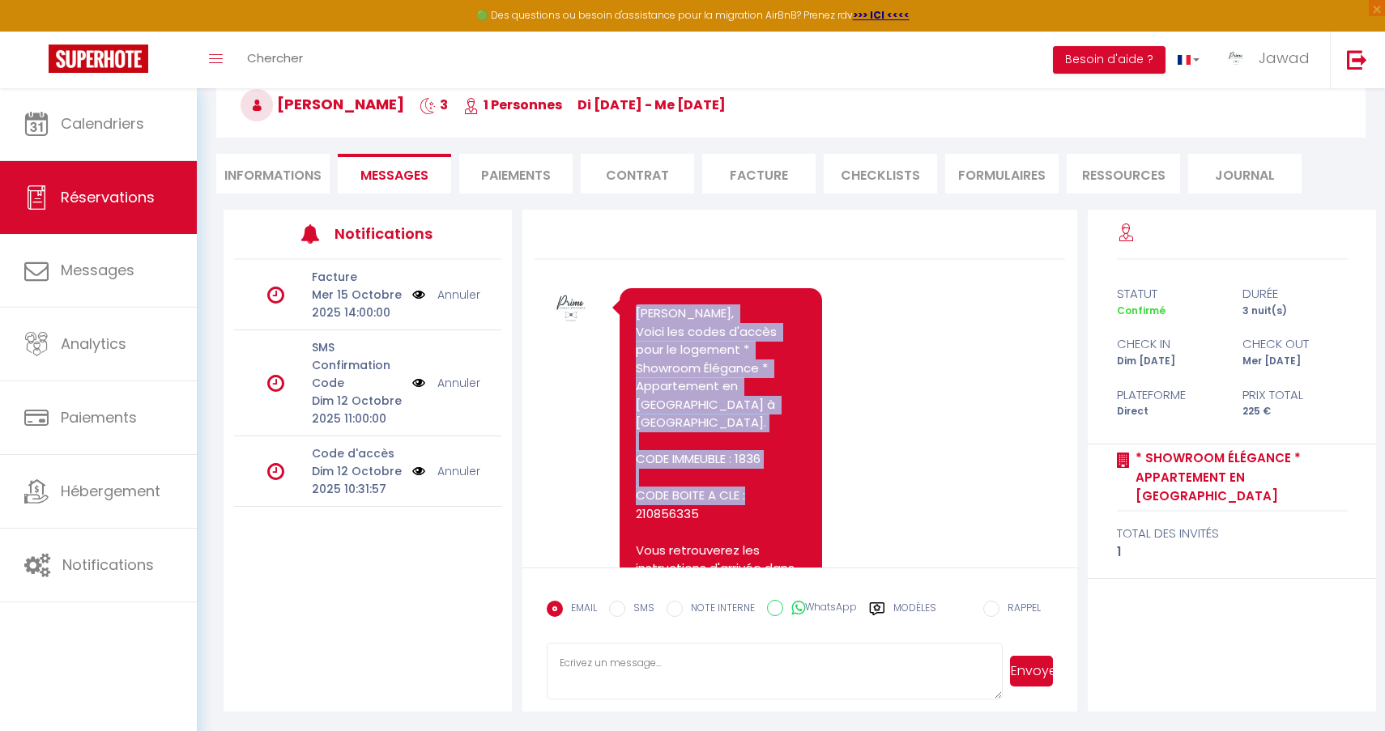
drag, startPoint x: 715, startPoint y: 493, endPoint x: 629, endPoint y: 309, distance: 202.9
click at [628, 309] on div "[PERSON_NAME], Voici les codes d'accès pour le logement * Showroom Élégance * A…" at bounding box center [720, 568] width 202 height 561
copy pre "[PERSON_NAME], Voici les codes d'accès pour le logement * Showroom Élégance * A…"
click at [951, 433] on div "Note Sms [PERSON_NAME], Voici les codes d'accès pour le logement * Showroom Élé…" at bounding box center [800, 578] width 506 height 588
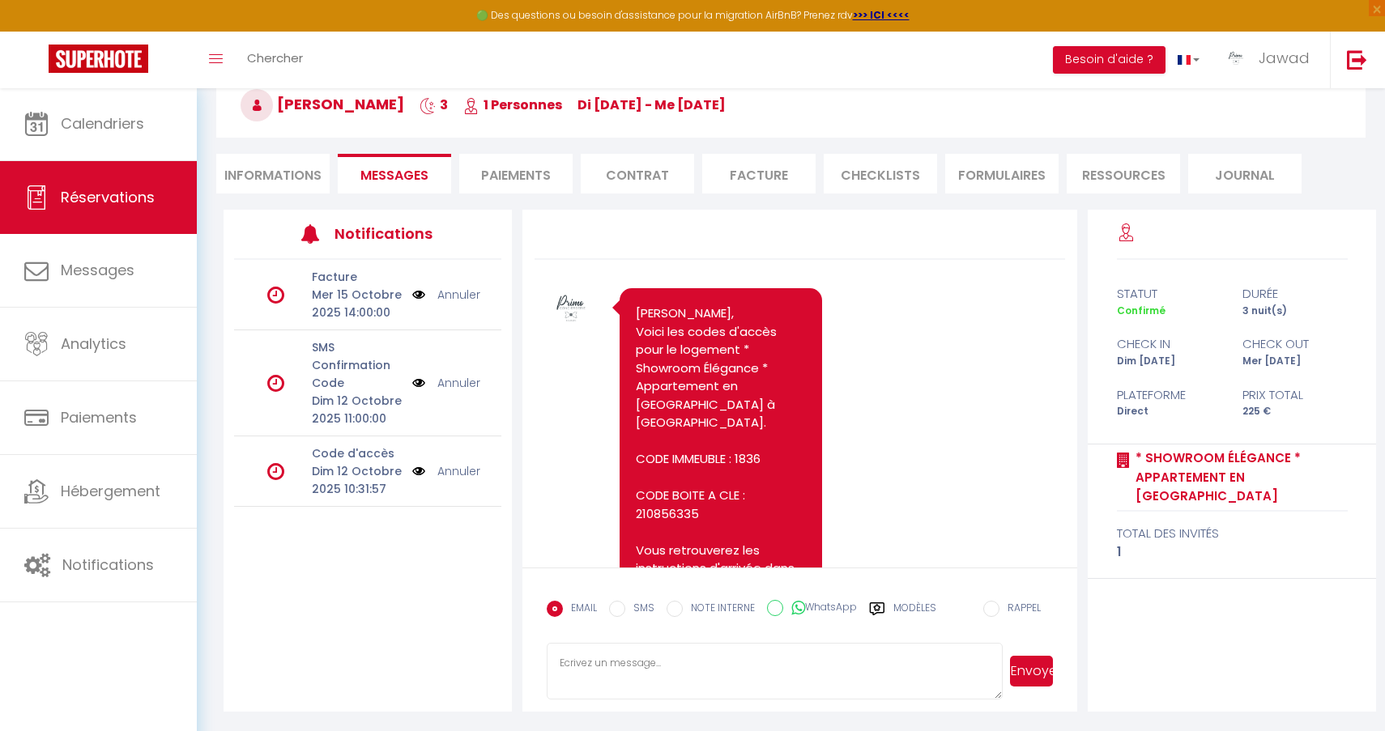
click at [243, 168] on li "Informations" at bounding box center [272, 174] width 113 height 40
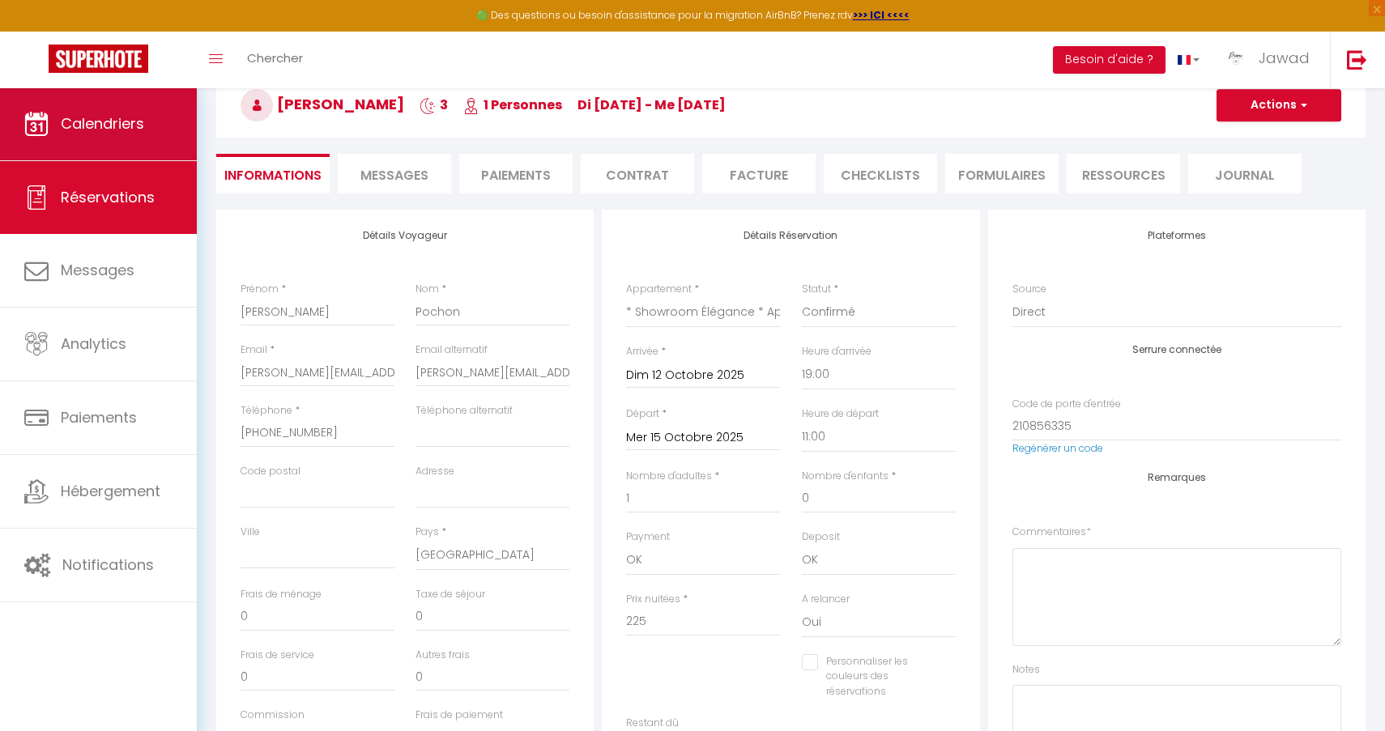
click at [130, 120] on span "Calendriers" at bounding box center [102, 123] width 83 height 20
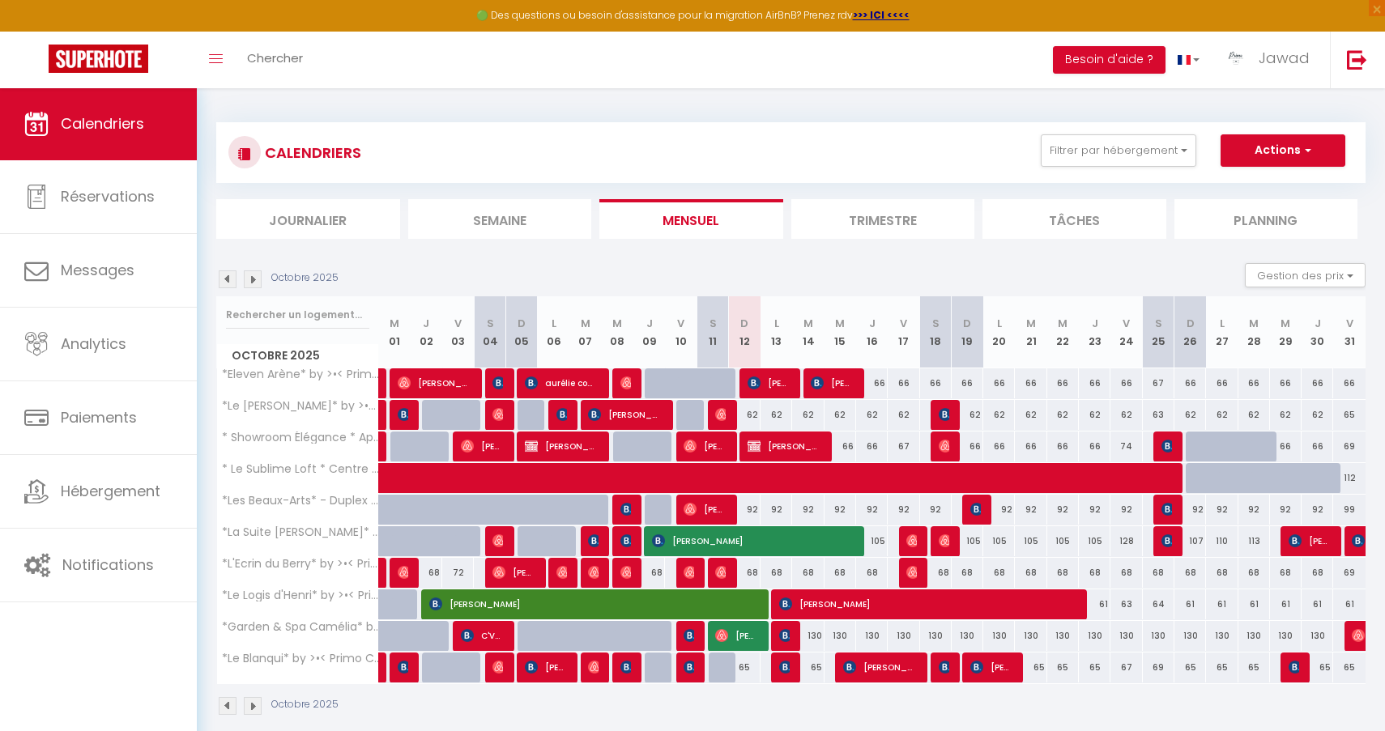
click at [796, 603] on span "[PERSON_NAME]" at bounding box center [926, 604] width 295 height 31
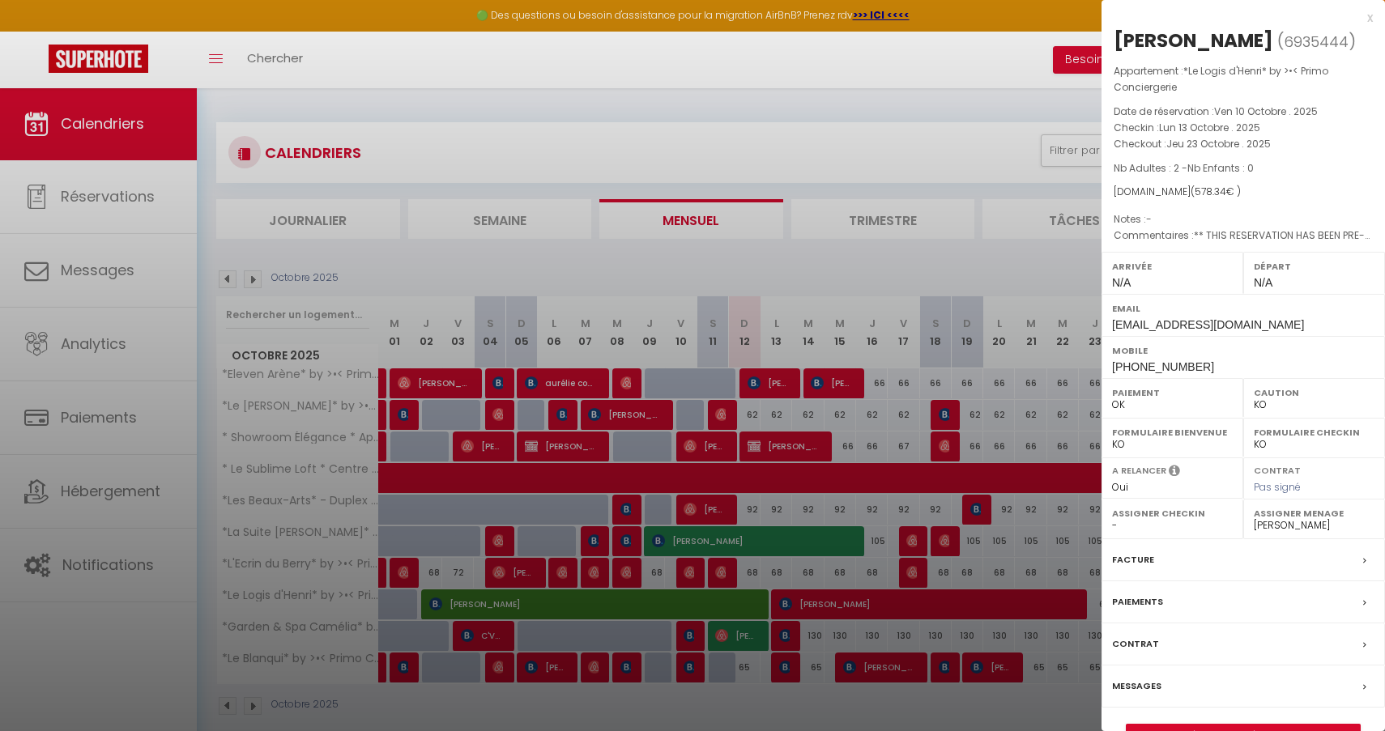
click at [1219, 725] on link "Détails de la réservation" at bounding box center [1242, 735] width 233 height 21
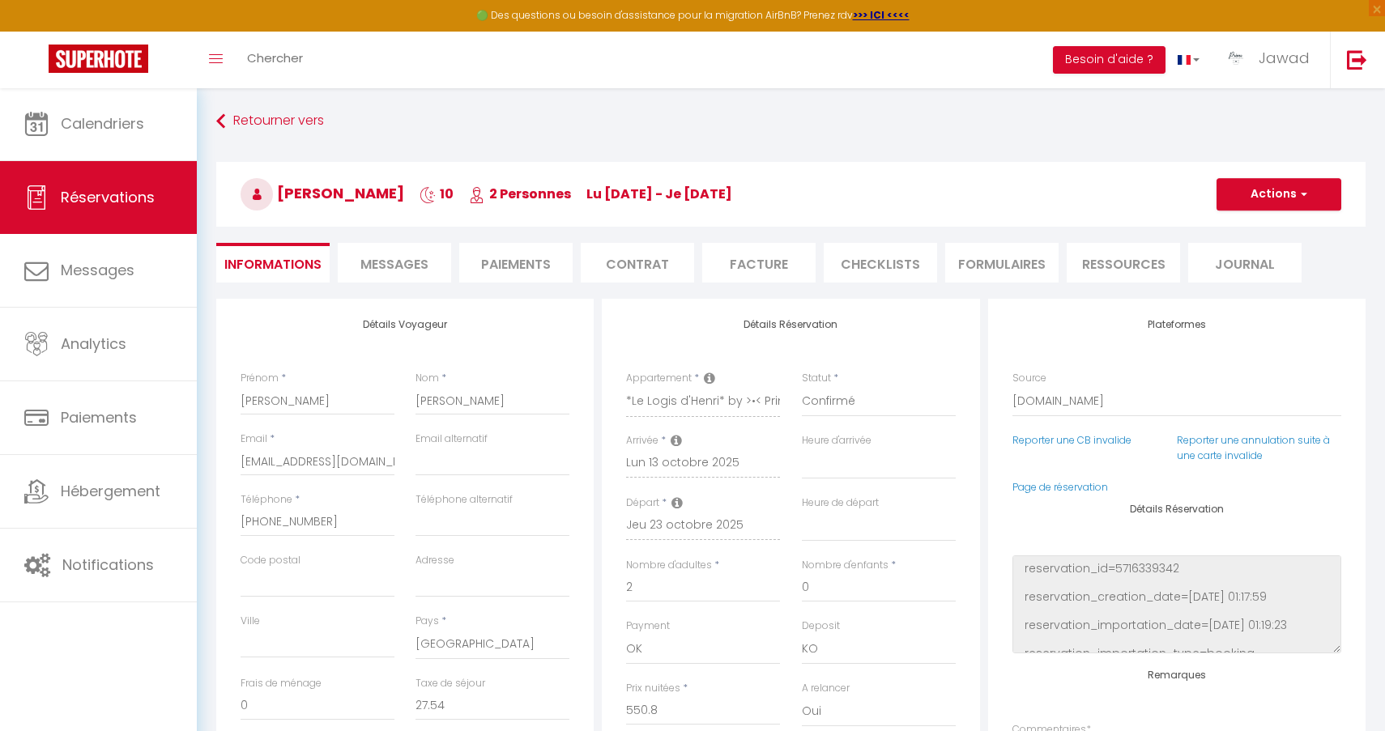
click at [381, 262] on span "Messages" at bounding box center [394, 264] width 68 height 19
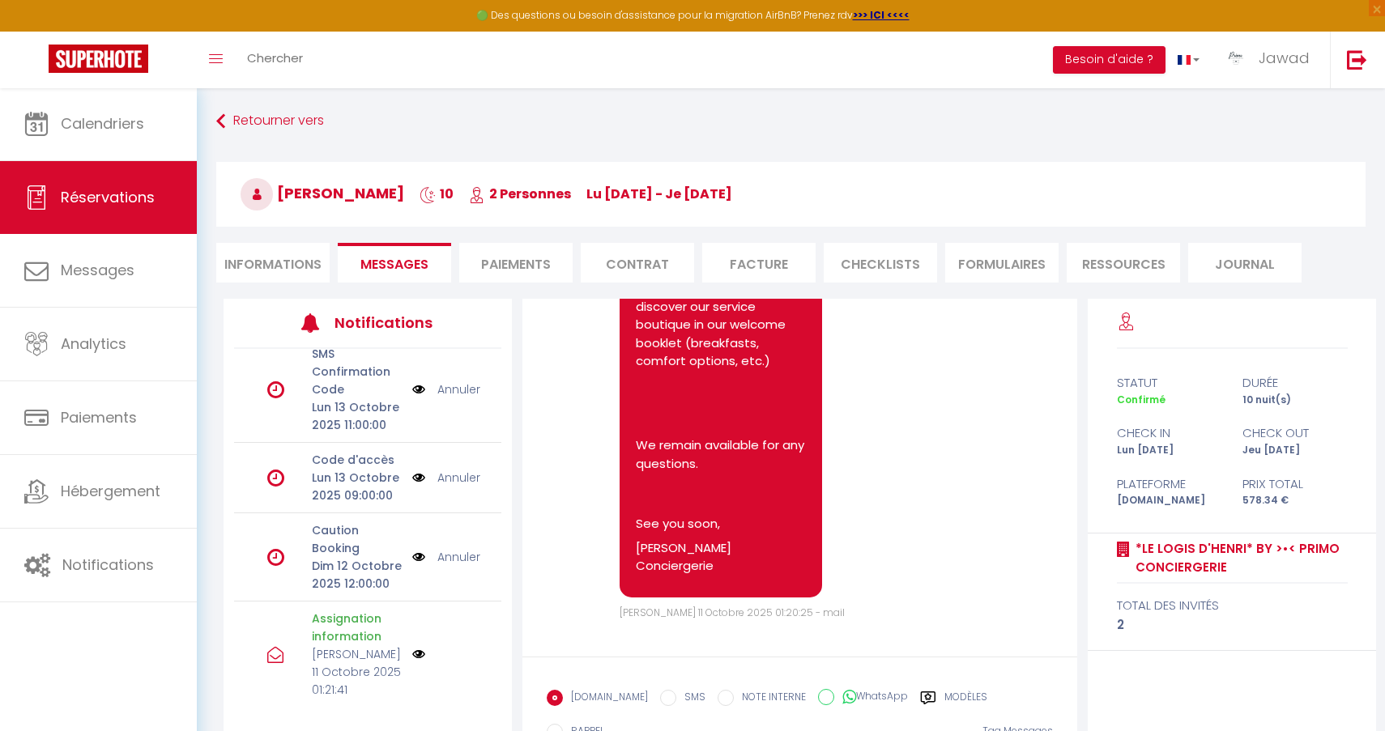
scroll to position [380, 0]
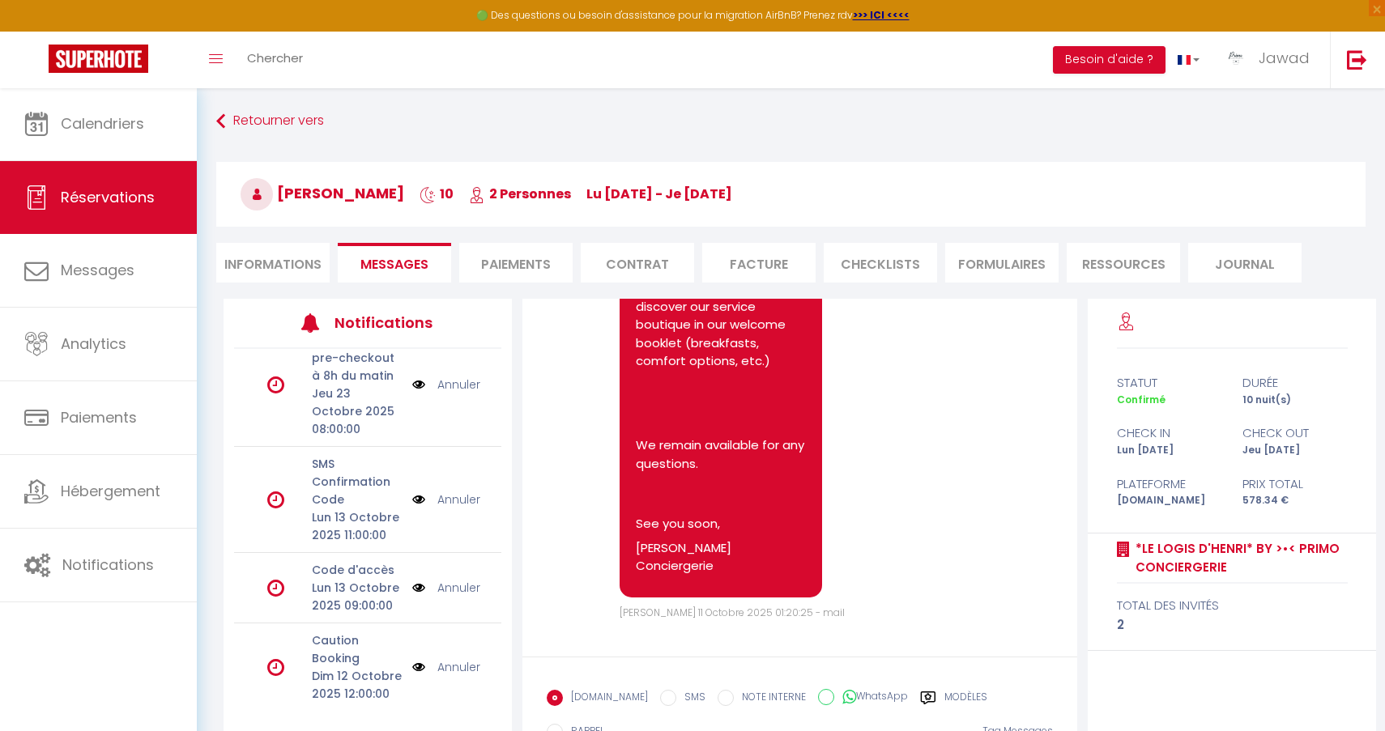
click at [457, 579] on link "Annuler" at bounding box center [458, 588] width 43 height 18
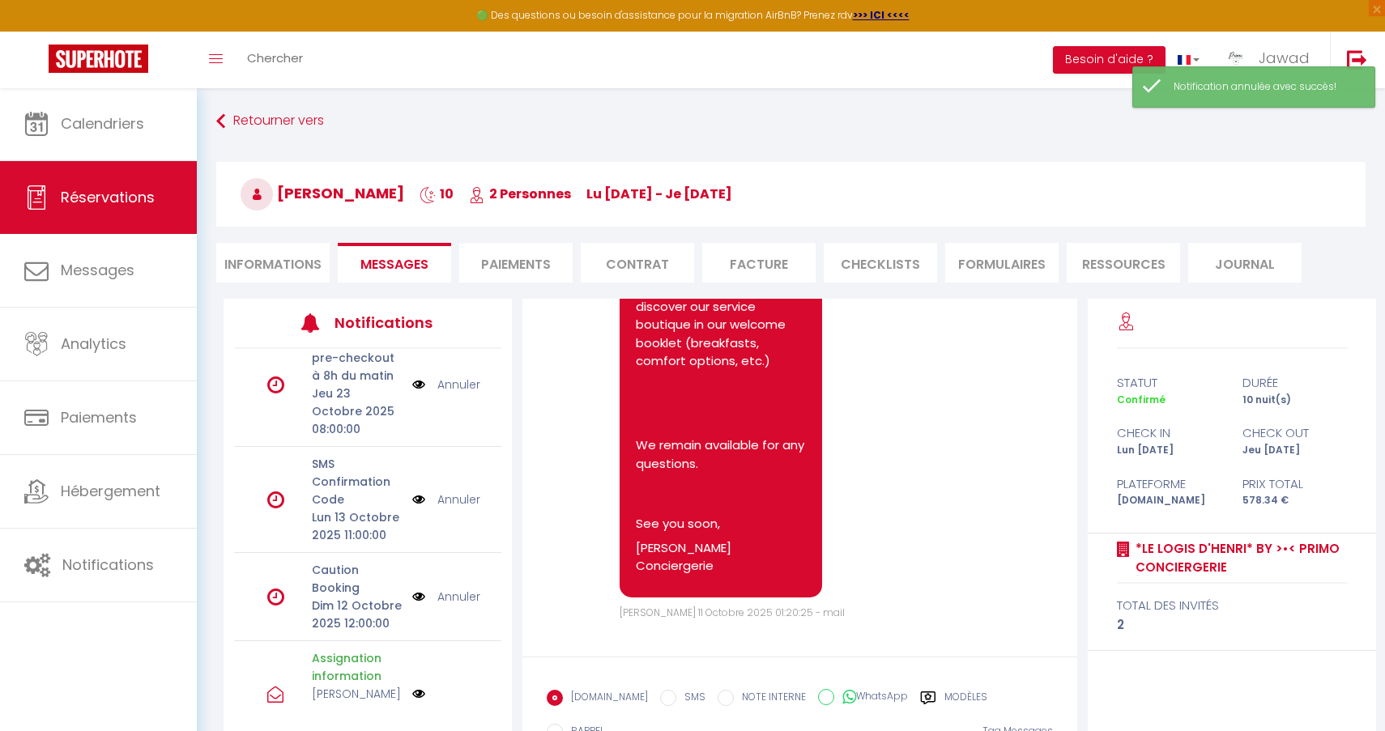
click at [453, 491] on link "Annuler" at bounding box center [458, 500] width 43 height 18
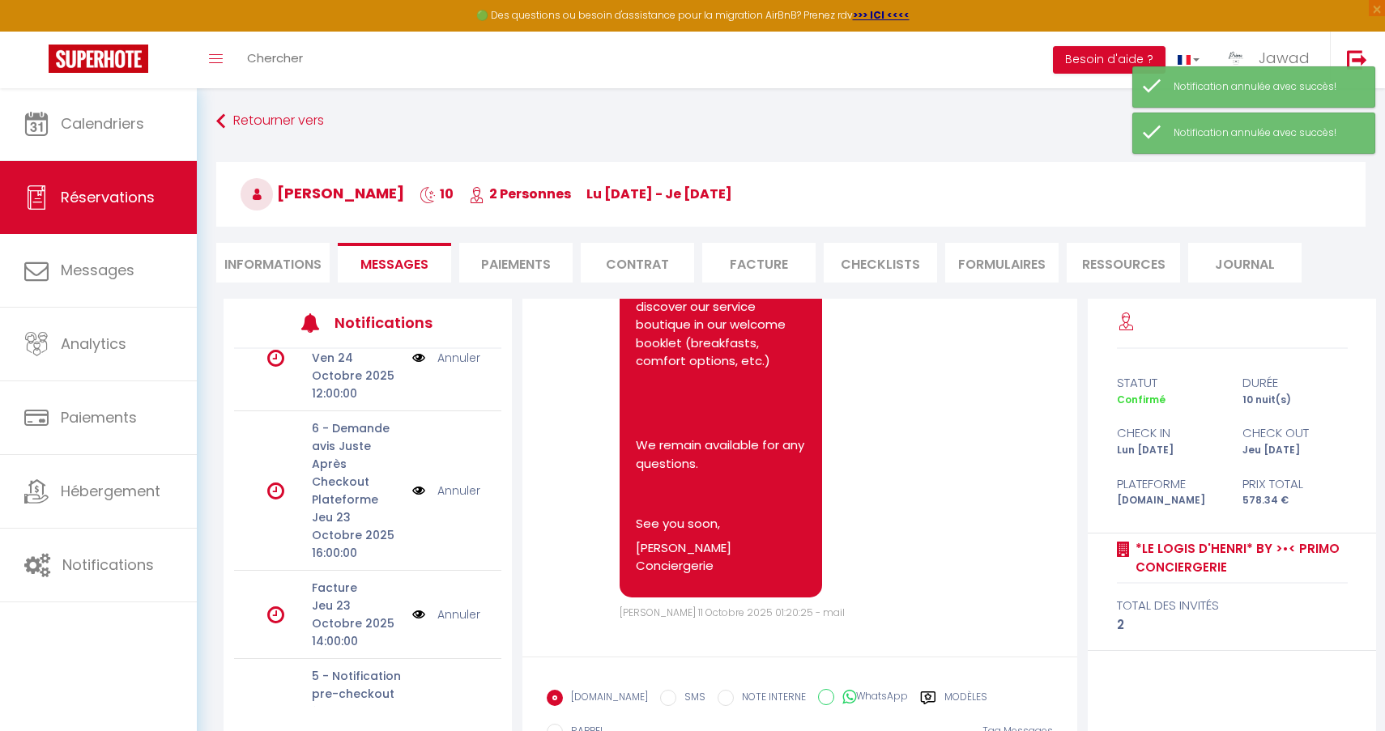
scroll to position [35, 0]
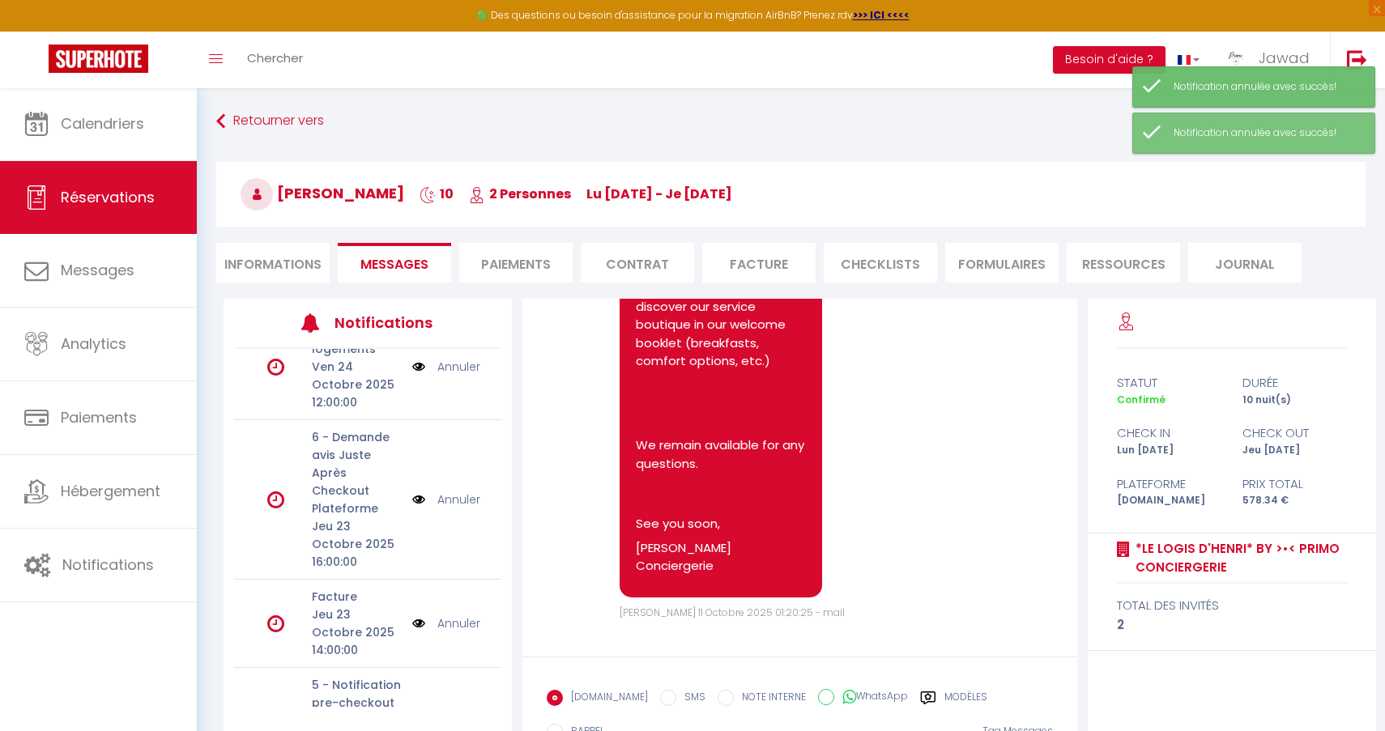
click at [272, 264] on li "Informations" at bounding box center [272, 263] width 113 height 40
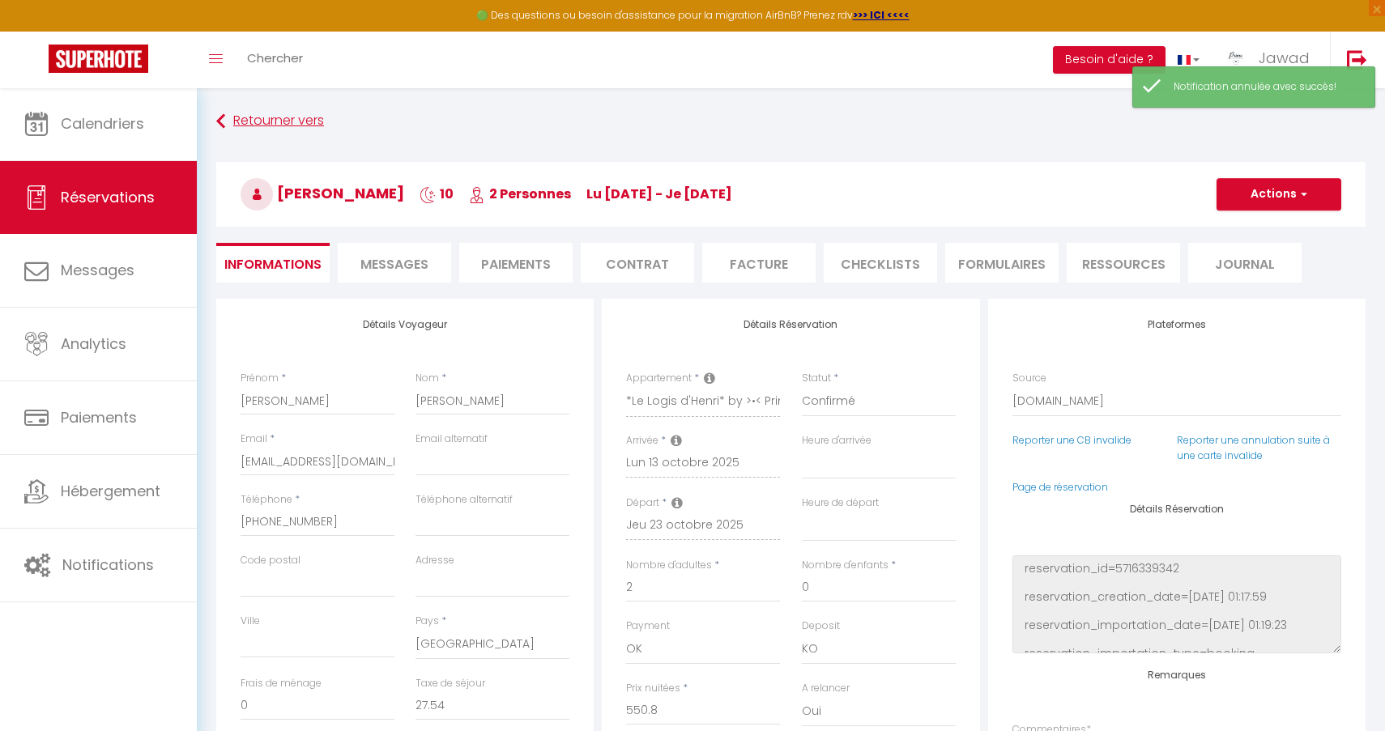
click at [266, 123] on link "Retourner vers" at bounding box center [790, 121] width 1149 height 29
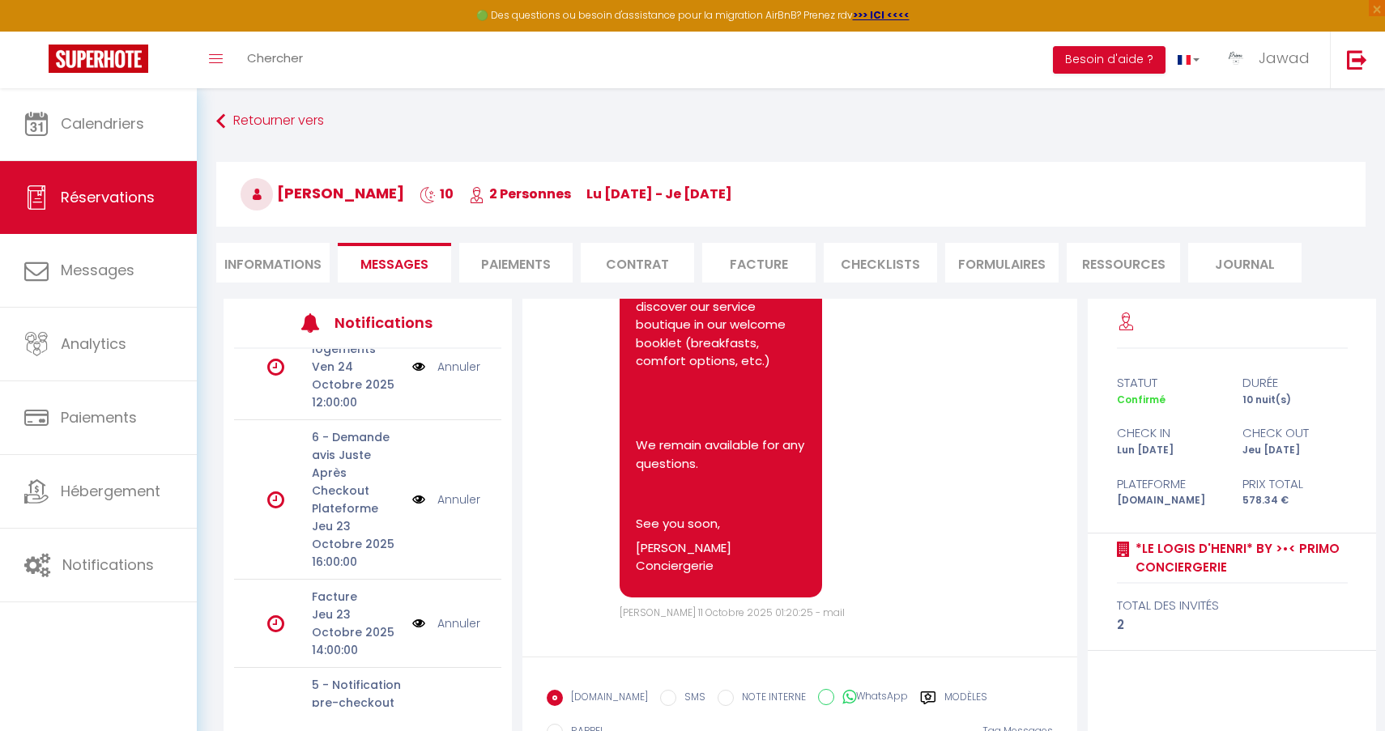
click at [257, 258] on li "Informations" at bounding box center [272, 263] width 113 height 40
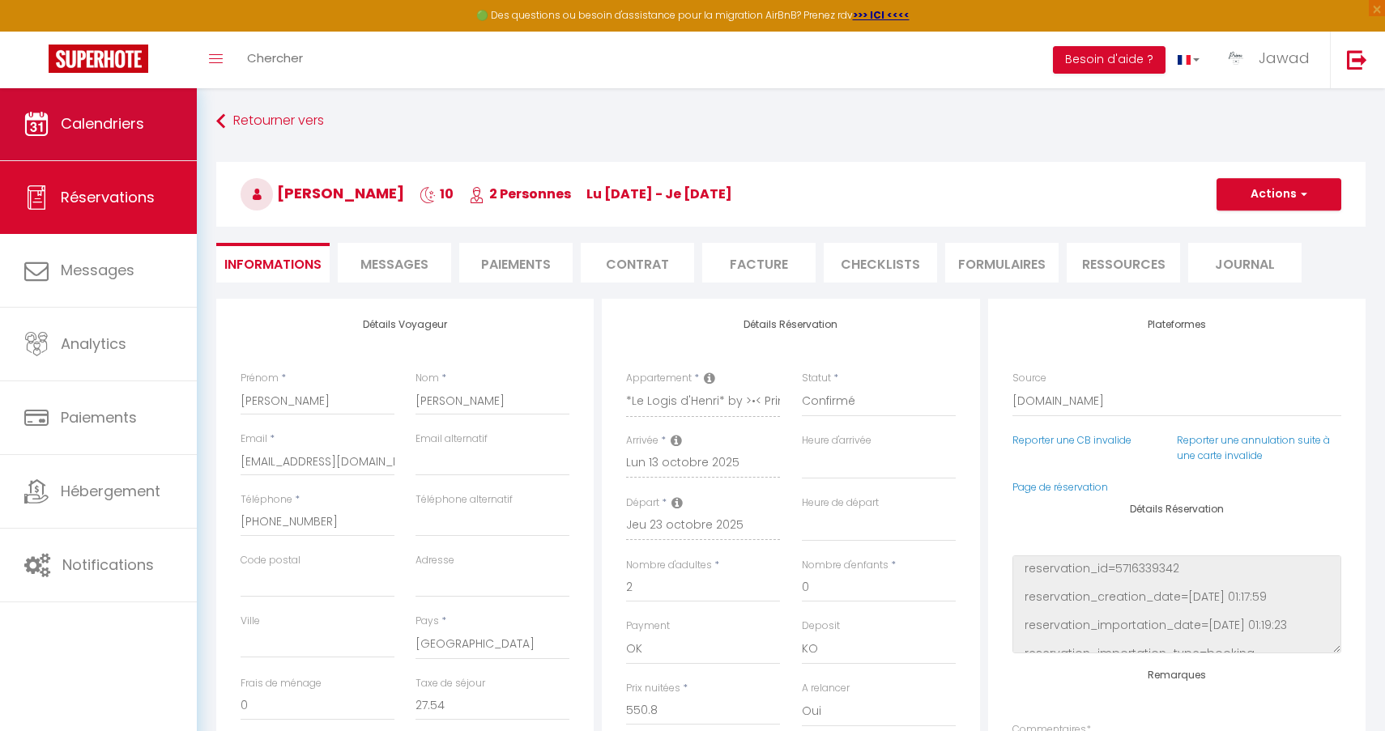
click at [139, 138] on link "Calendriers" at bounding box center [98, 123] width 197 height 73
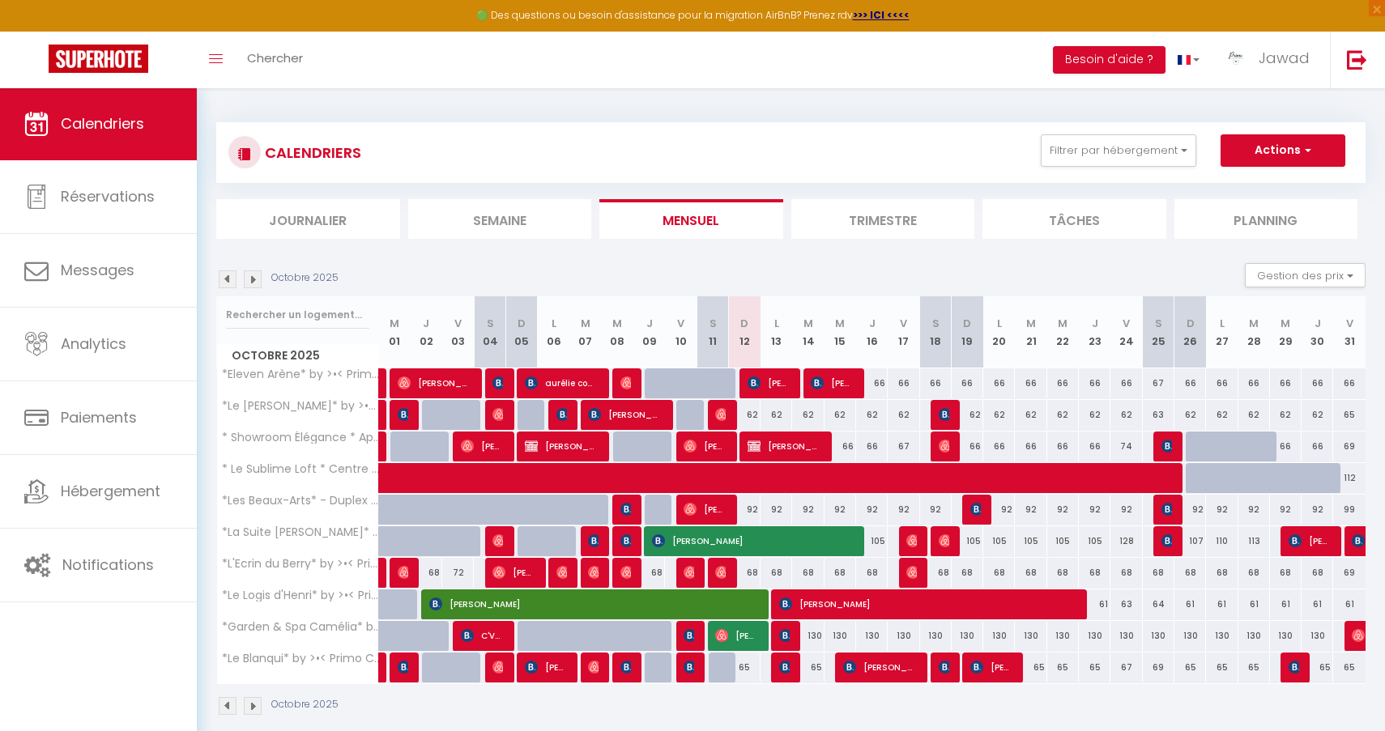
click at [691, 600] on span "[PERSON_NAME]" at bounding box center [592, 604] width 326 height 31
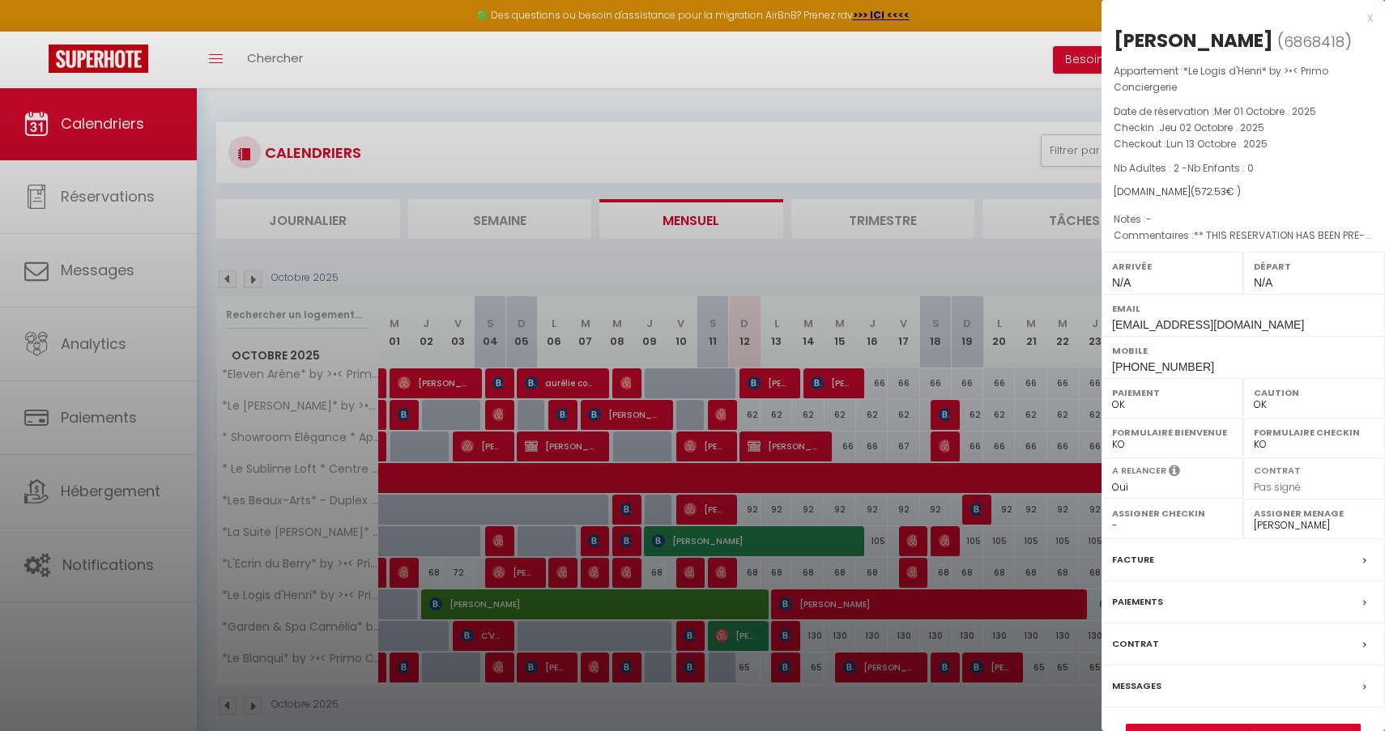
click at [1214, 725] on link "Détails de la réservation" at bounding box center [1242, 735] width 233 height 21
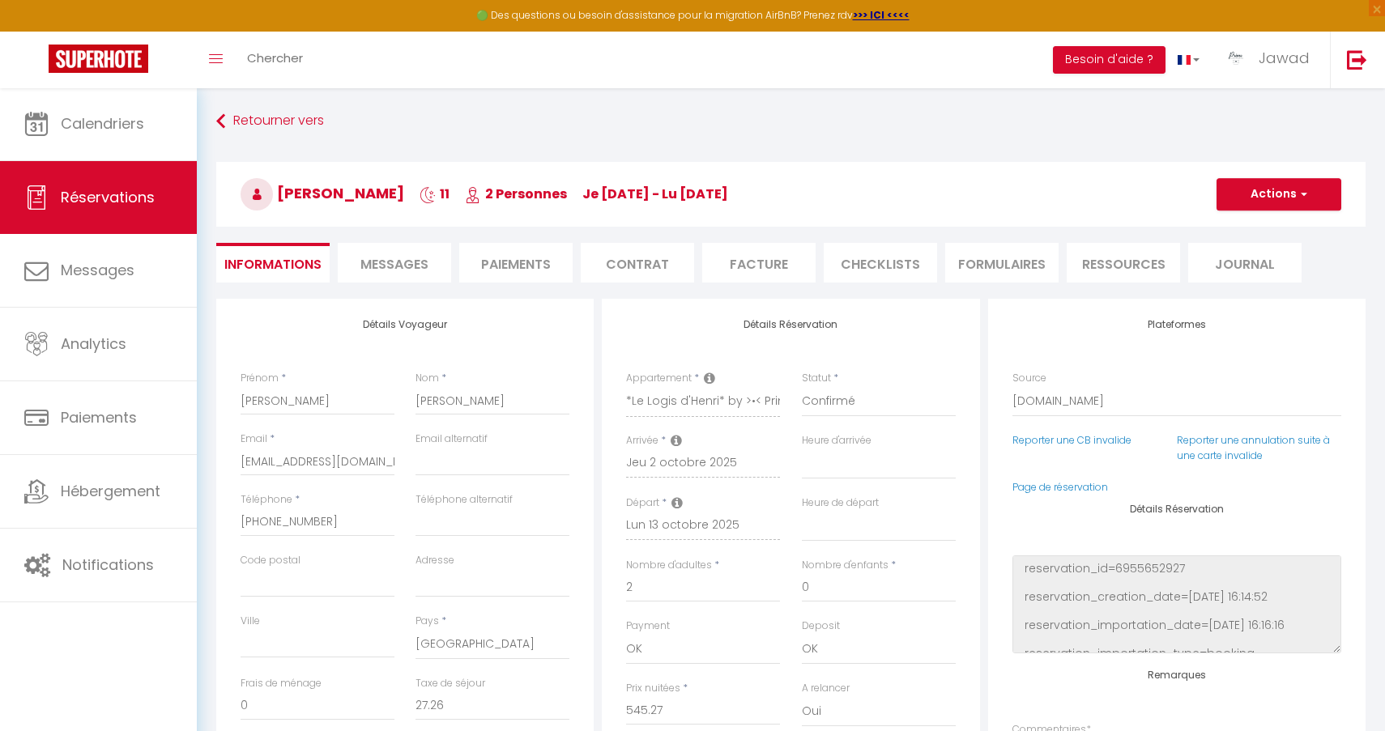
click at [383, 270] on span "Messages" at bounding box center [394, 264] width 68 height 19
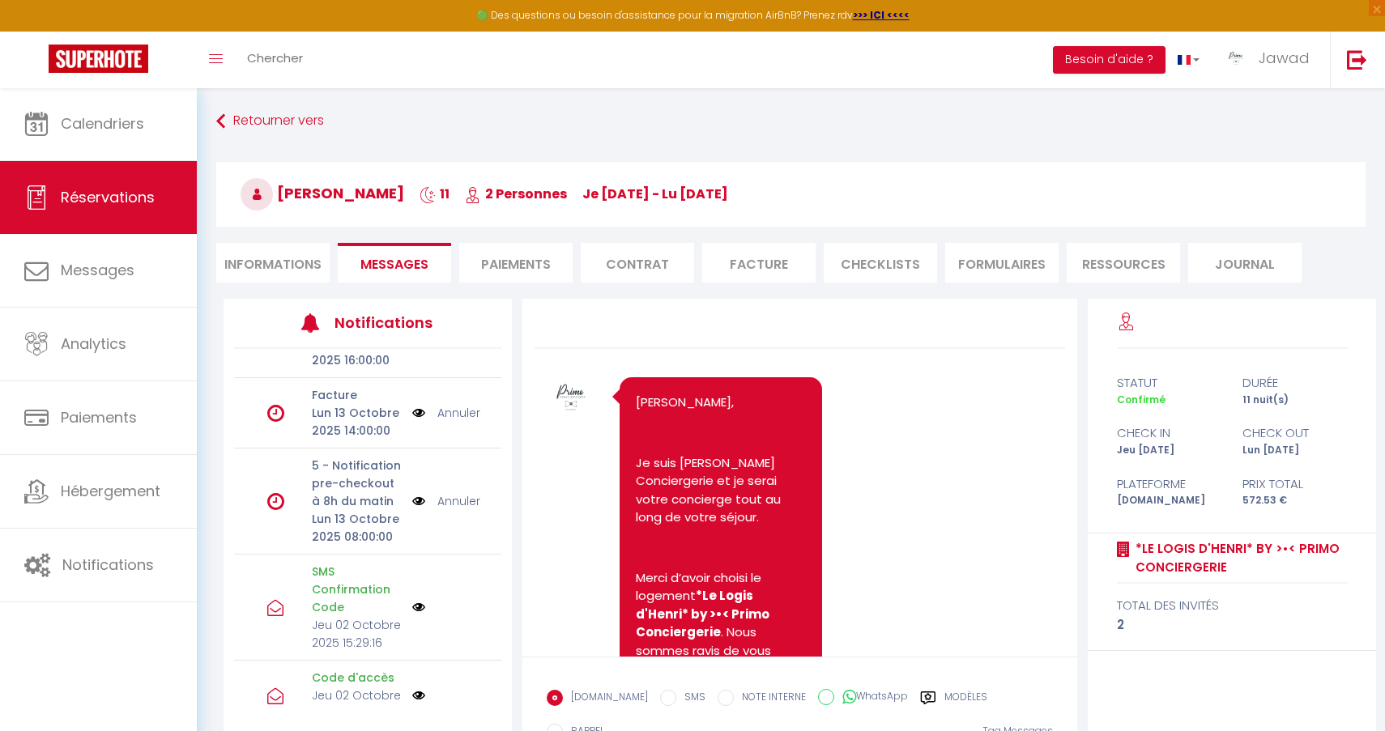
scroll to position [164, 0]
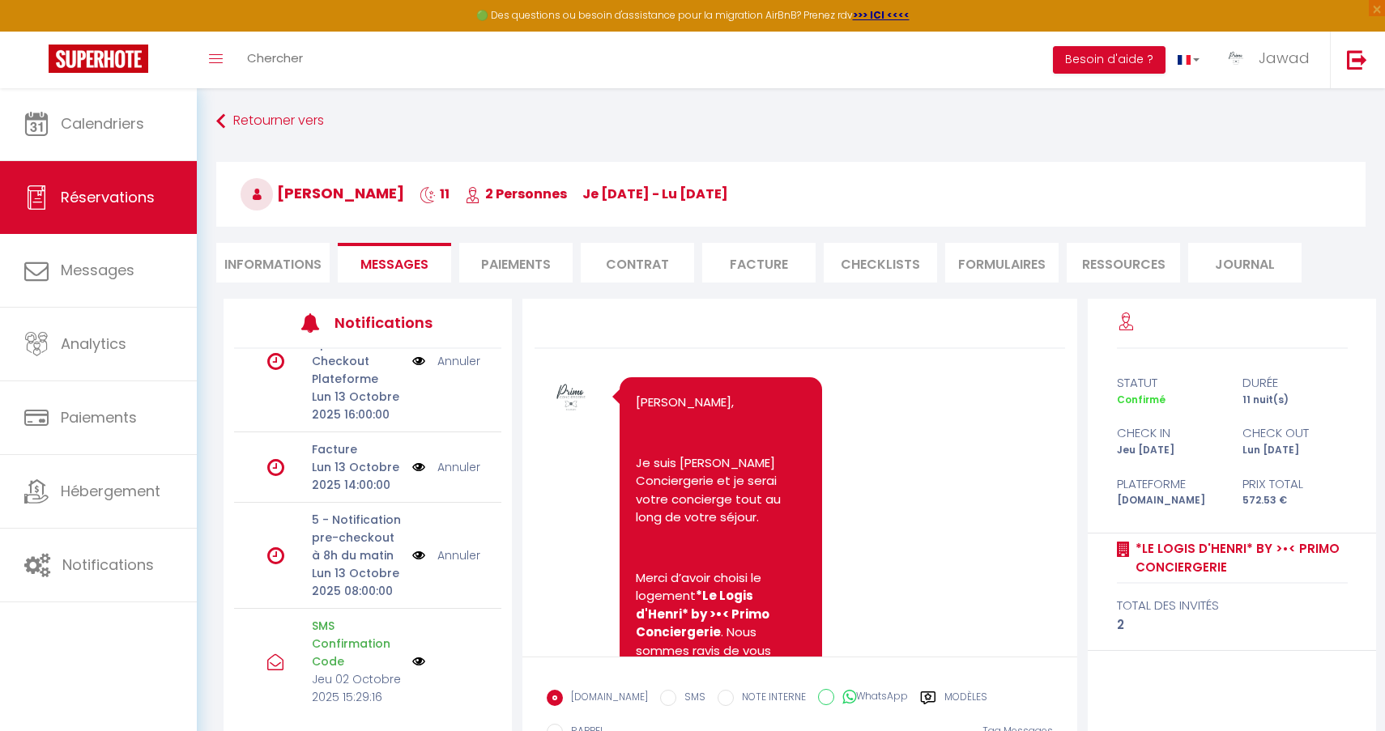
click at [457, 547] on link "Annuler" at bounding box center [458, 556] width 43 height 18
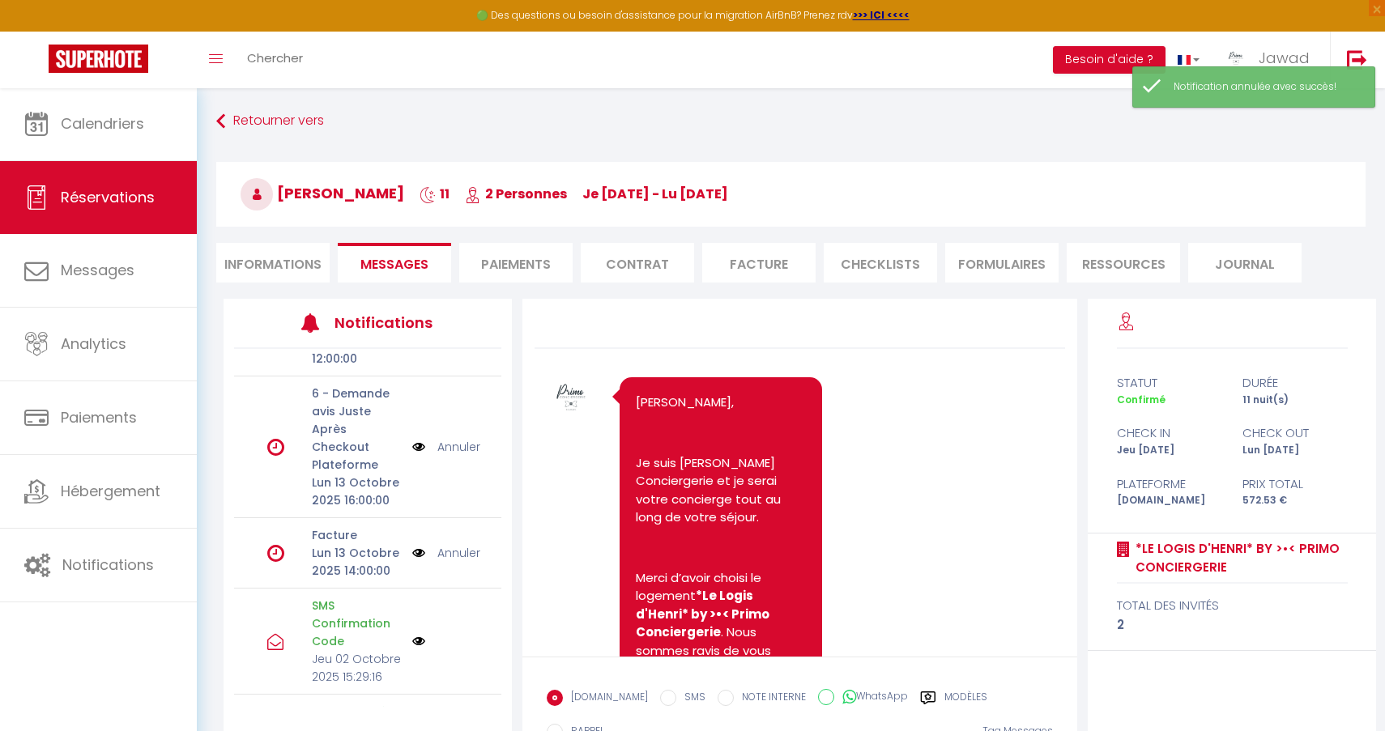
scroll to position [51, 0]
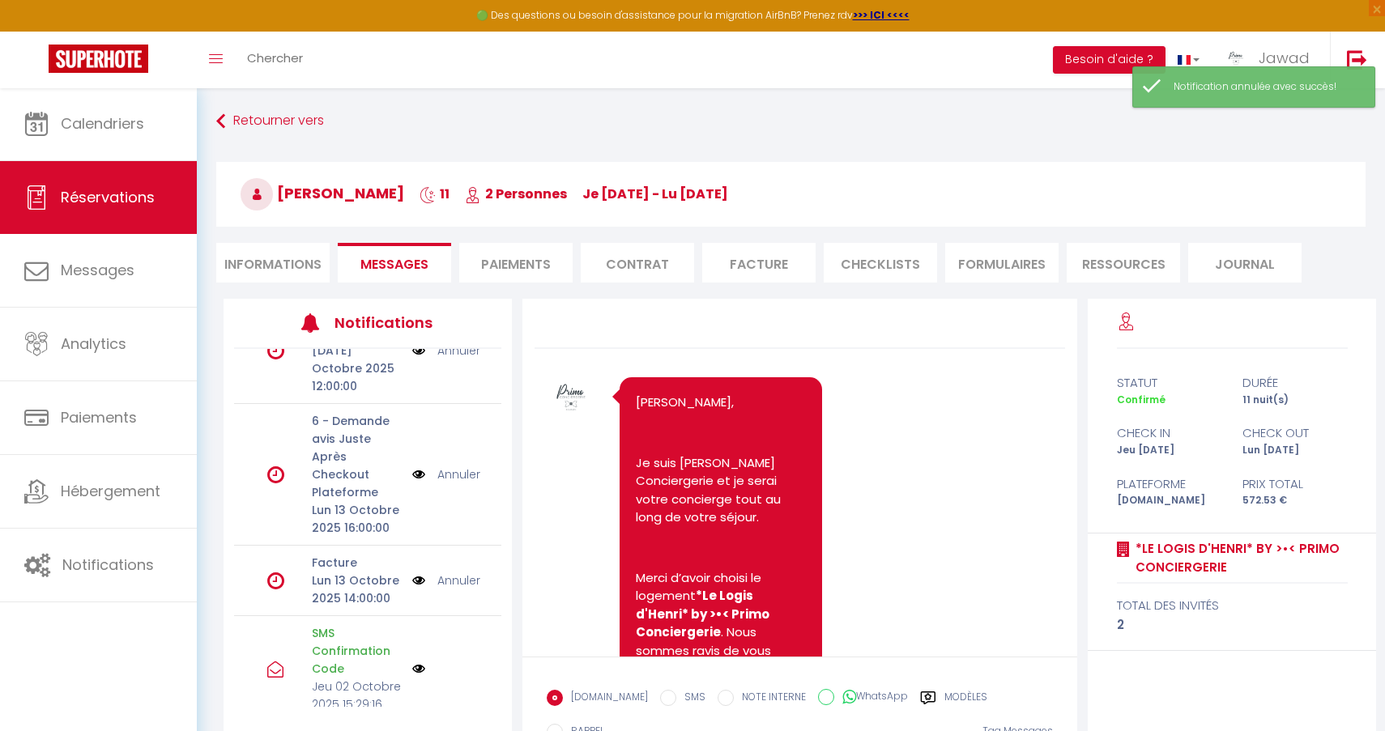
click at [457, 466] on link "Annuler" at bounding box center [458, 475] width 43 height 18
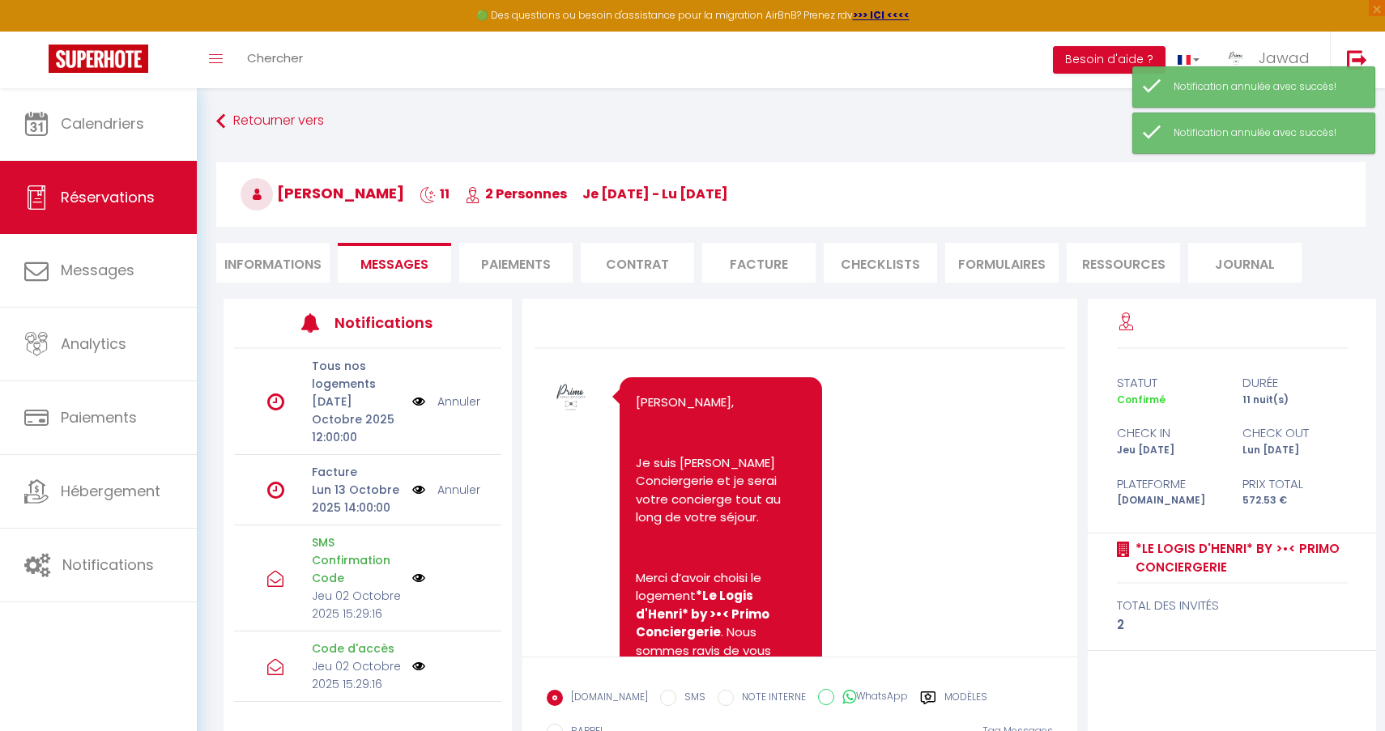
scroll to position [0, 0]
click at [465, 393] on link "Annuler" at bounding box center [458, 402] width 43 height 18
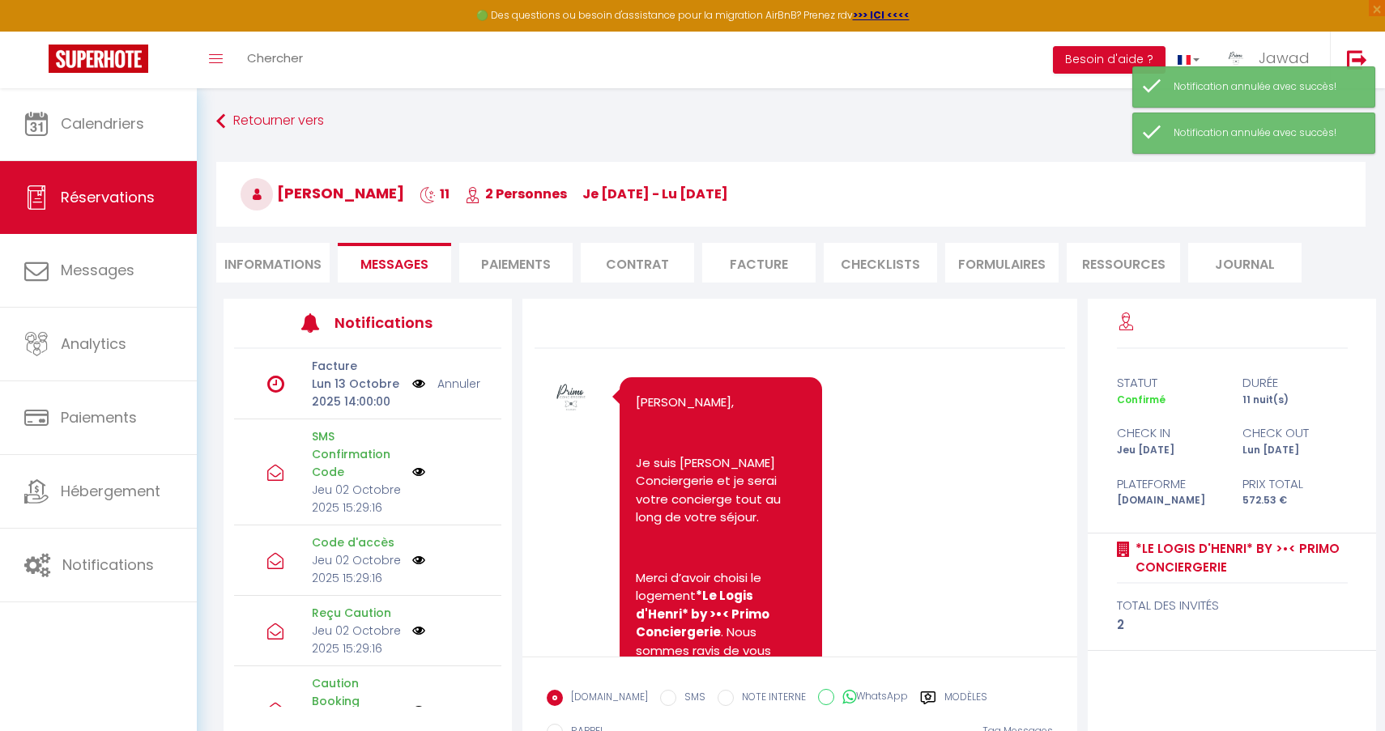
click at [261, 278] on li "Informations" at bounding box center [272, 263] width 113 height 40
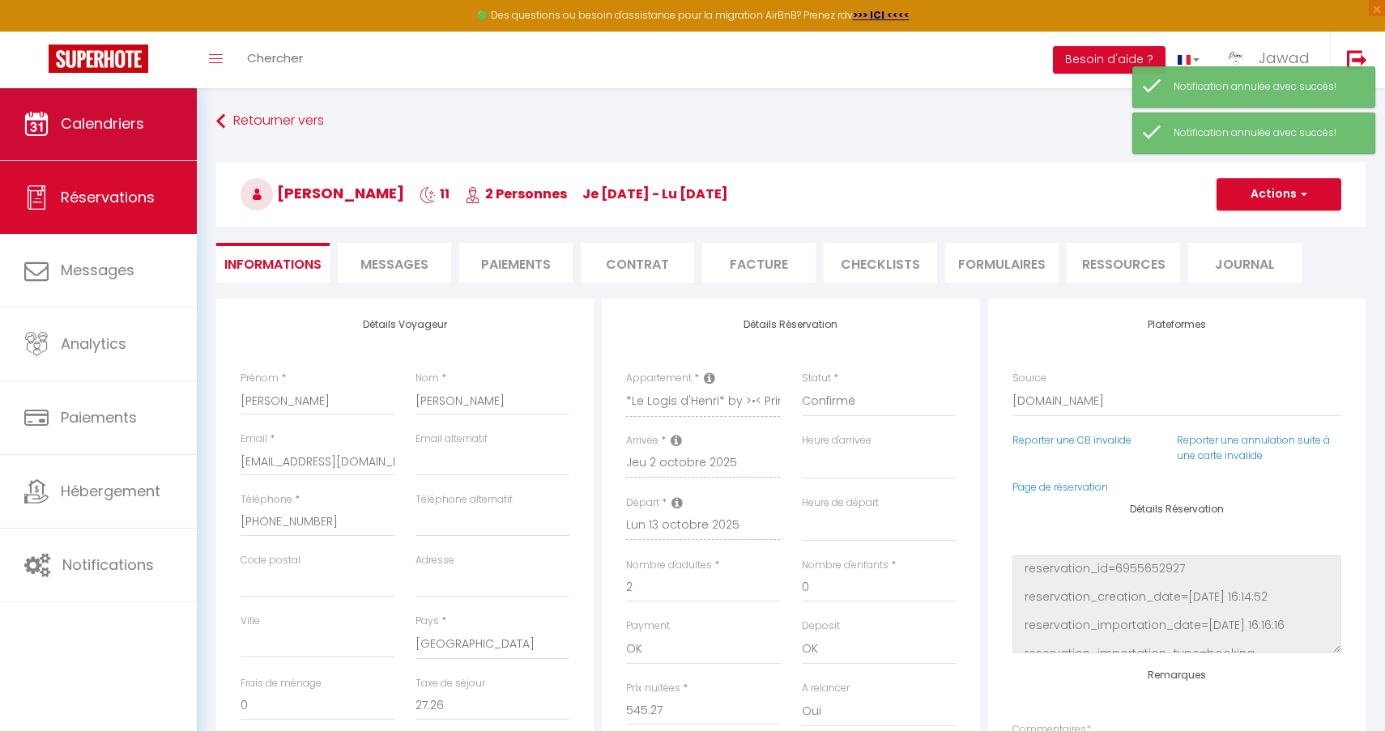
click at [118, 126] on span "Calendriers" at bounding box center [102, 123] width 83 height 20
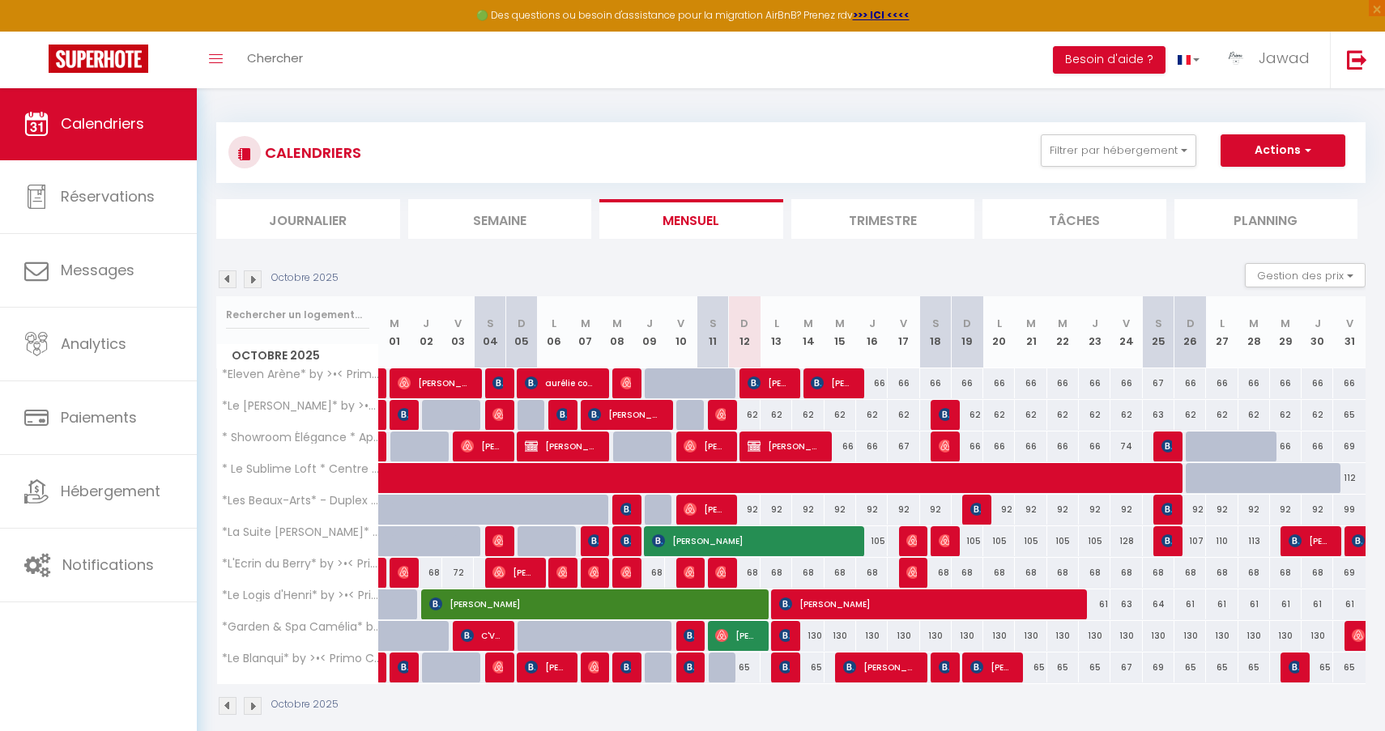
click at [810, 600] on span "[PERSON_NAME]" at bounding box center [926, 604] width 295 height 31
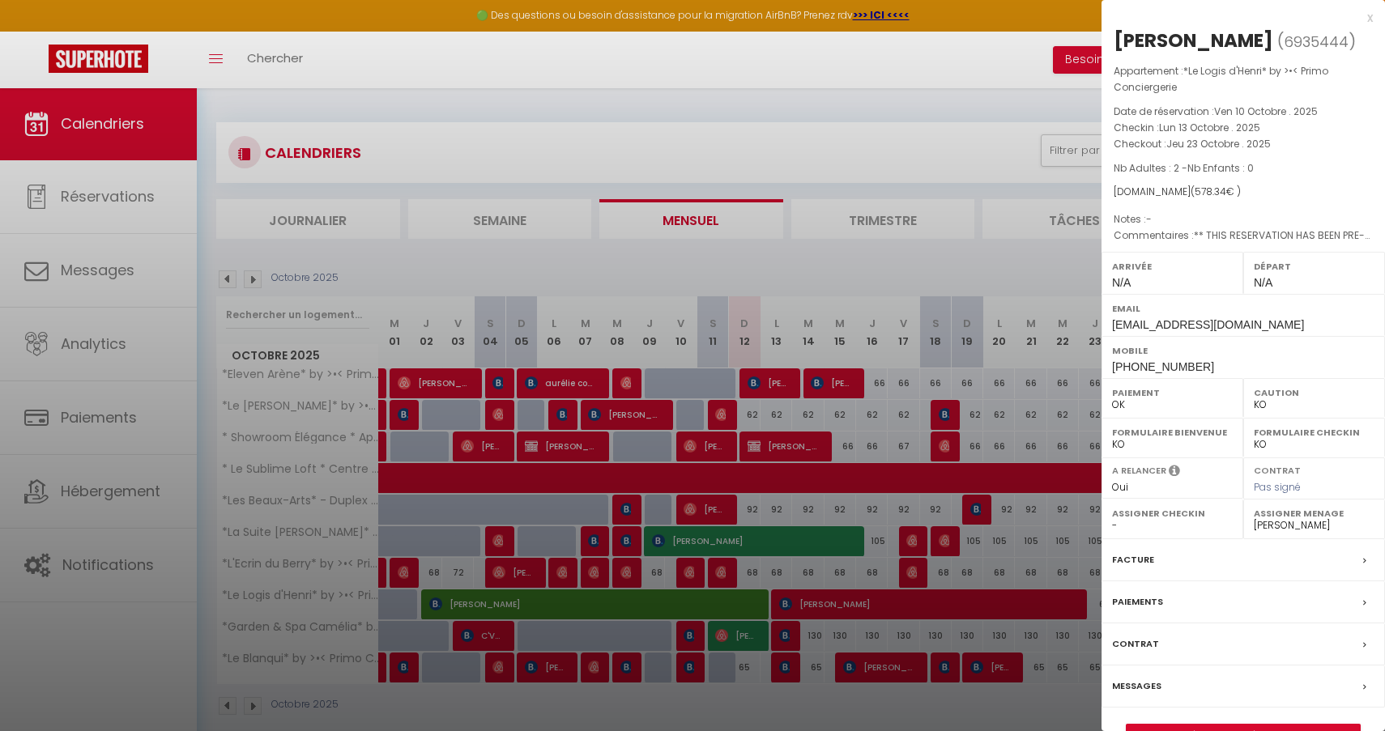
click at [1033, 559] on div at bounding box center [692, 365] width 1385 height 731
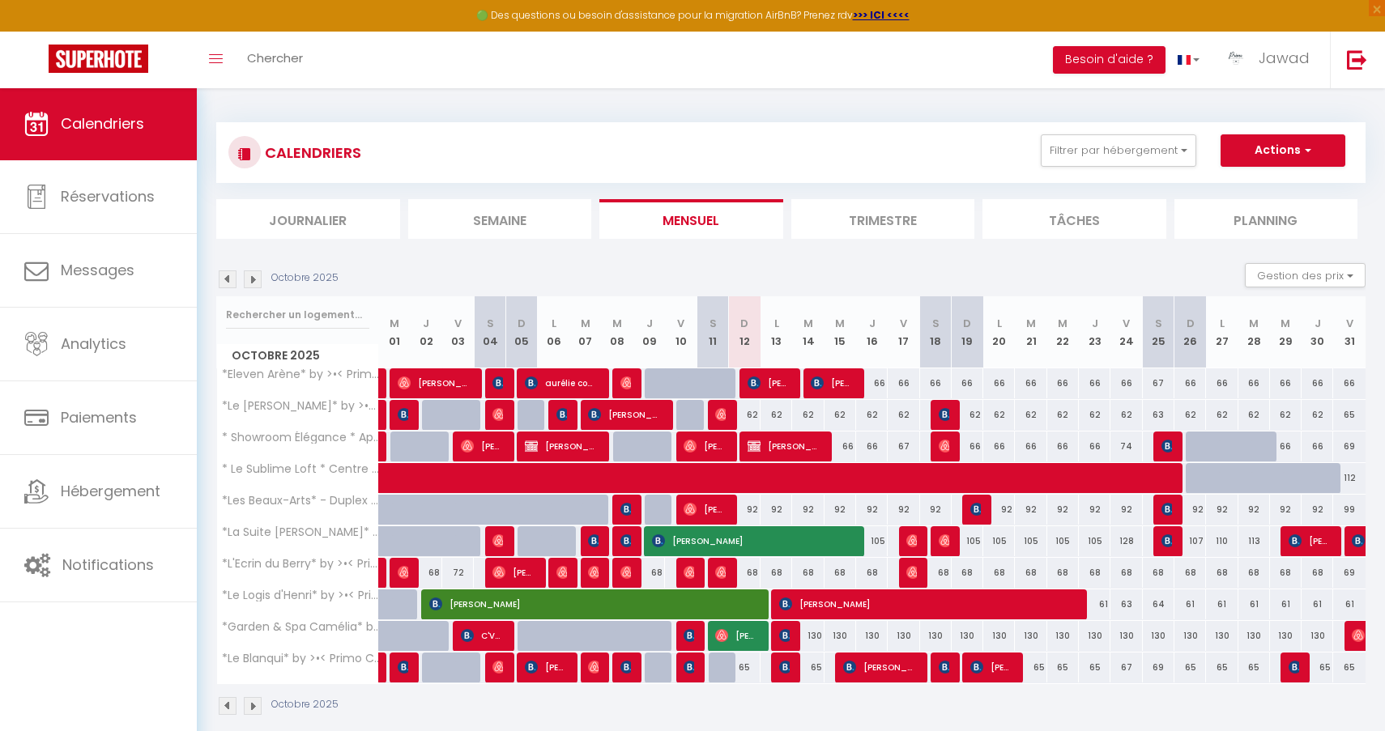
click at [942, 606] on span "[PERSON_NAME]" at bounding box center [926, 604] width 295 height 31
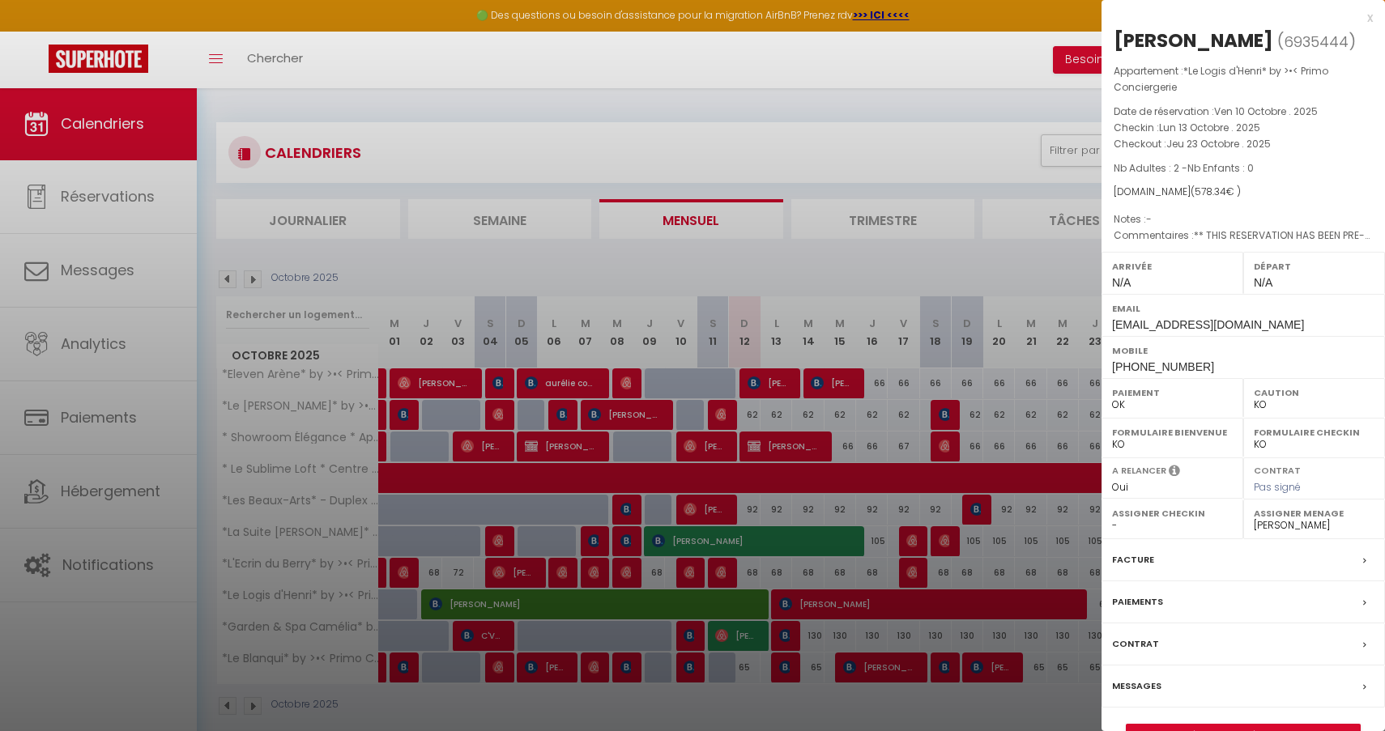
click at [939, 608] on div at bounding box center [692, 365] width 1385 height 731
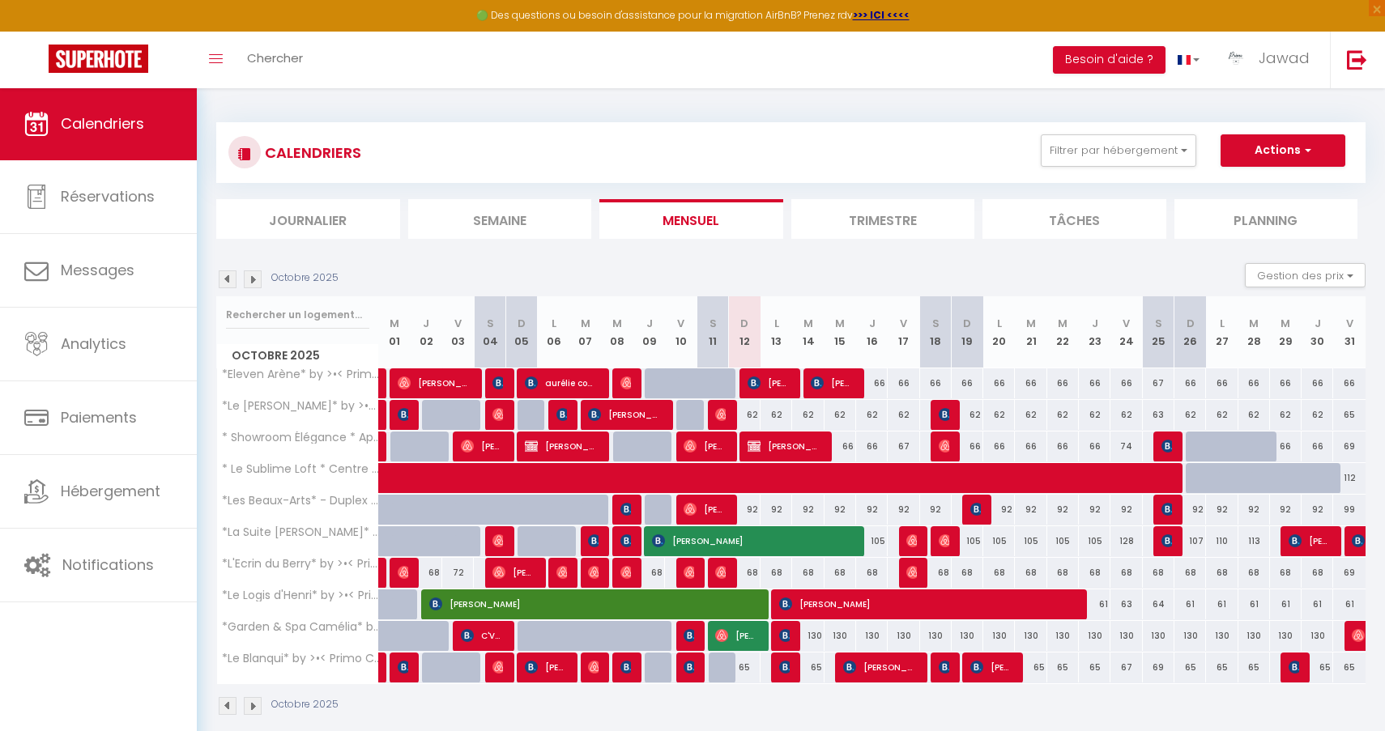
click at [831, 607] on span "[PERSON_NAME]" at bounding box center [926, 604] width 295 height 31
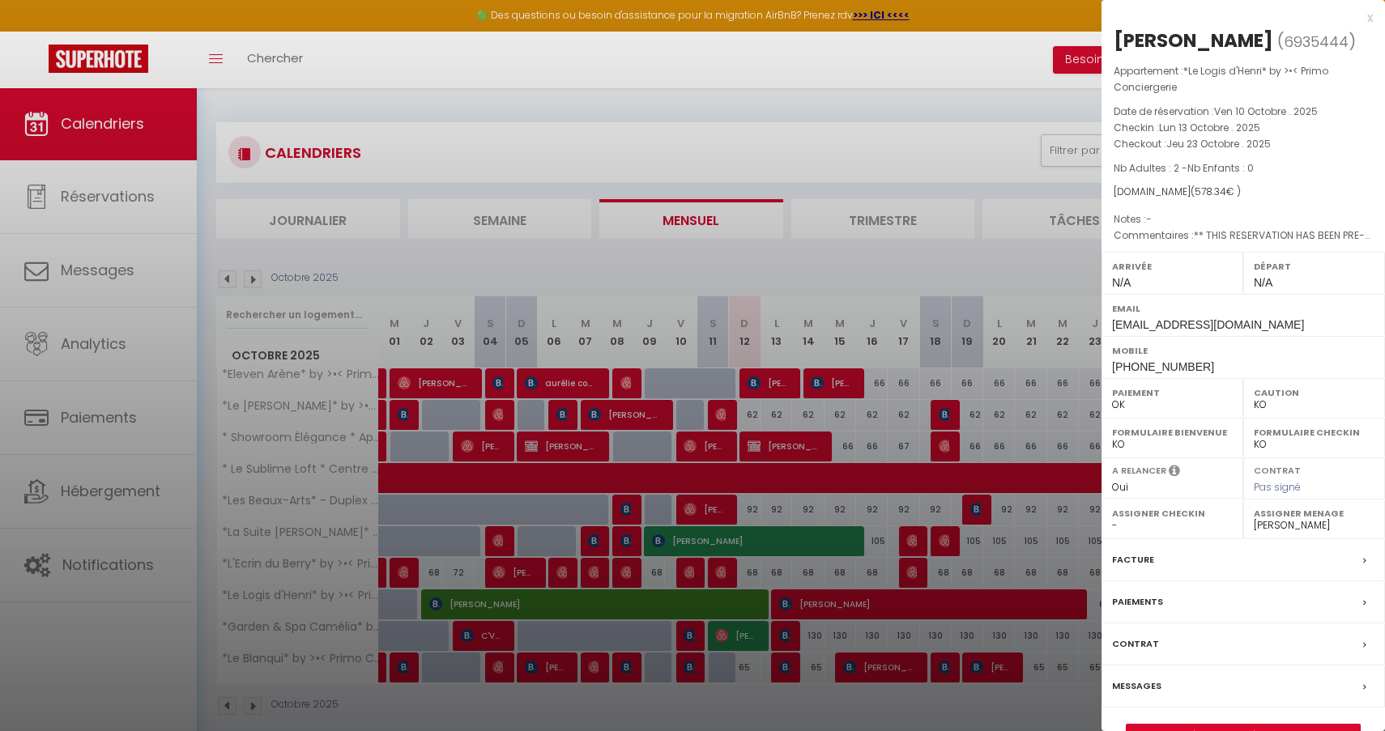
click at [1210, 725] on link "Détails de la réservation" at bounding box center [1242, 735] width 233 height 21
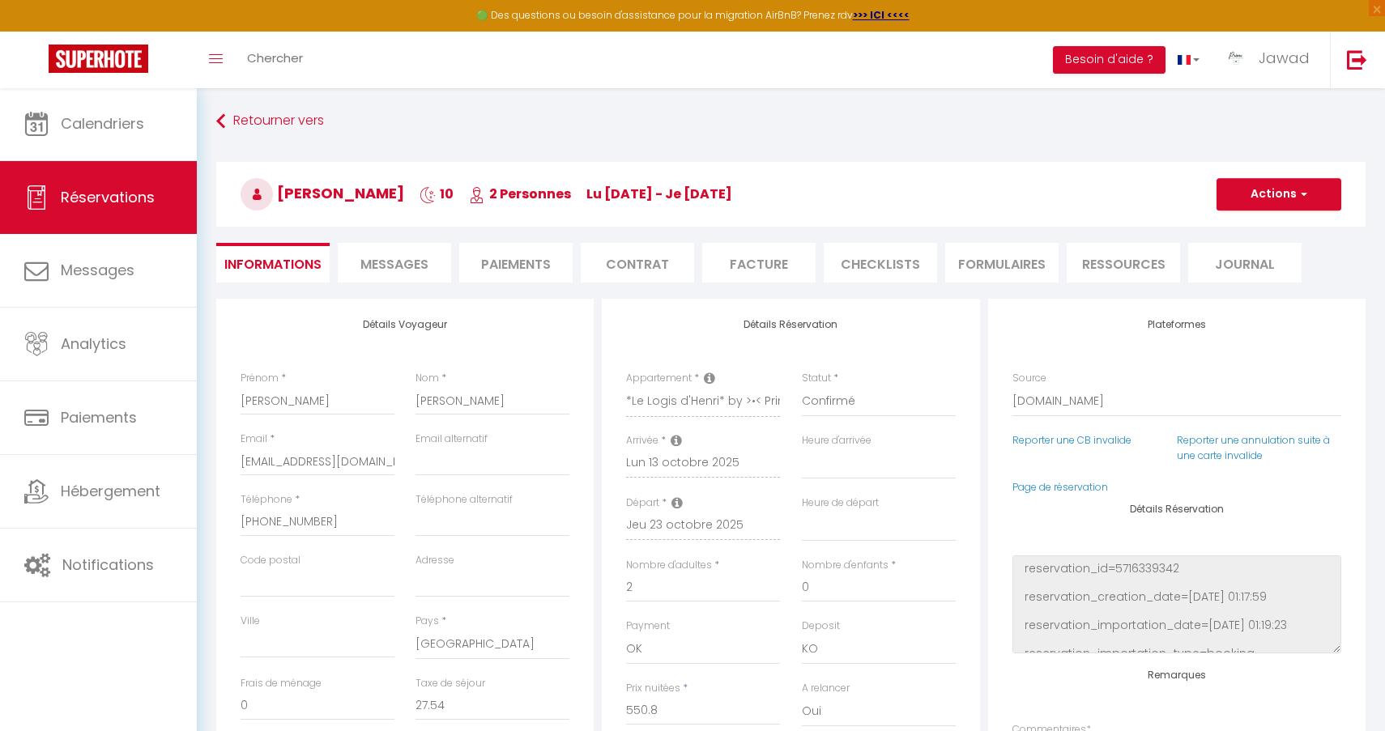
click at [381, 259] on span "Messages" at bounding box center [394, 264] width 68 height 19
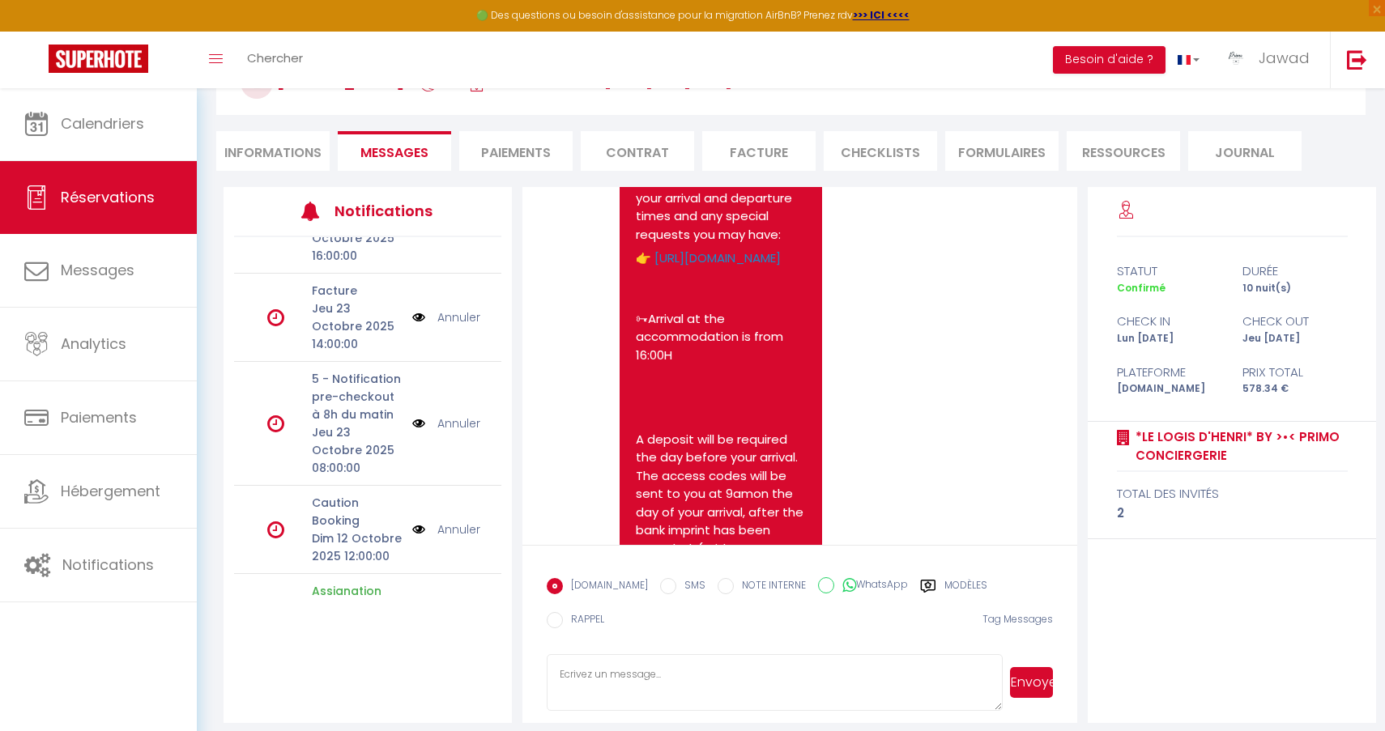
scroll to position [259, 0]
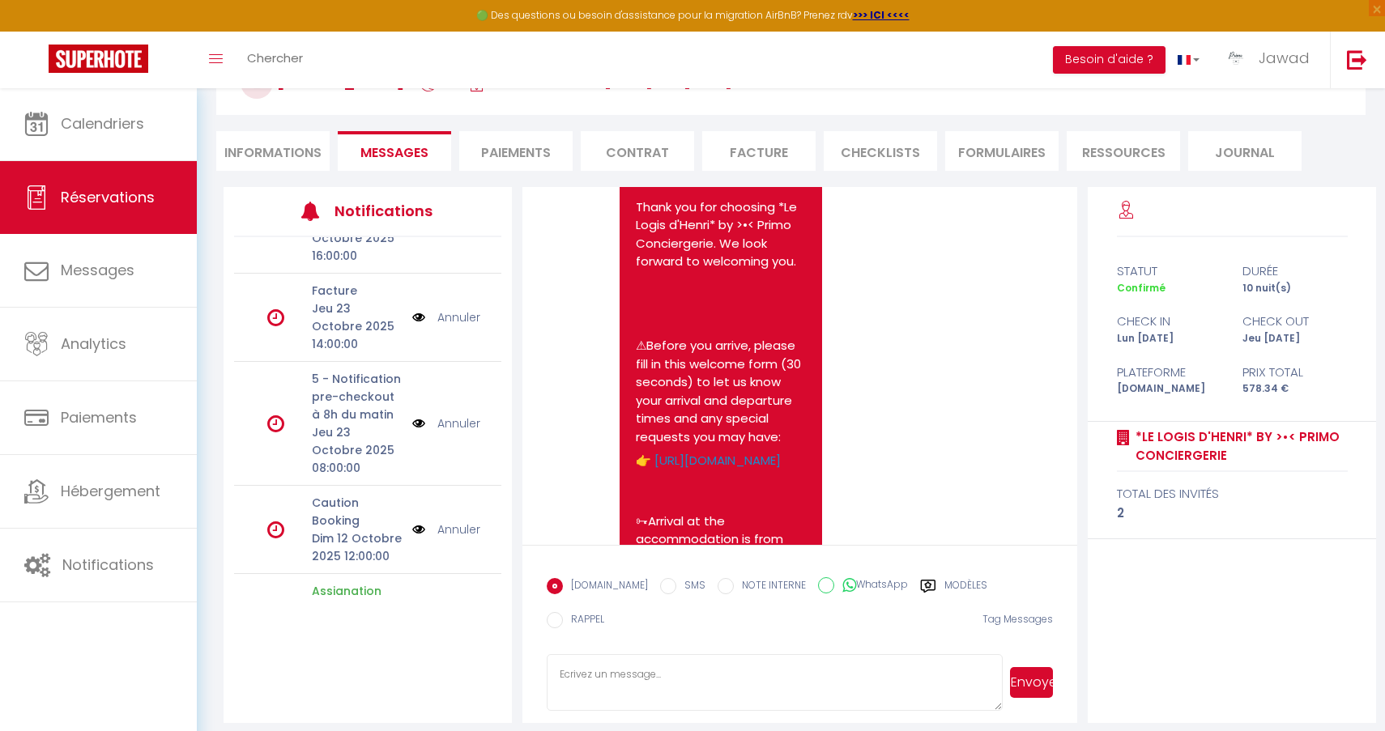
click at [284, 170] on li "Informations" at bounding box center [272, 151] width 113 height 40
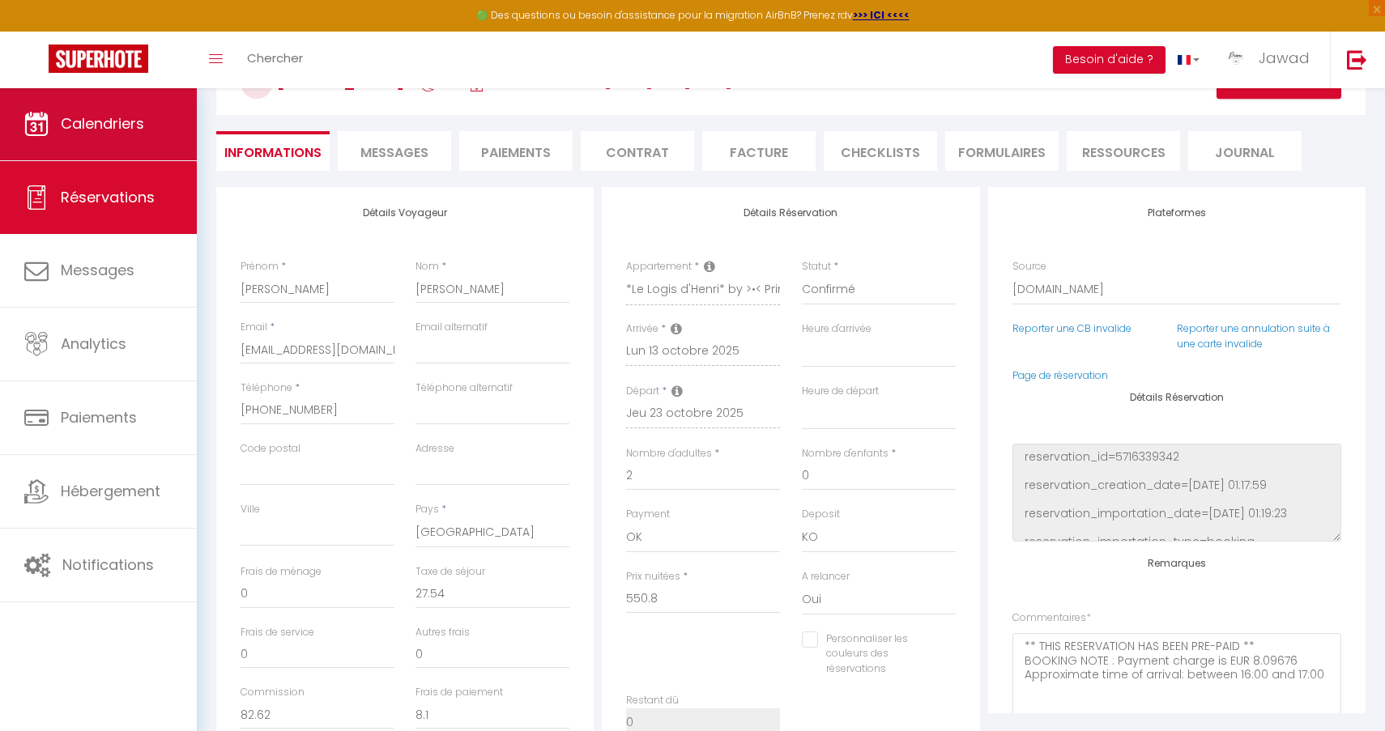
click at [117, 151] on link "Calendriers" at bounding box center [98, 123] width 197 height 73
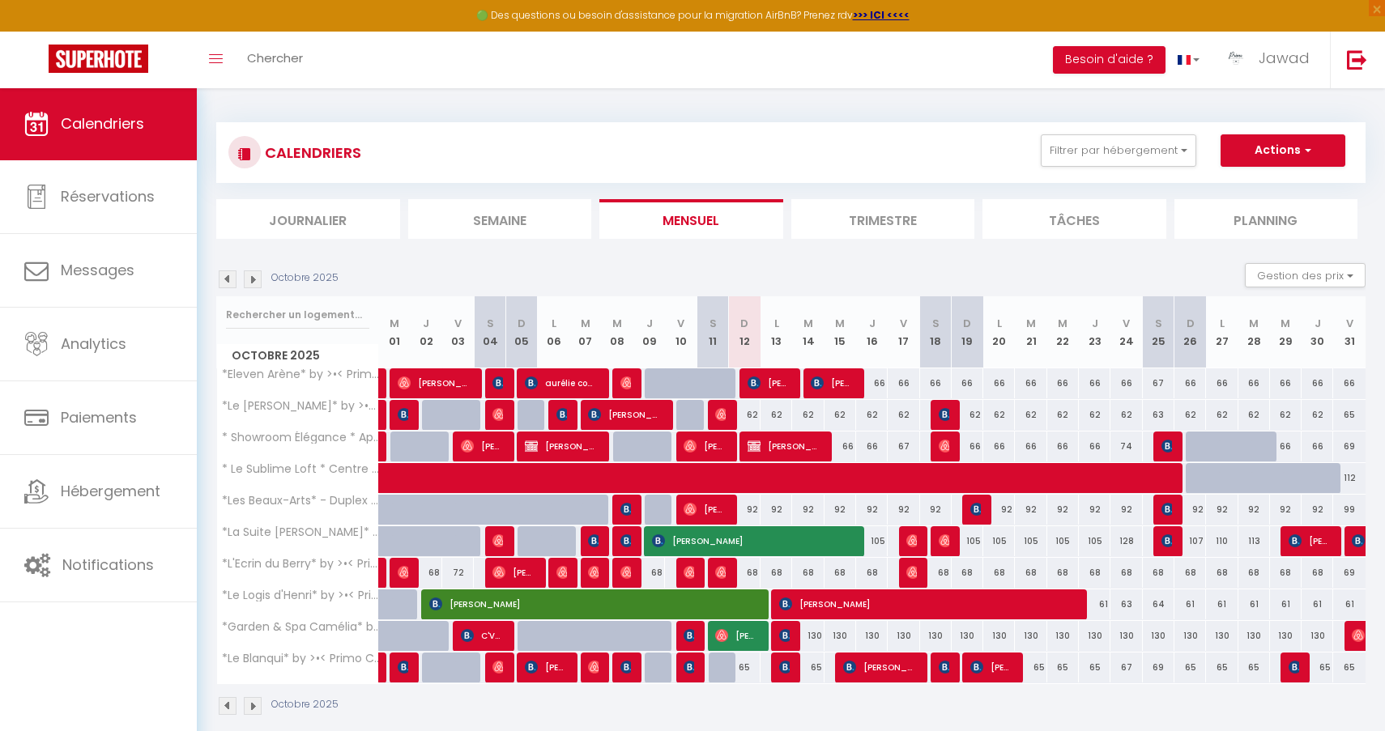
click at [869, 608] on span "[PERSON_NAME]" at bounding box center [926, 604] width 295 height 31
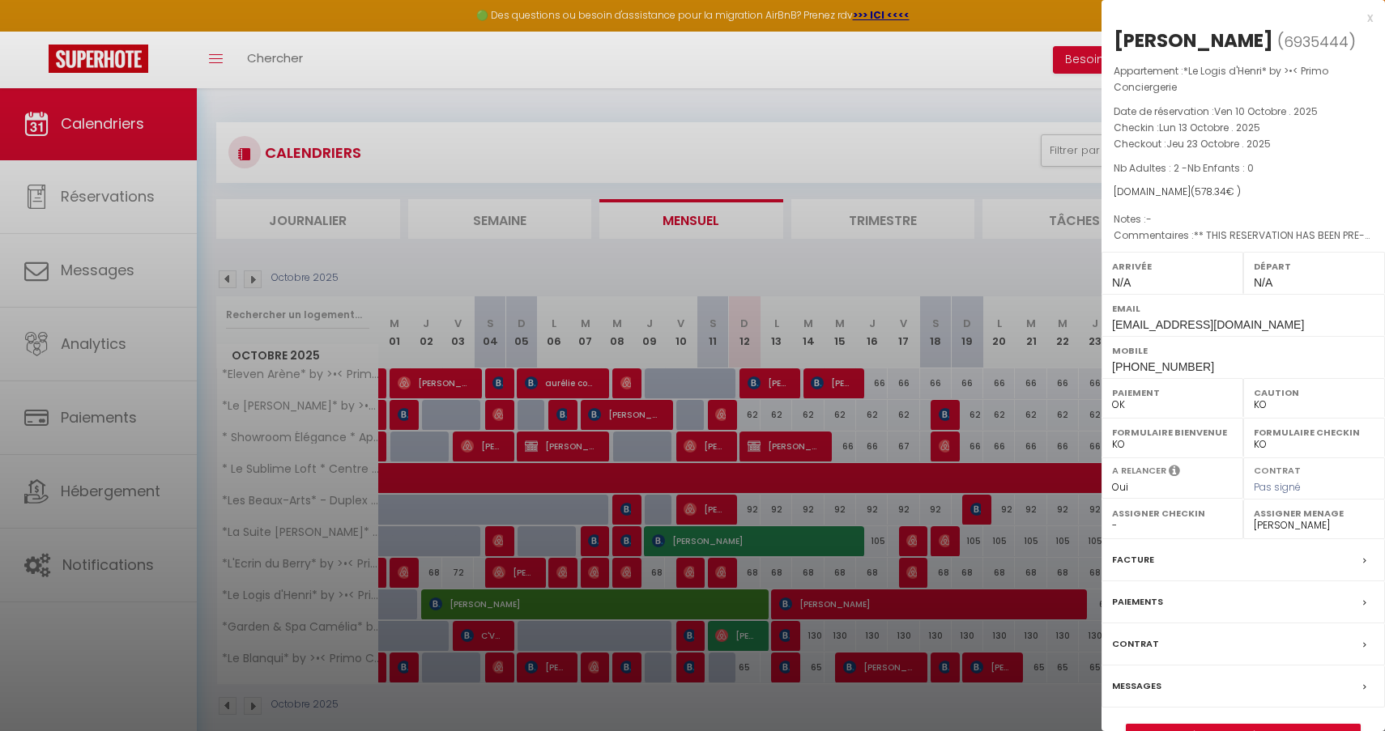
click at [1250, 726] on link "Détails de la réservation" at bounding box center [1242, 735] width 233 height 21
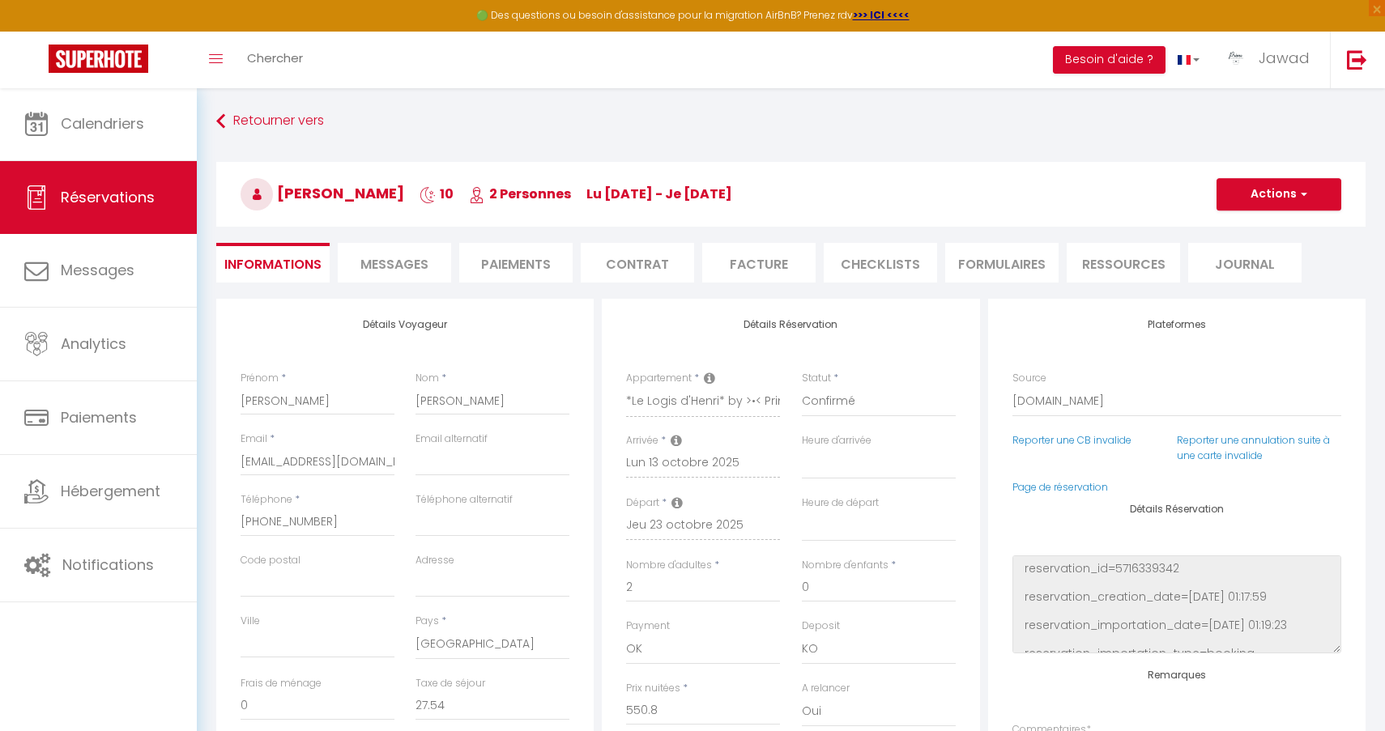
click at [410, 255] on span "Messages" at bounding box center [394, 264] width 68 height 19
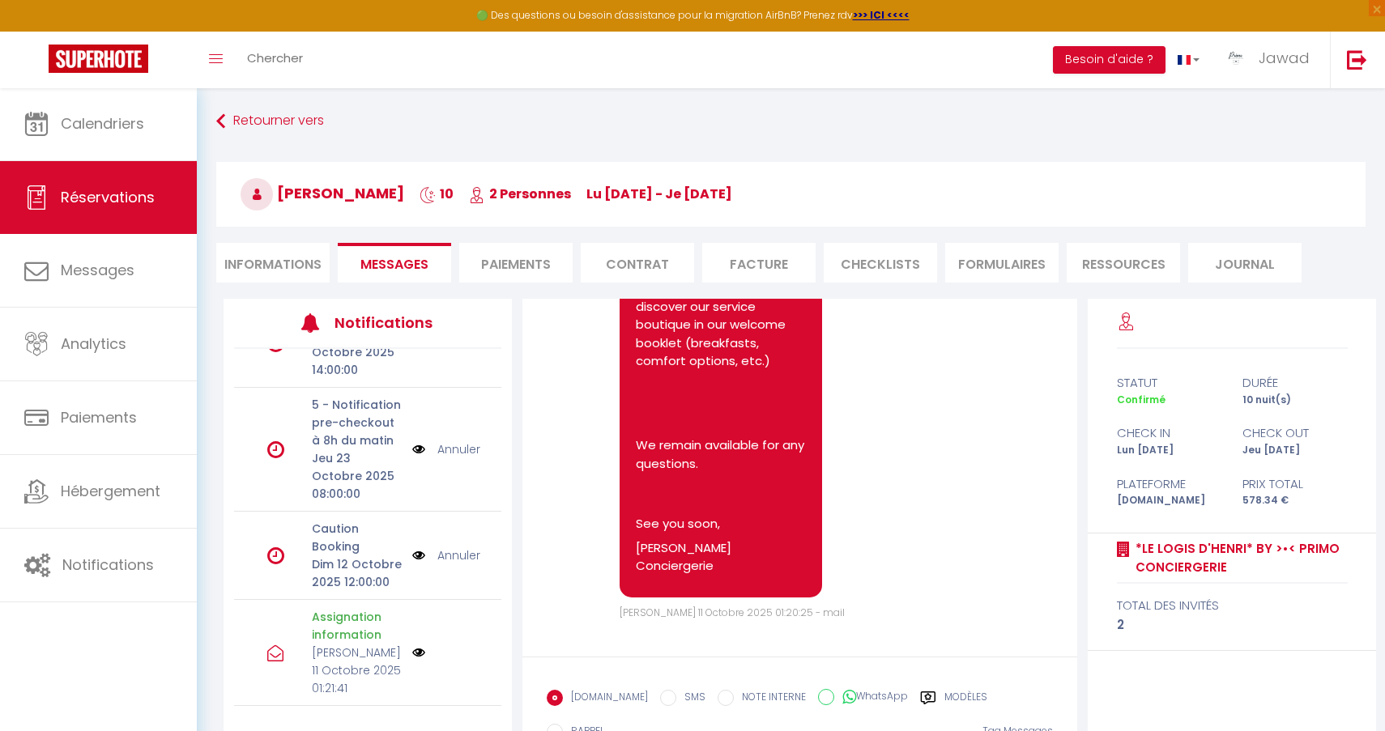
scroll to position [313, 0]
click at [944, 699] on label "Modèles" at bounding box center [965, 700] width 43 height 20
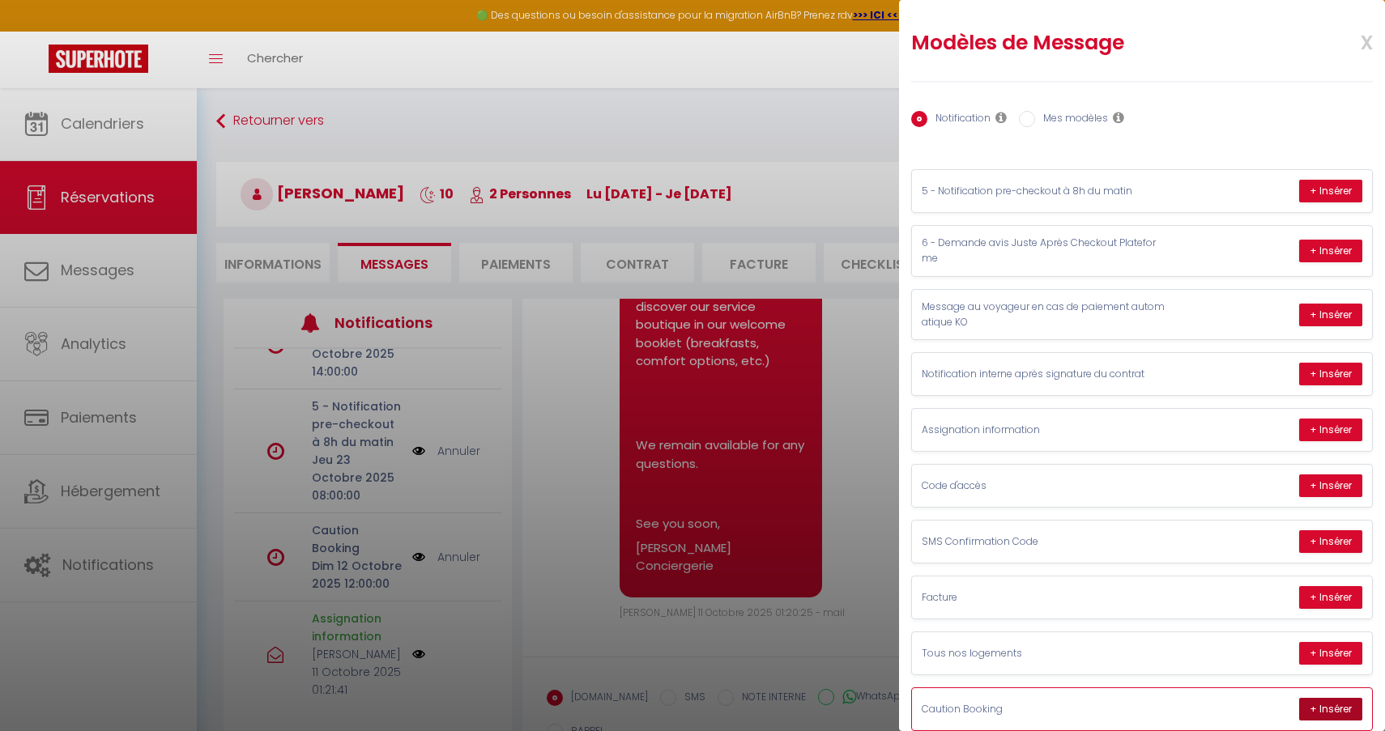
click at [1334, 700] on button "+ Insérer" at bounding box center [1330, 709] width 63 height 23
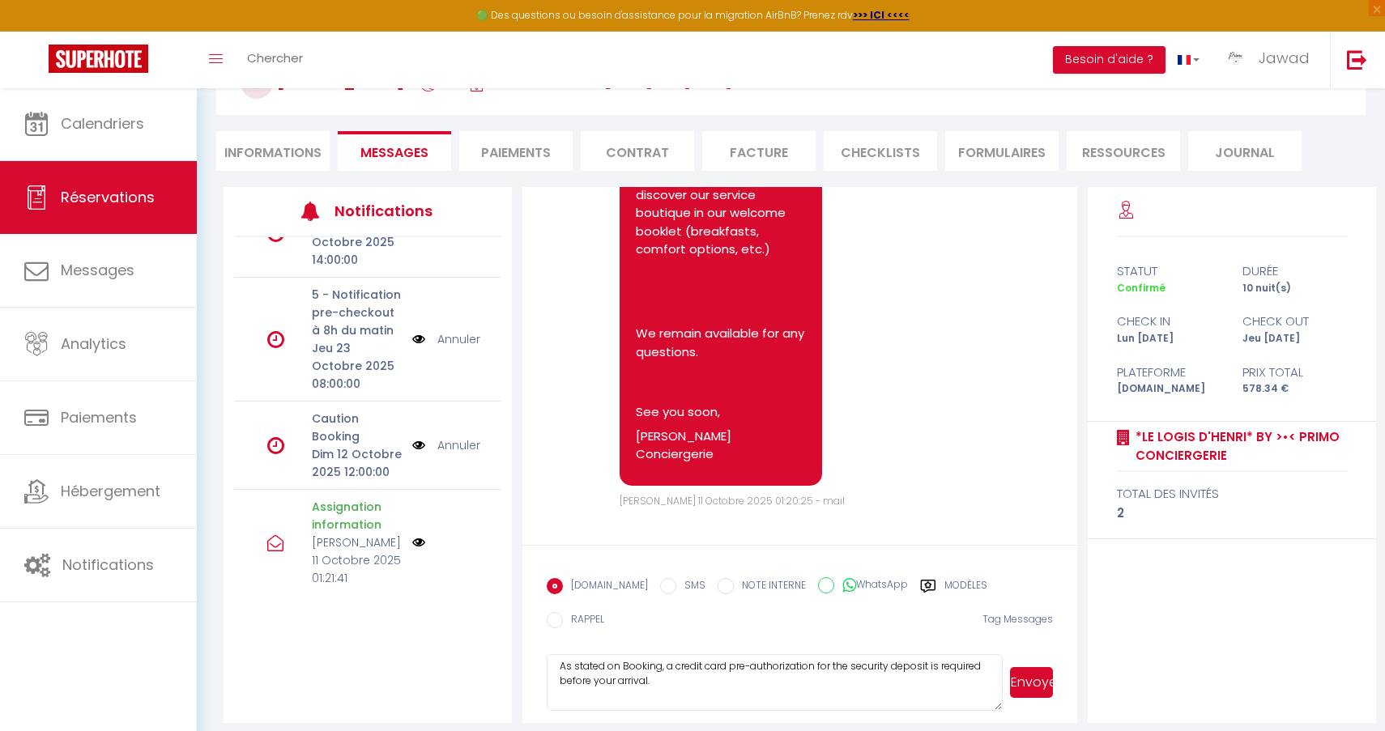
scroll to position [96, 0]
drag, startPoint x: 726, startPoint y: 675, endPoint x: 526, endPoint y: 664, distance: 201.1
click at [526, 664] on form "[DOMAIN_NAME] SMS NOTE INTERNE WhatsApp Modèles 12 « ‹ » › [DATE] [PHONE_NUMBER…" at bounding box center [799, 634] width 555 height 178
click at [757, 679] on textarea "Hello [PERSON_NAME], Thank you for booking *Le Logis d'Henri* by >•< Primo Conc…" at bounding box center [775, 682] width 456 height 57
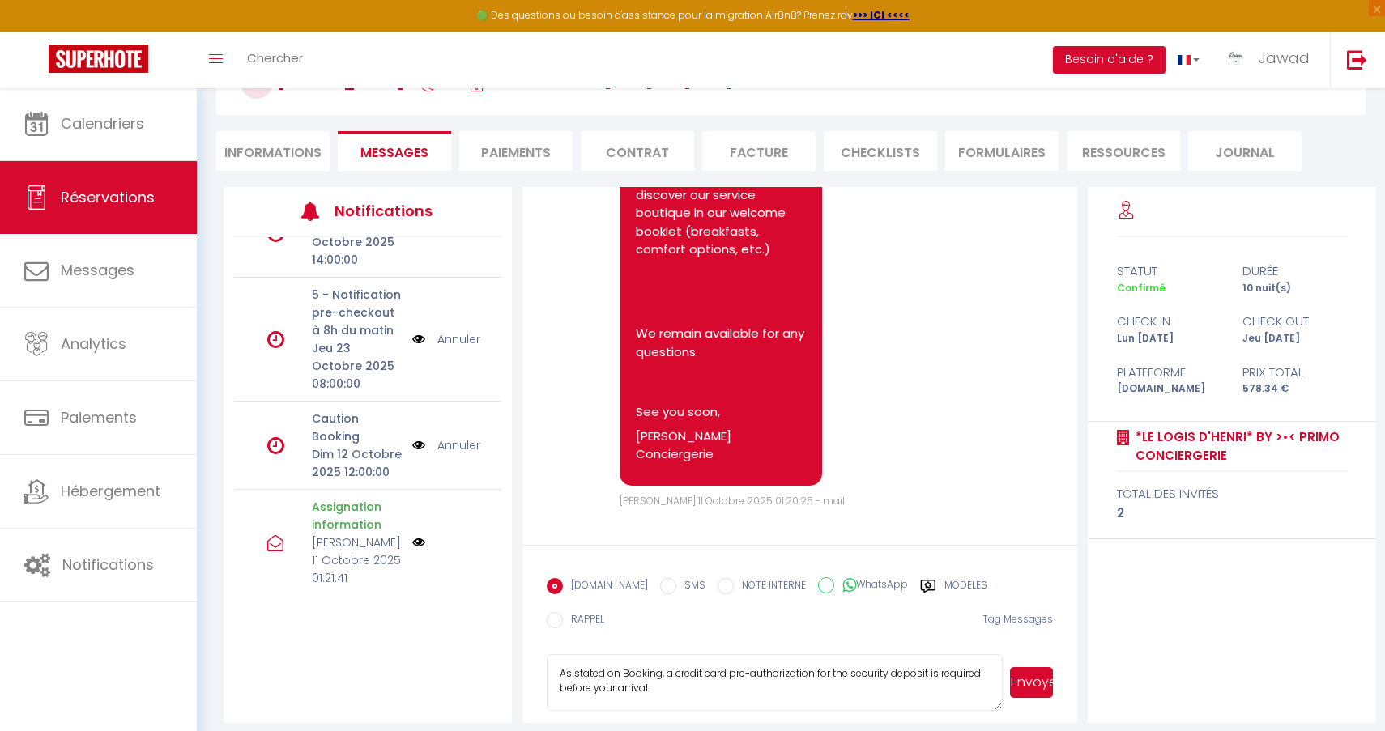
drag, startPoint x: 662, startPoint y: 678, endPoint x: 500, endPoint y: 656, distance: 164.2
click at [500, 660] on div "Notifications Tous nos logements Ven 24 Octobre 2025 12:00:00 Annuler 6 - Deman…" at bounding box center [799, 455] width 1152 height 536
click at [960, 624] on div "[DOMAIN_NAME] SMS NOTE INTERNE WhatsApp Modèles 12 « ‹ » › [DATE] [PHONE_NUMBER…" at bounding box center [800, 608] width 506 height 76
click at [461, 436] on link "Annuler" at bounding box center [458, 445] width 43 height 18
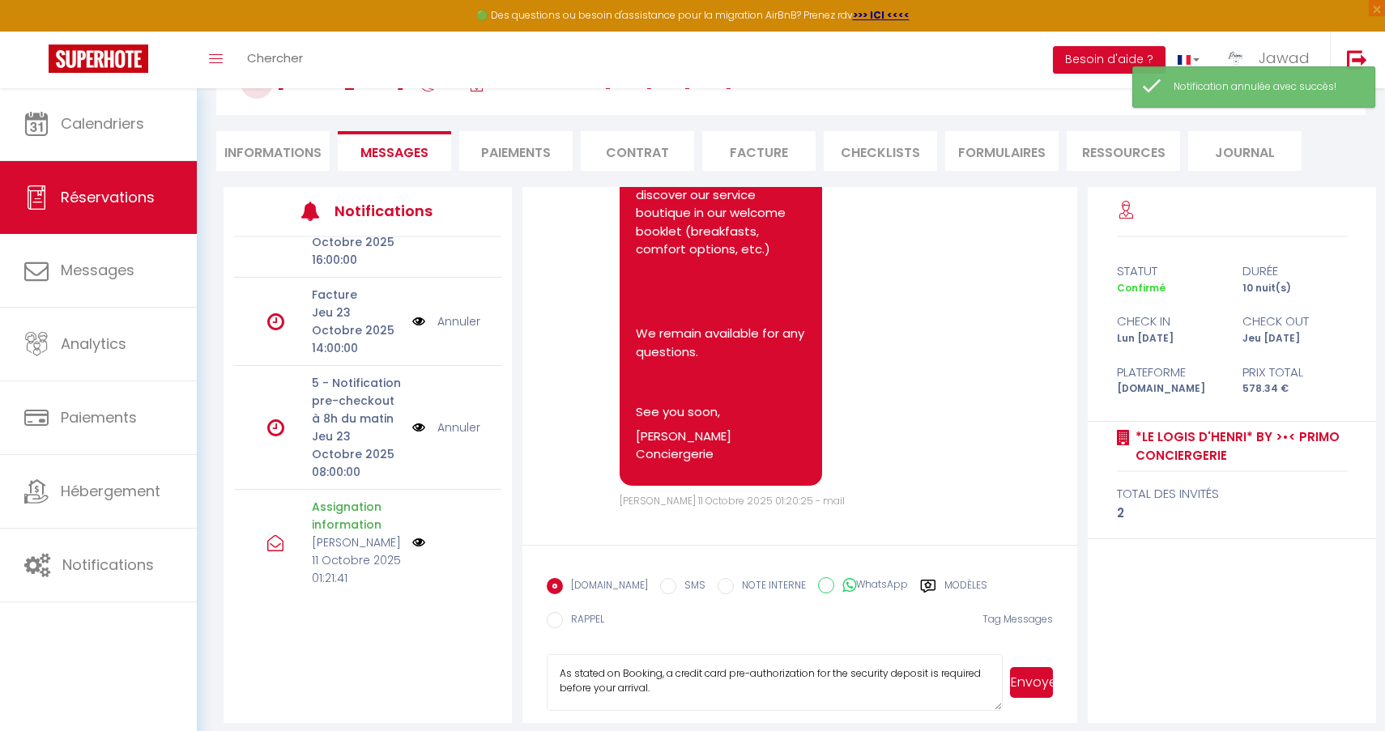
click at [266, 163] on li "Informations" at bounding box center [272, 151] width 113 height 40
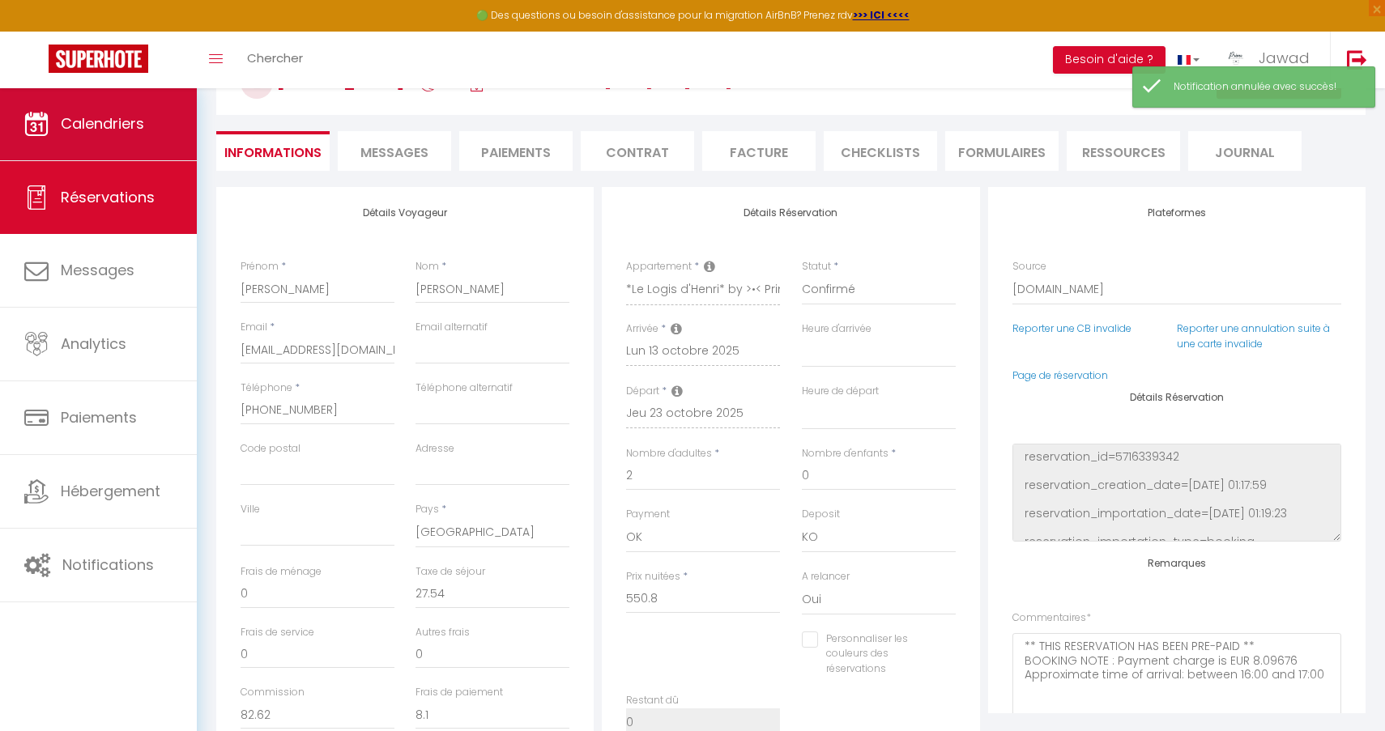
click at [123, 121] on span "Calendriers" at bounding box center [102, 123] width 83 height 20
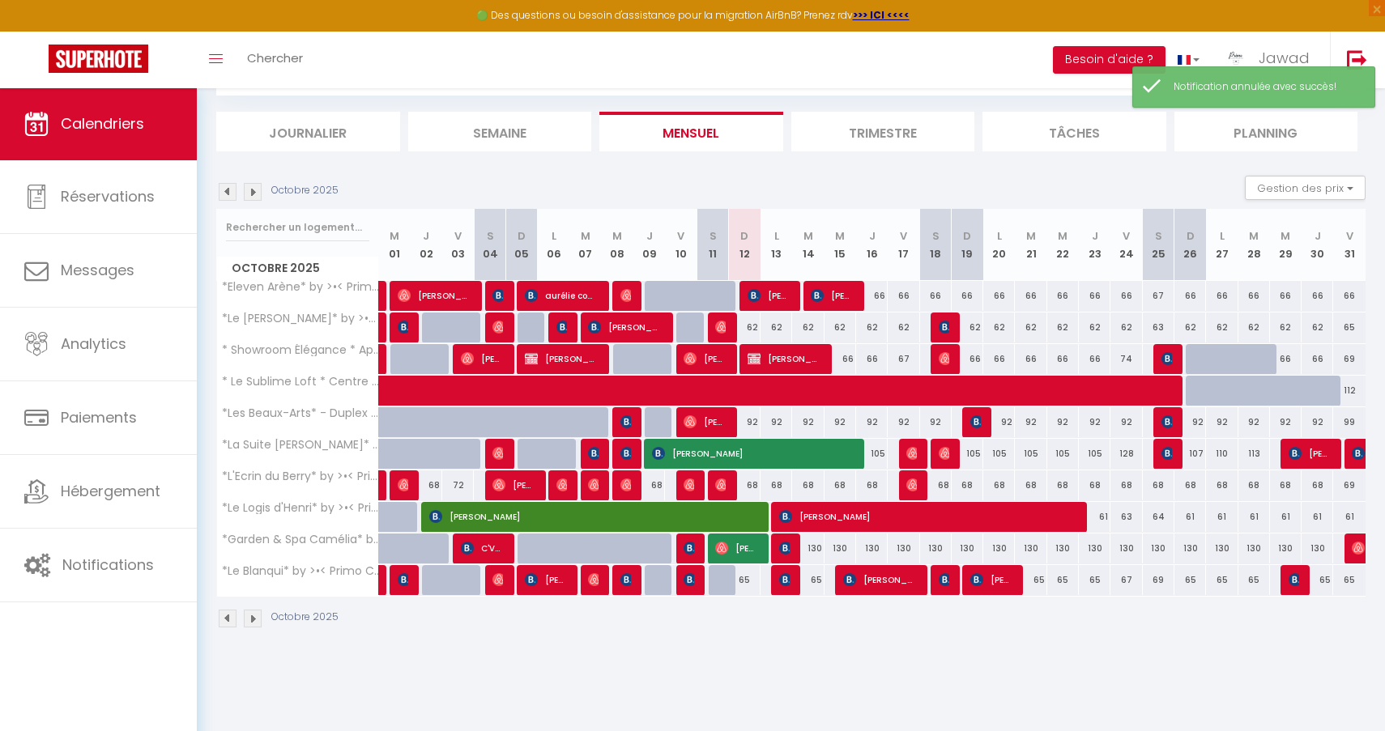
scroll to position [87, 0]
click at [628, 521] on span "[PERSON_NAME]" at bounding box center [592, 516] width 326 height 31
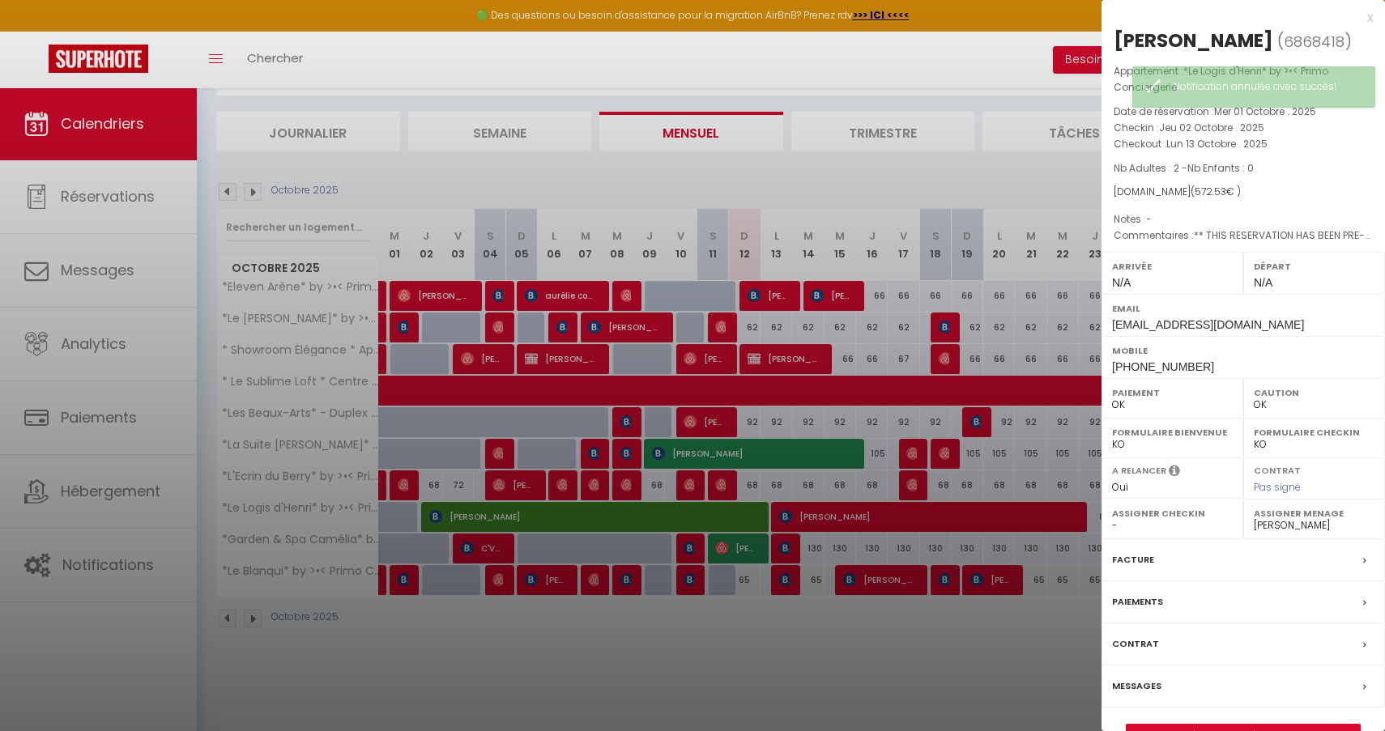
click at [779, 407] on div at bounding box center [692, 365] width 1385 height 731
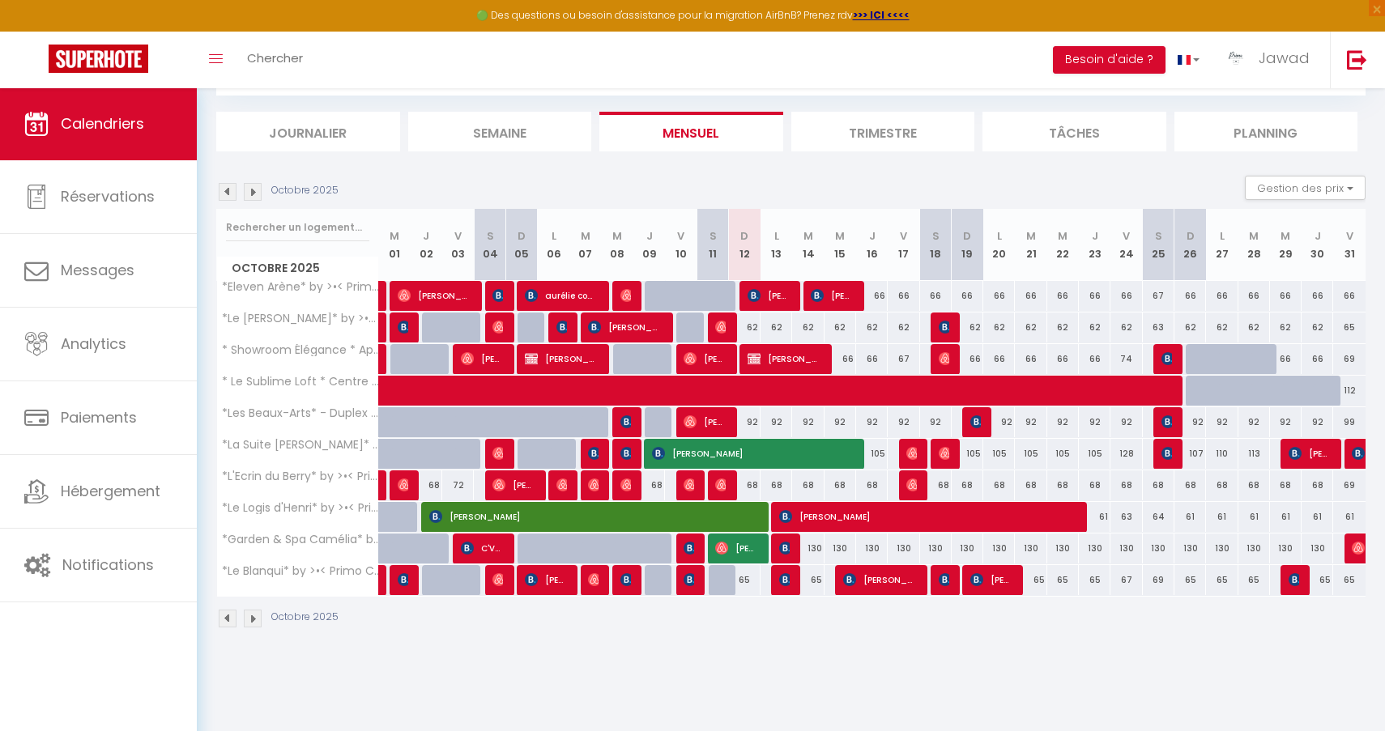
click at [833, 510] on span "[PERSON_NAME]" at bounding box center [926, 516] width 295 height 31
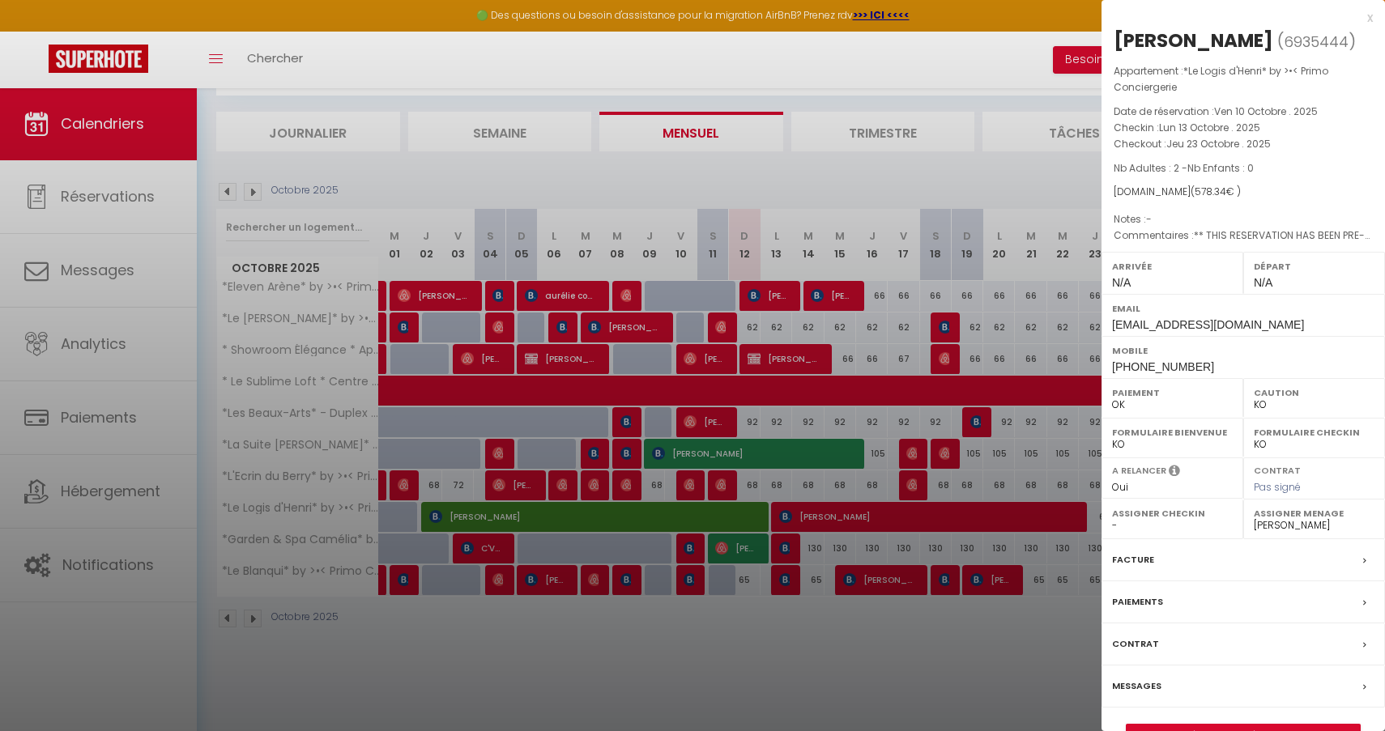
click at [841, 404] on div at bounding box center [692, 365] width 1385 height 731
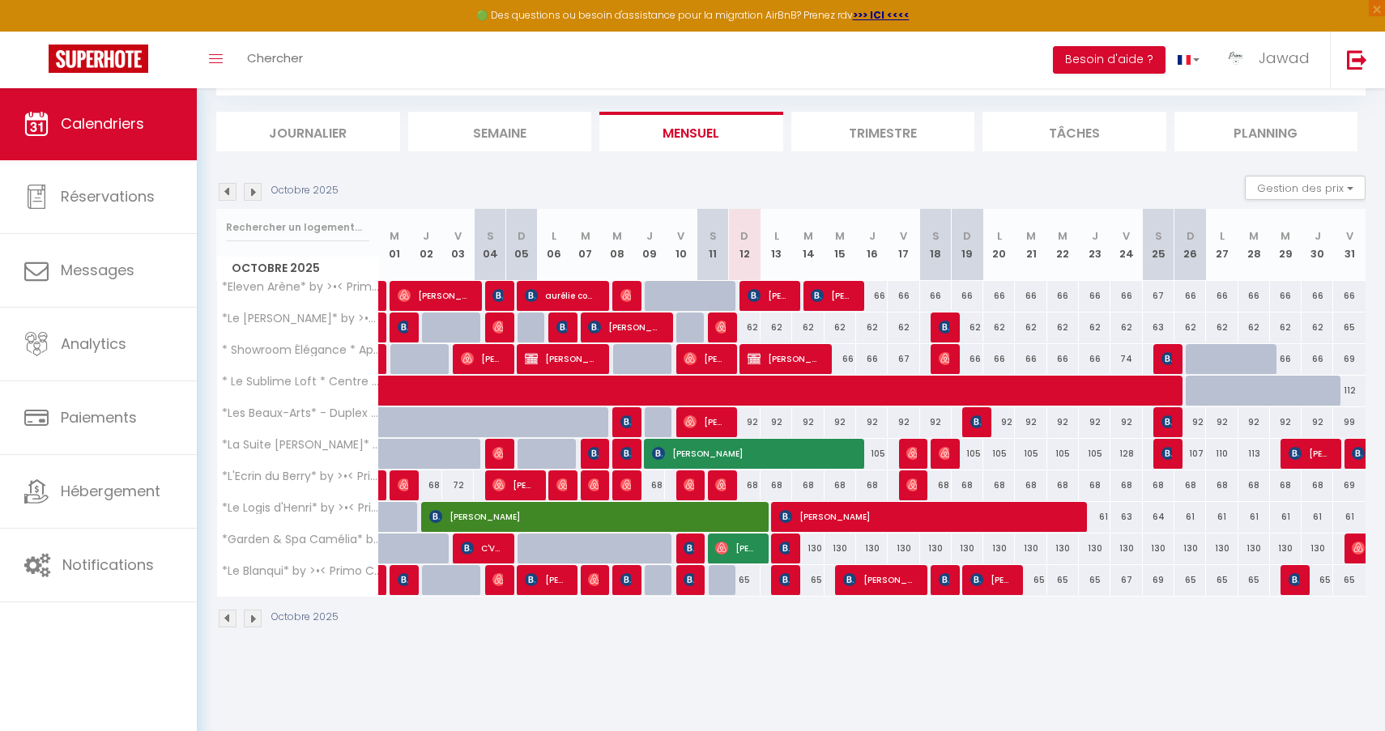
click at [721, 329] on img at bounding box center [721, 327] width 13 height 13
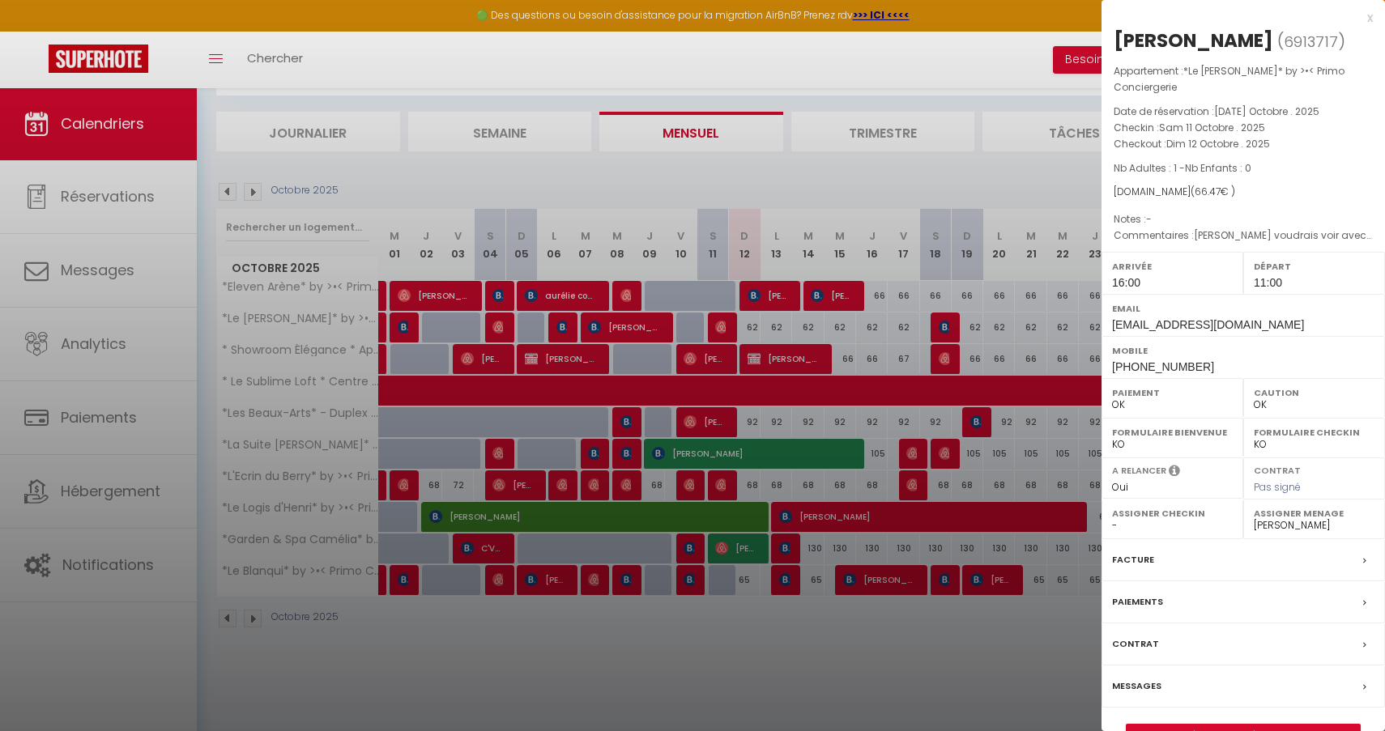
click at [892, 442] on div at bounding box center [692, 365] width 1385 height 731
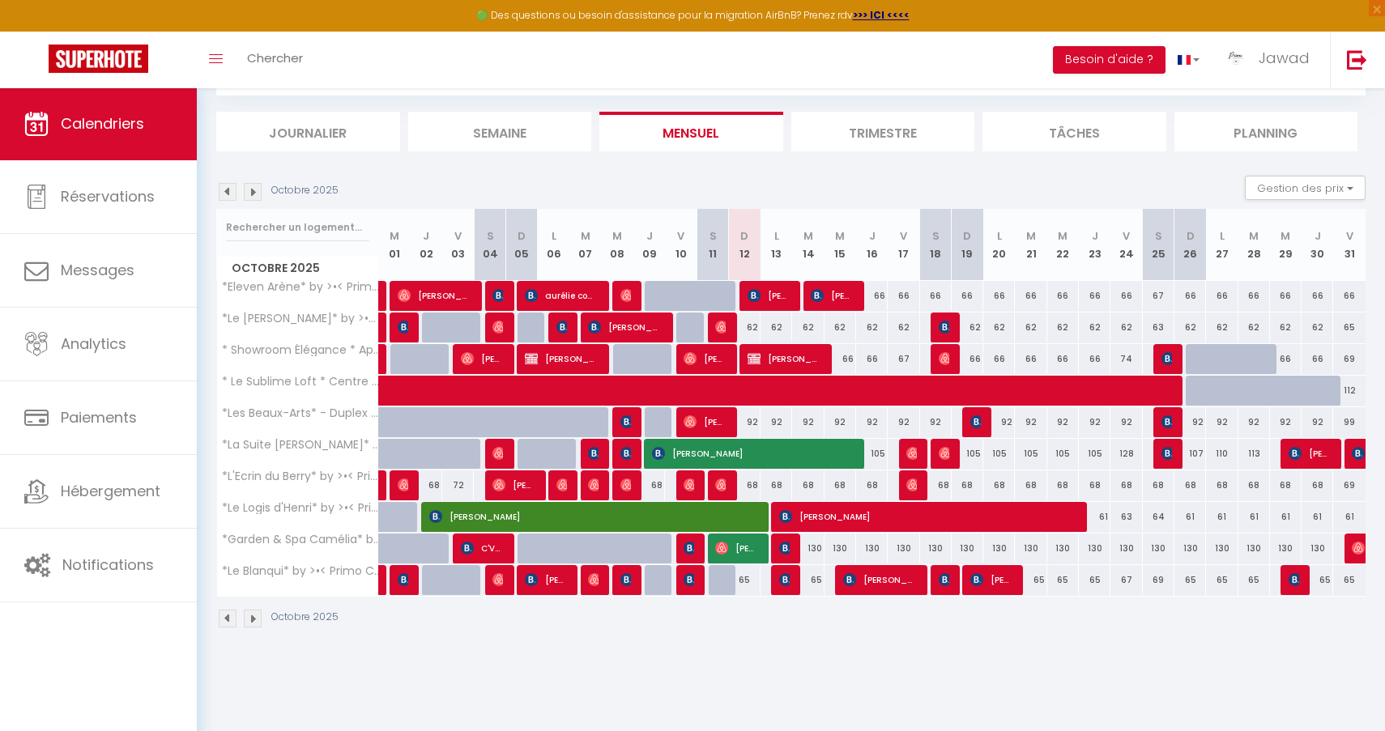
click at [717, 328] on img at bounding box center [721, 327] width 13 height 13
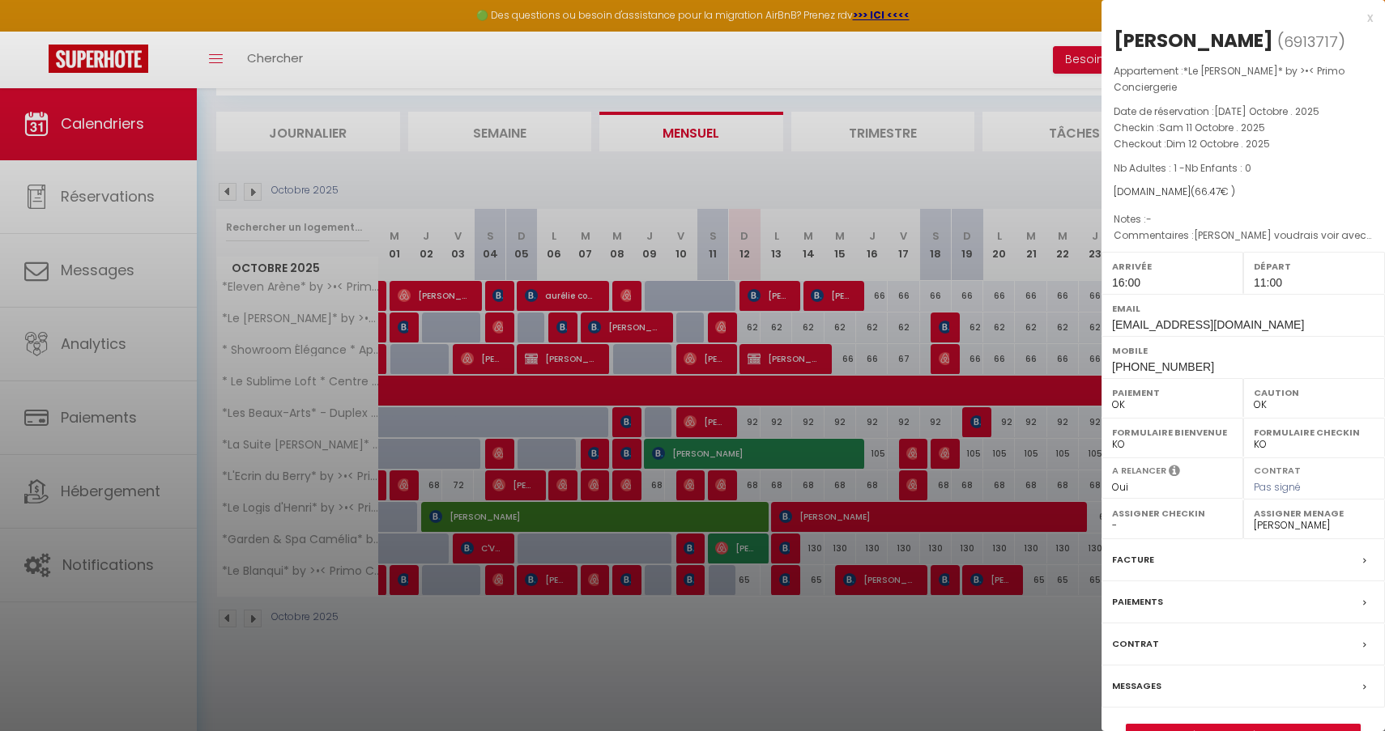
click at [1178, 726] on link "Détails de la réservation" at bounding box center [1242, 735] width 233 height 21
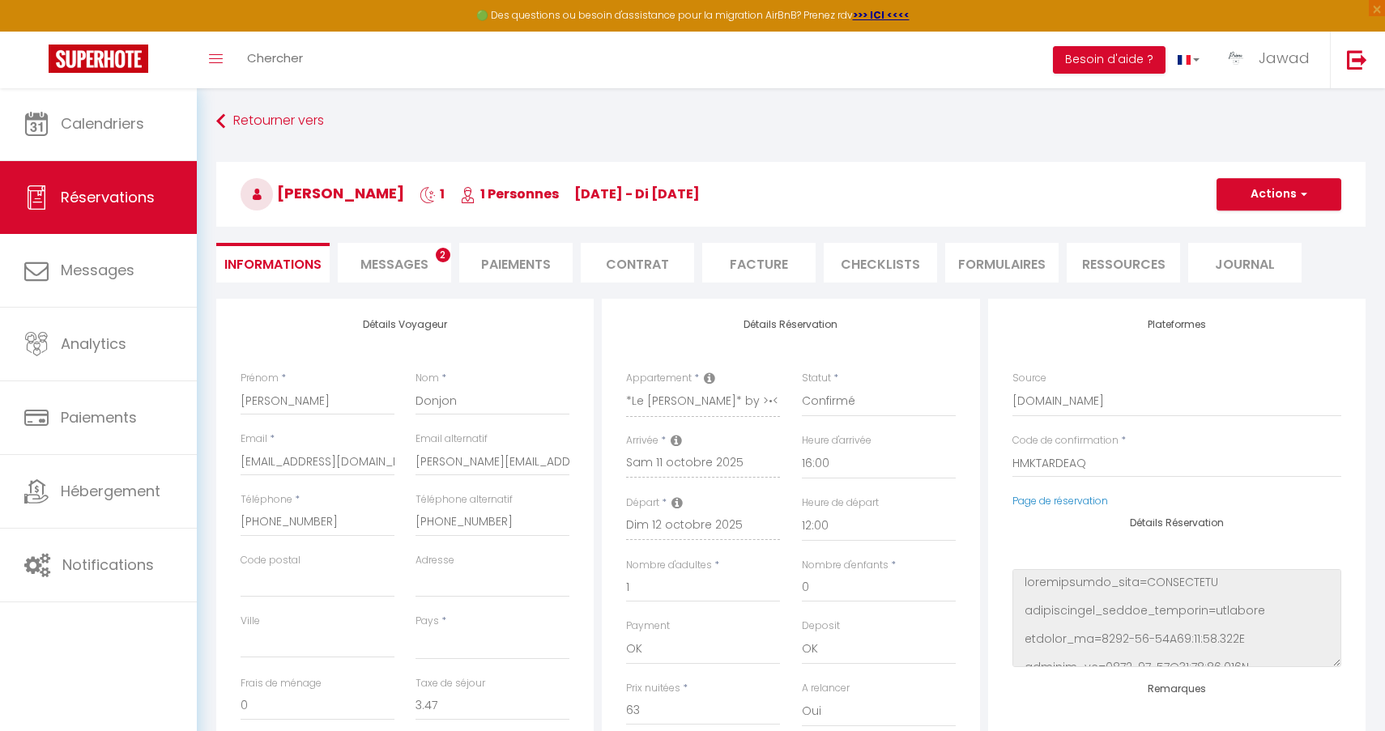
click at [1260, 205] on button "Actions" at bounding box center [1278, 194] width 125 height 32
click at [1257, 231] on link "Enregistrer" at bounding box center [1262, 229] width 128 height 21
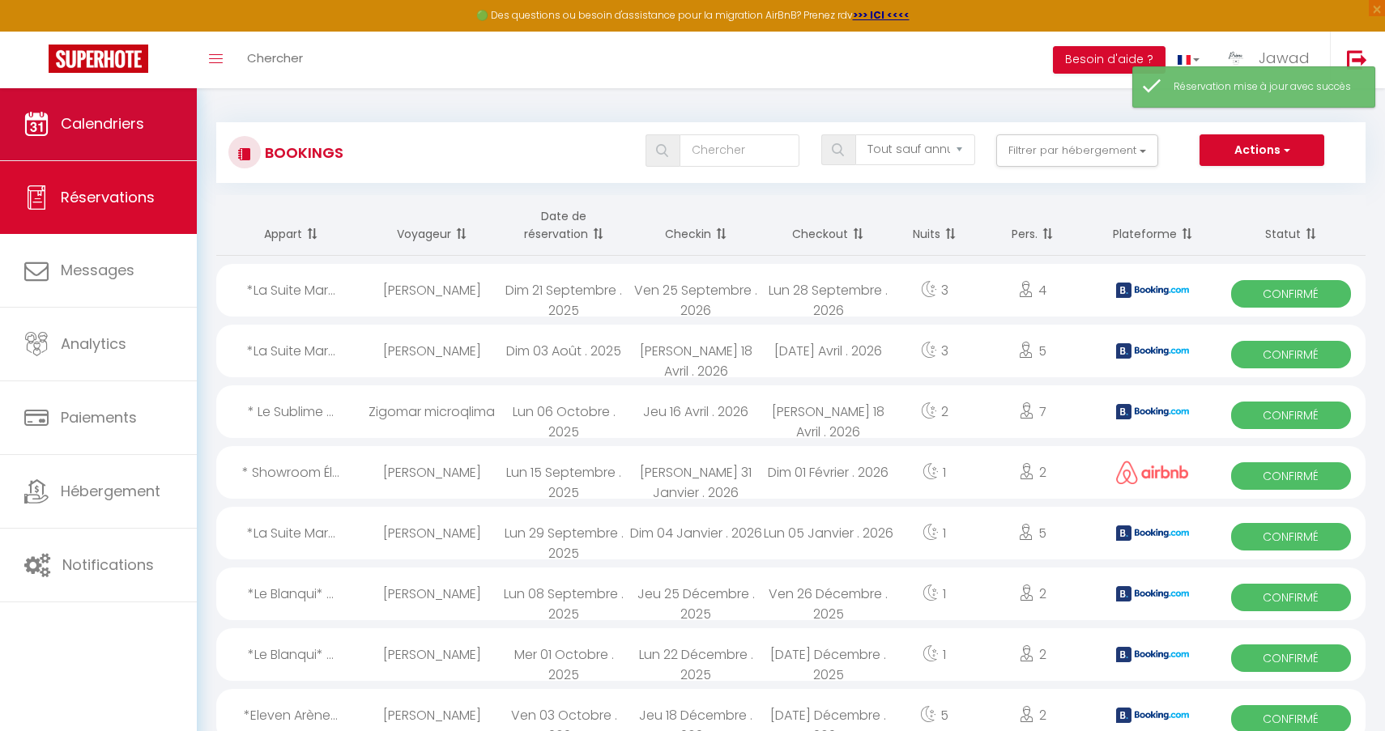
click at [106, 126] on span "Calendriers" at bounding box center [102, 123] width 83 height 20
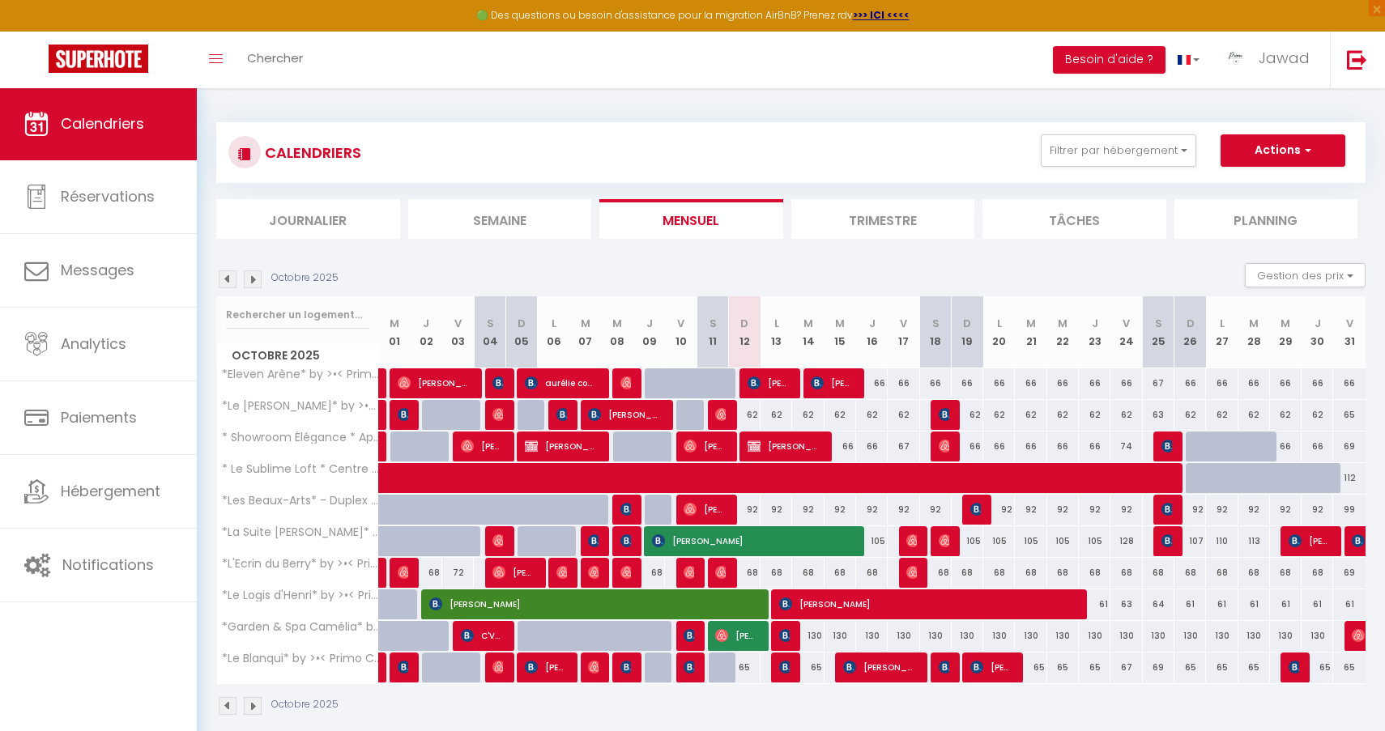
click at [249, 277] on img at bounding box center [253, 279] width 18 height 18
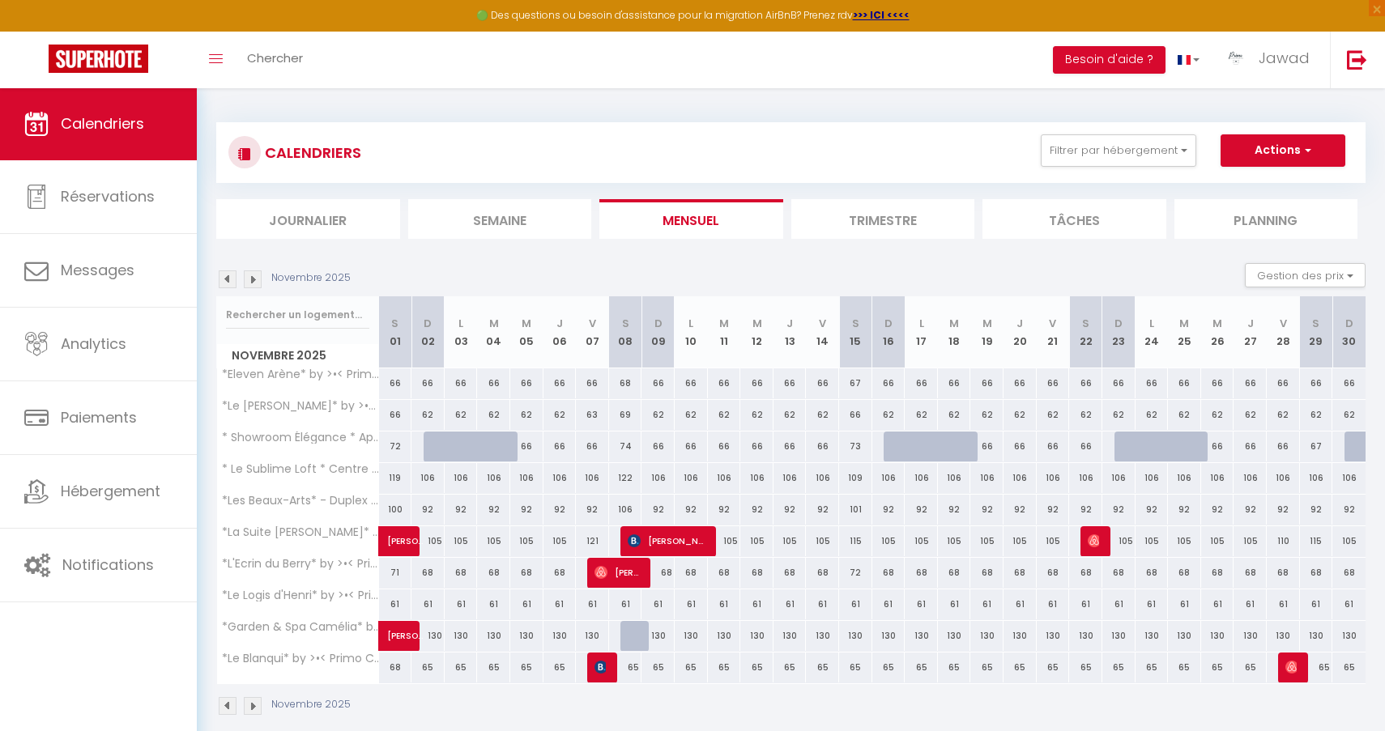
click at [249, 277] on img at bounding box center [253, 279] width 18 height 18
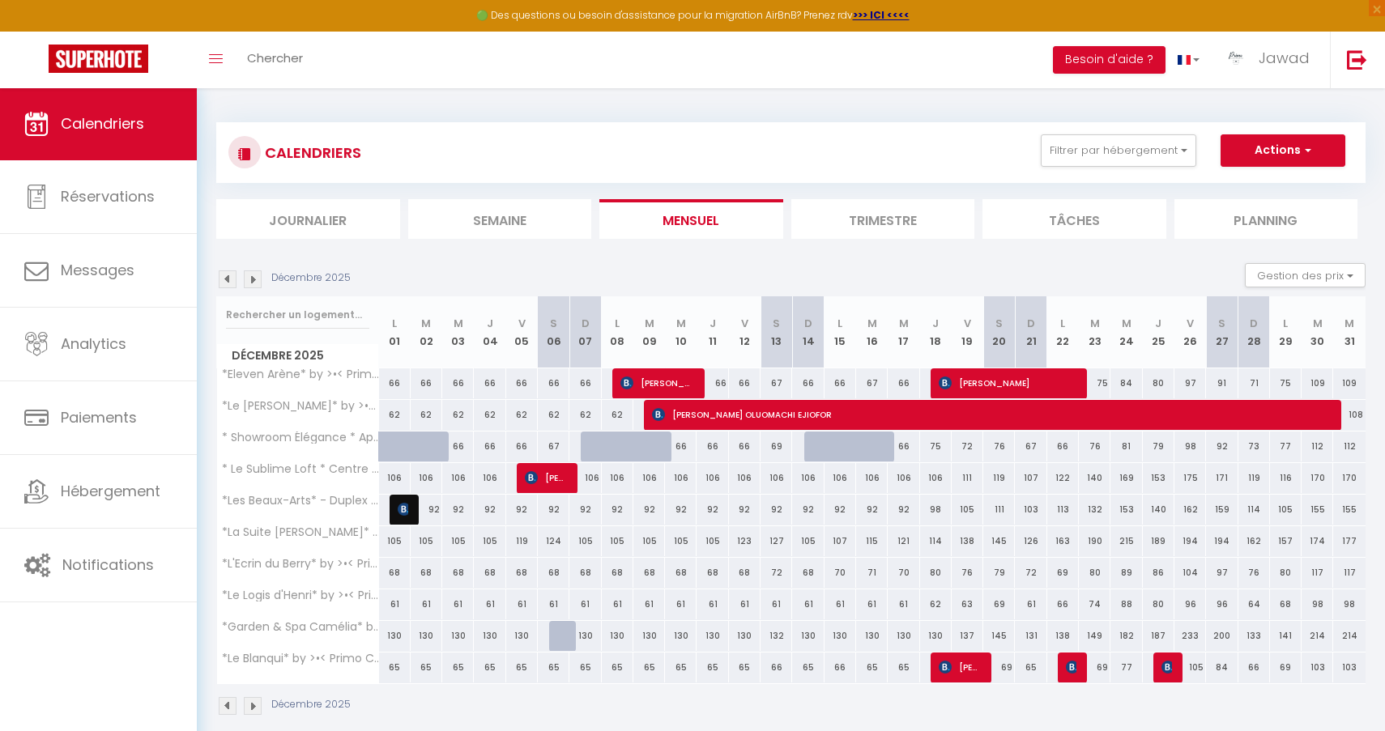
click at [231, 279] on img at bounding box center [228, 279] width 18 height 18
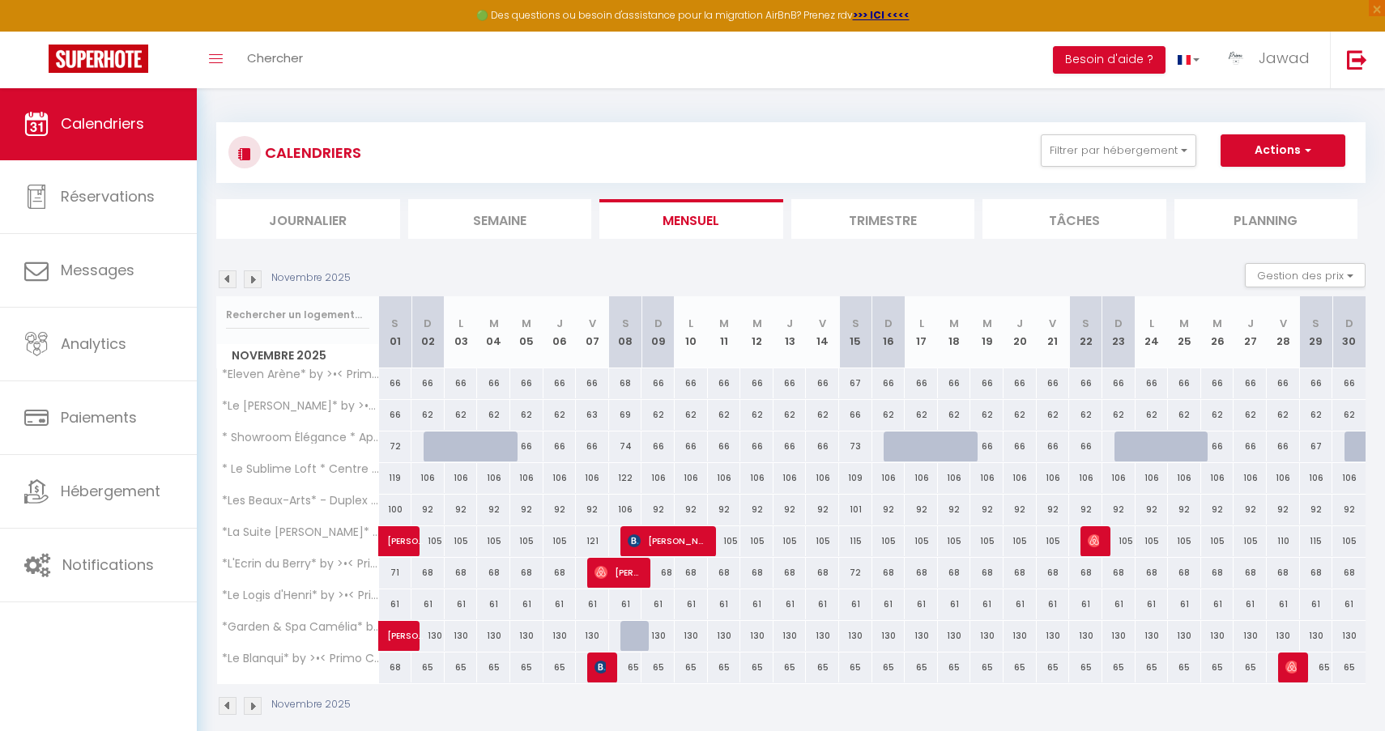
click at [231, 279] on img at bounding box center [228, 279] width 18 height 18
